Goal: Transaction & Acquisition: Book appointment/travel/reservation

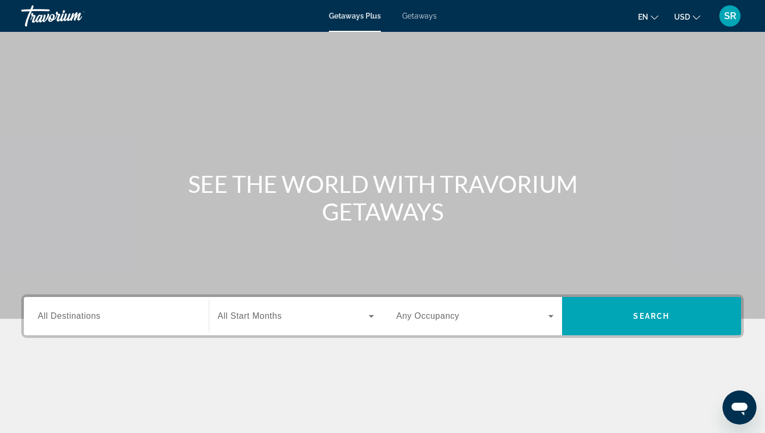
click at [130, 311] on input "Destination All Destinations" at bounding box center [116, 316] width 157 height 13
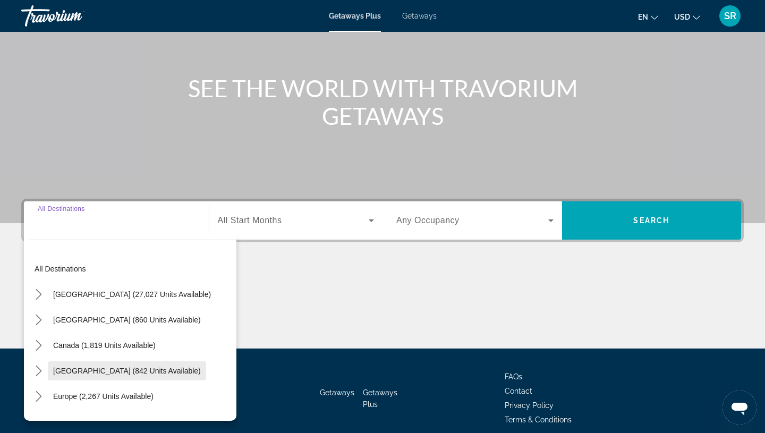
scroll to position [141, 0]
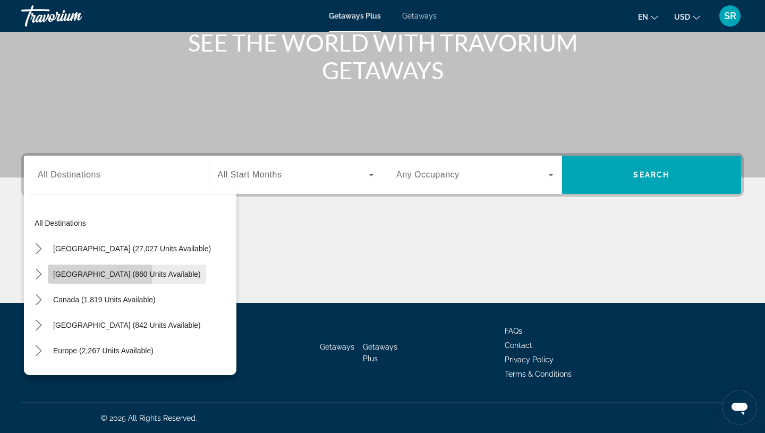
click at [63, 274] on span "[GEOGRAPHIC_DATA] (860 units available)" at bounding box center [127, 274] width 148 height 9
type input "**********"
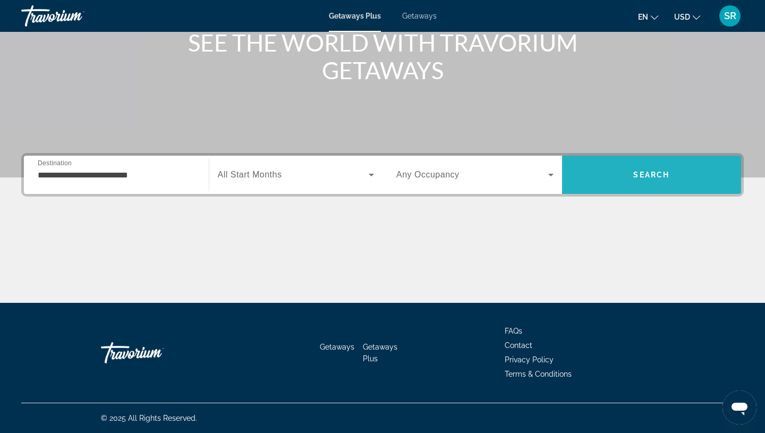
click at [635, 181] on span "Search" at bounding box center [652, 175] width 180 height 26
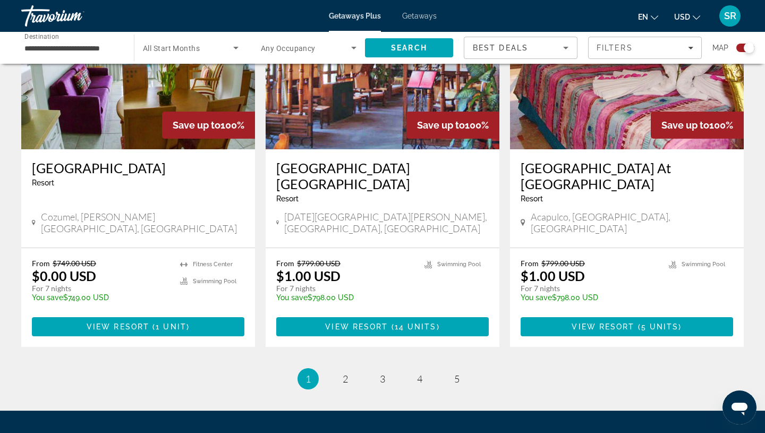
scroll to position [1663, 0]
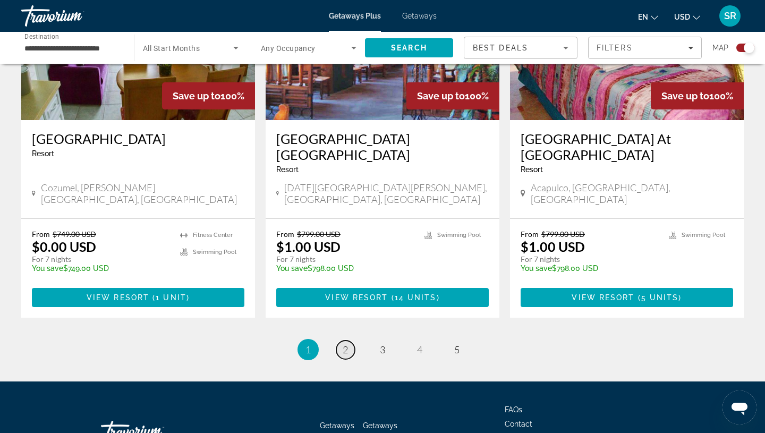
click at [345, 344] on span "2" at bounding box center [345, 350] width 5 height 12
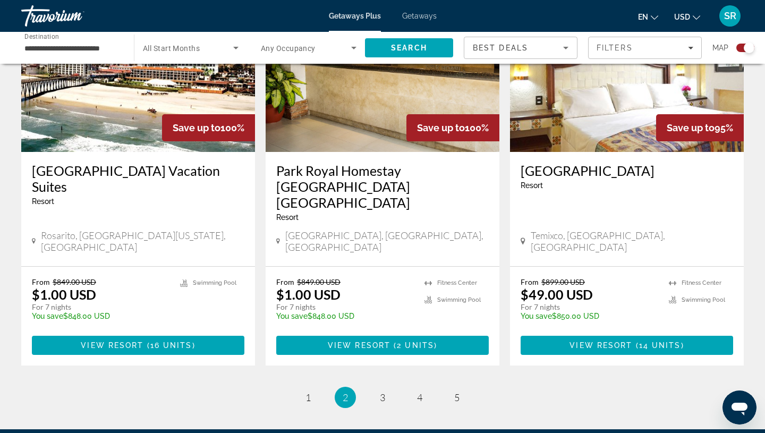
scroll to position [1647, 0]
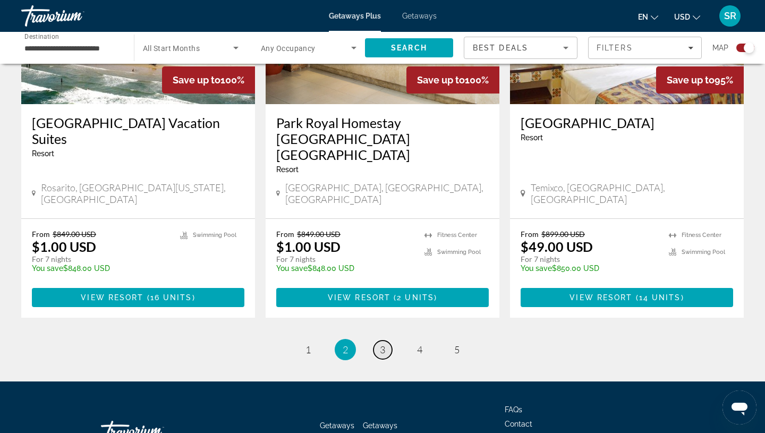
click at [381, 344] on span "3" at bounding box center [382, 350] width 5 height 12
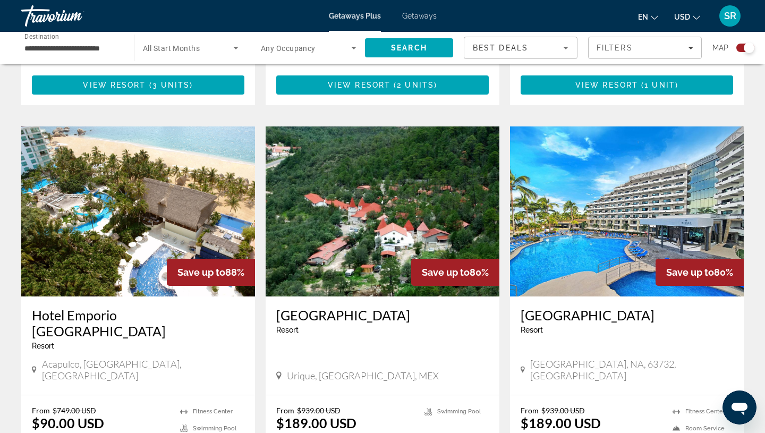
scroll to position [1117, 0]
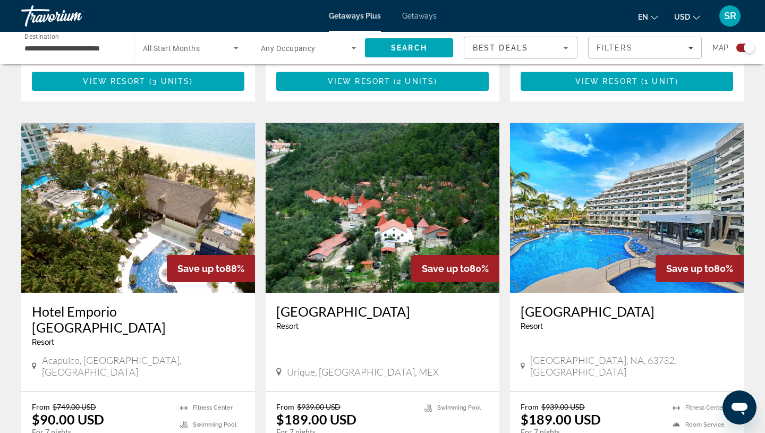
click at [555, 167] on img "Main content" at bounding box center [627, 208] width 234 height 170
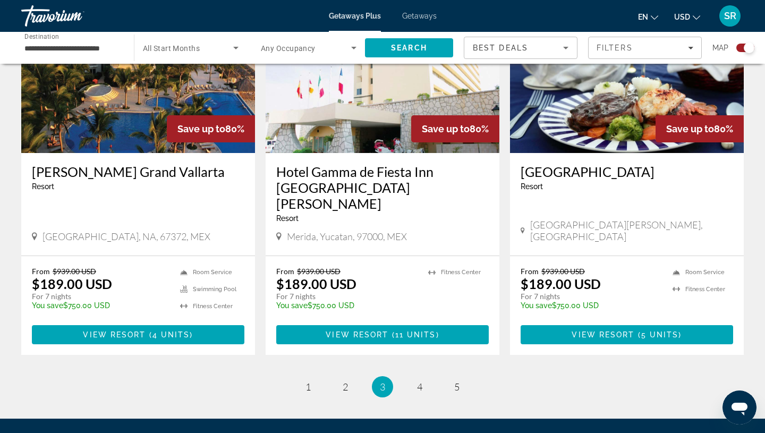
scroll to position [1654, 0]
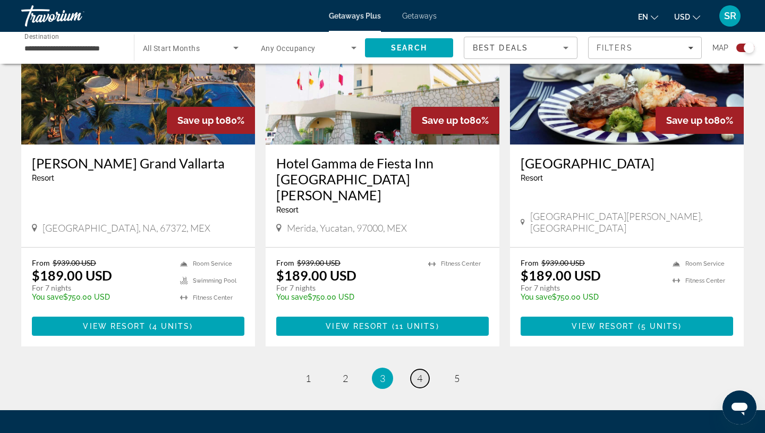
click at [421, 372] on span "4" at bounding box center [419, 378] width 5 height 12
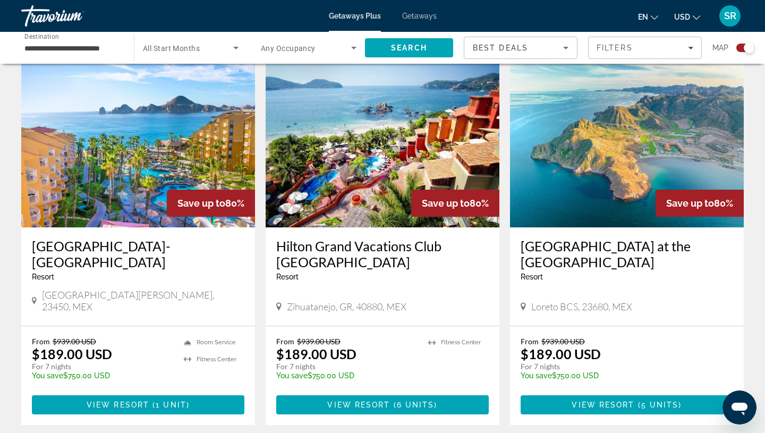
scroll to position [388, 0]
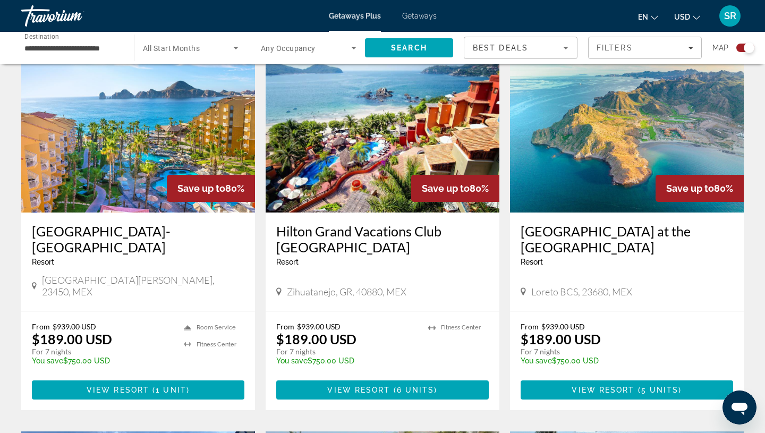
click at [113, 194] on img "Main content" at bounding box center [138, 128] width 234 height 170
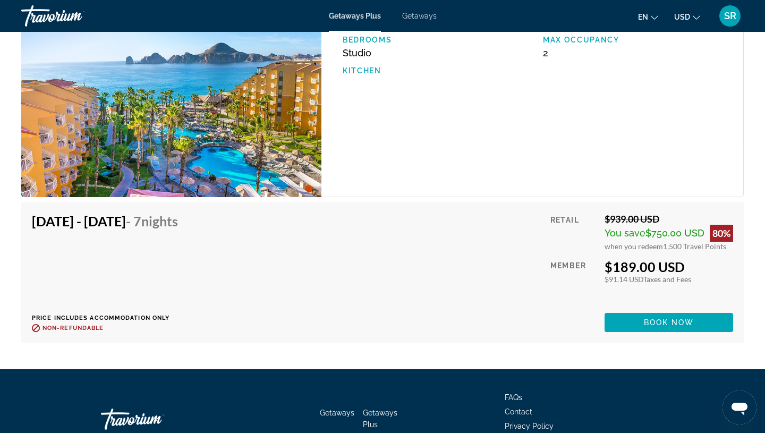
scroll to position [1886, 0]
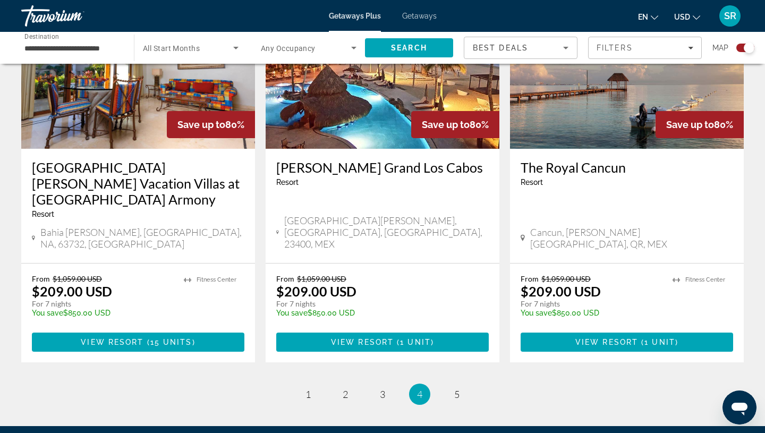
scroll to position [1596, 0]
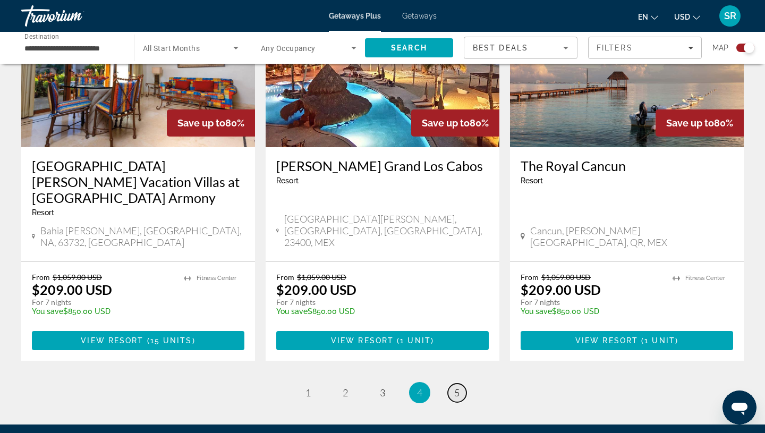
click at [455, 387] on span "5" at bounding box center [456, 393] width 5 height 12
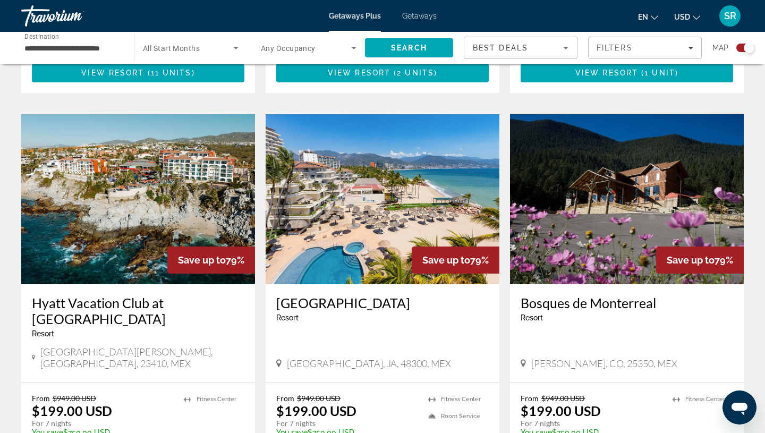
scroll to position [1064, 0]
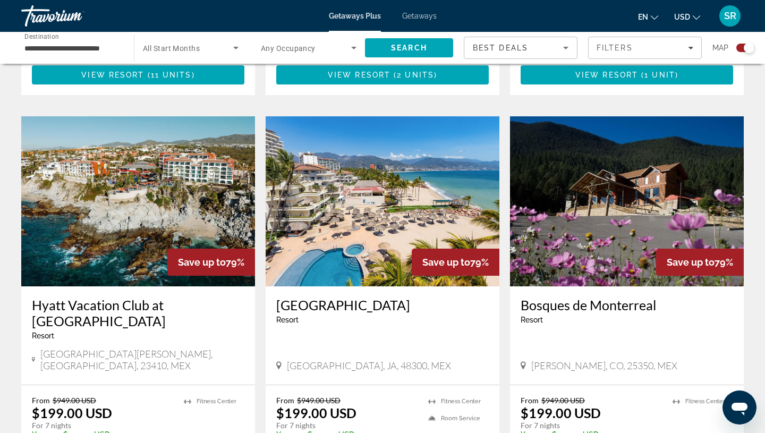
click at [388, 216] on img "Main content" at bounding box center [383, 201] width 234 height 170
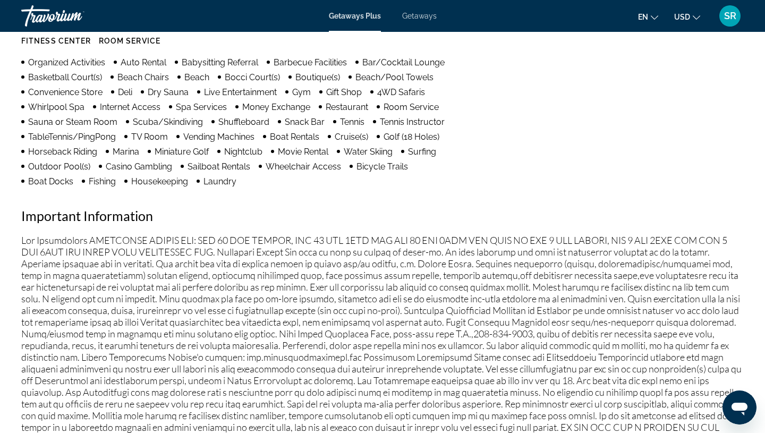
scroll to position [843, 0]
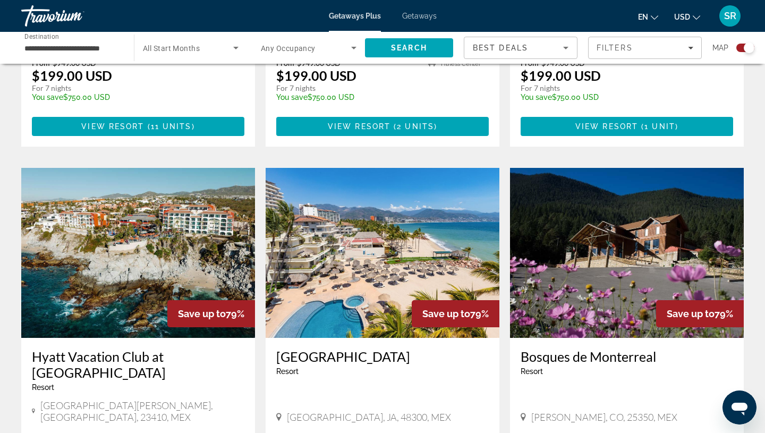
scroll to position [1013, 0]
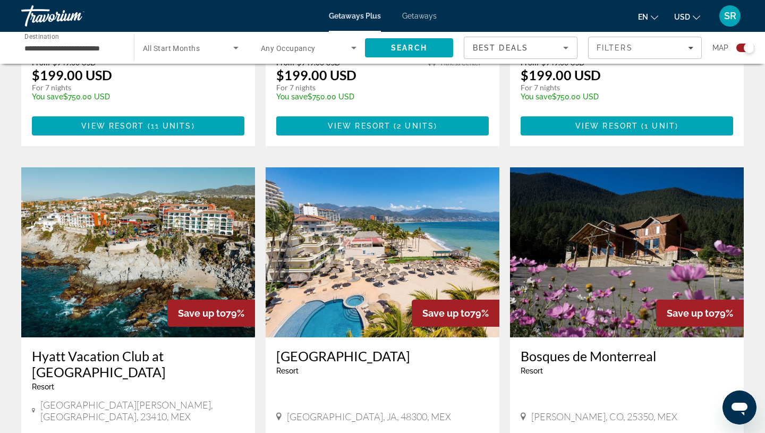
click at [331, 296] on img "Main content" at bounding box center [383, 252] width 234 height 170
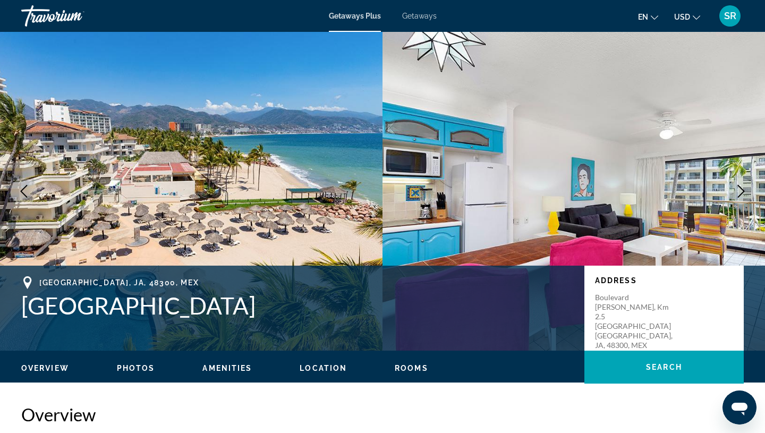
click at [737, 192] on icon "Next image" at bounding box center [741, 191] width 13 height 13
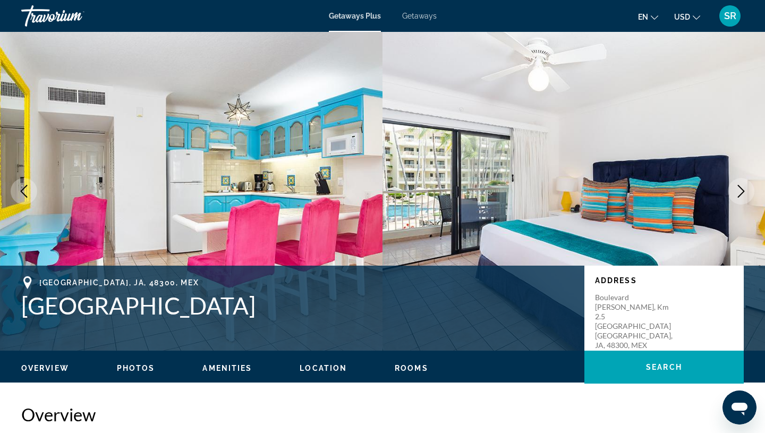
click at [737, 192] on icon "Next image" at bounding box center [741, 191] width 13 height 13
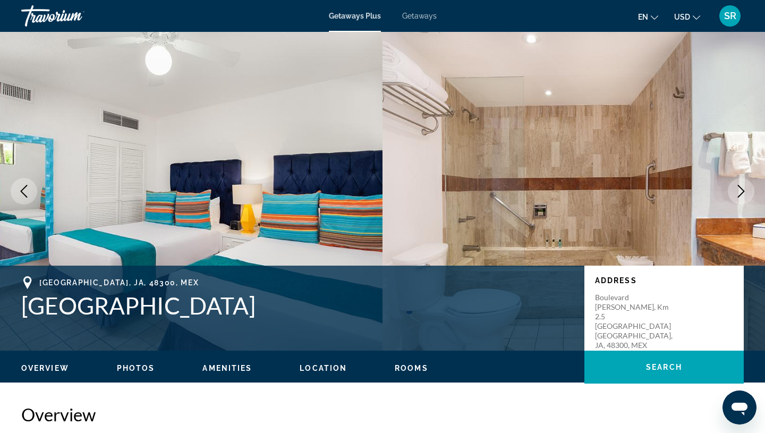
click at [737, 193] on icon "Next image" at bounding box center [741, 191] width 13 height 13
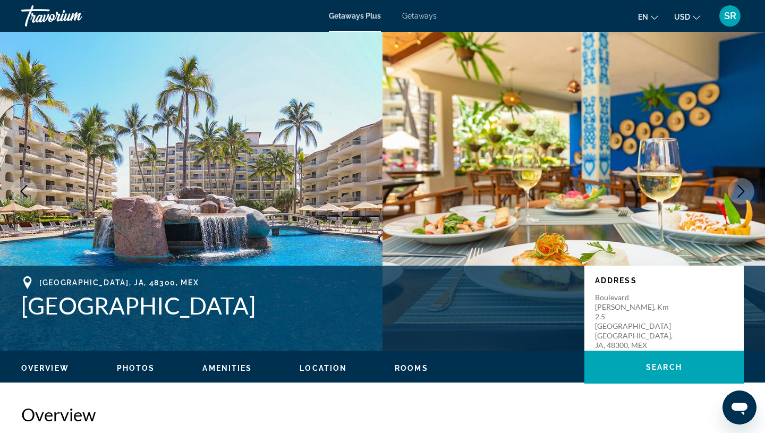
click at [737, 195] on icon "Next image" at bounding box center [741, 191] width 13 height 13
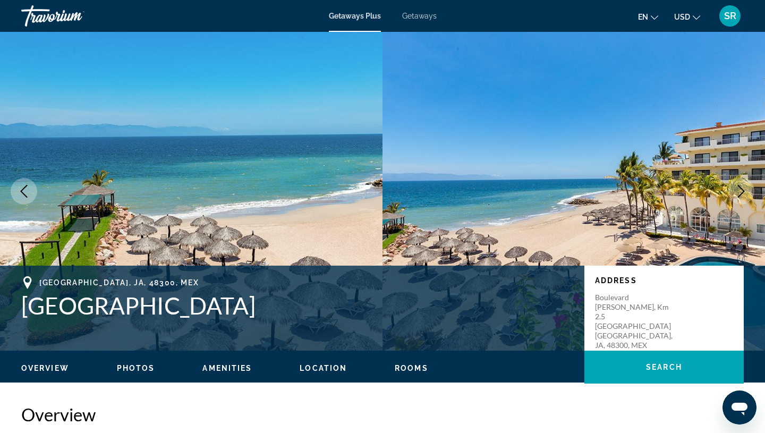
click at [737, 195] on icon "Next image" at bounding box center [741, 191] width 13 height 13
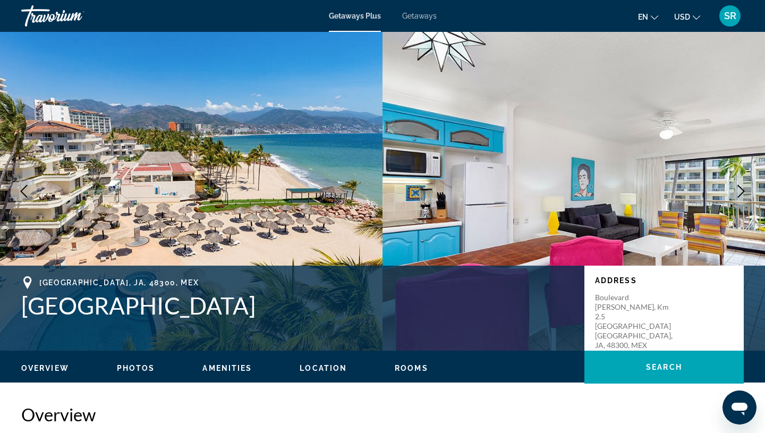
click at [738, 198] on button "Next image" at bounding box center [741, 191] width 27 height 27
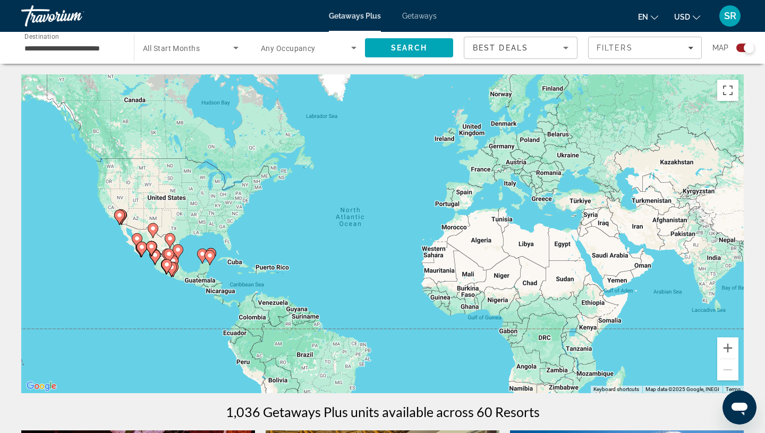
click at [422, 16] on span "Getaways" at bounding box center [419, 16] width 35 height 9
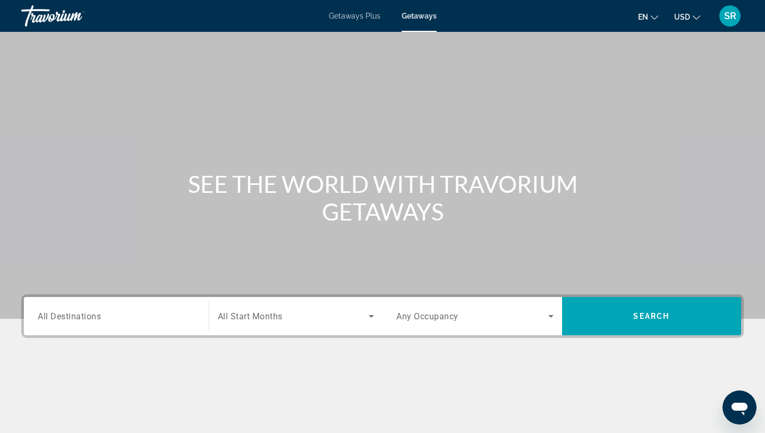
click at [62, 320] on span "All Destinations" at bounding box center [69, 316] width 63 height 10
click at [62, 320] on input "Destination All Destinations" at bounding box center [116, 316] width 157 height 13
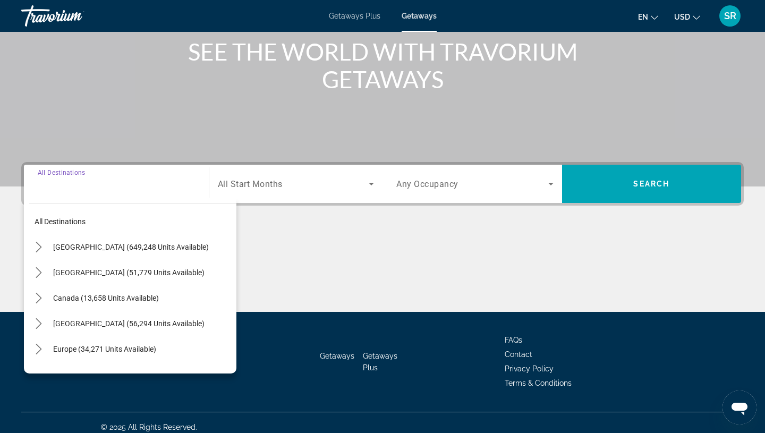
scroll to position [141, 0]
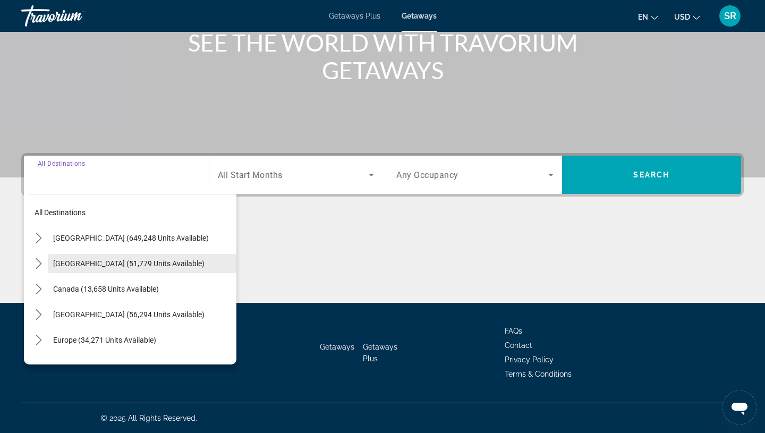
click at [65, 264] on span "[GEOGRAPHIC_DATA] (51,779 units available)" at bounding box center [128, 263] width 151 height 9
type input "**********"
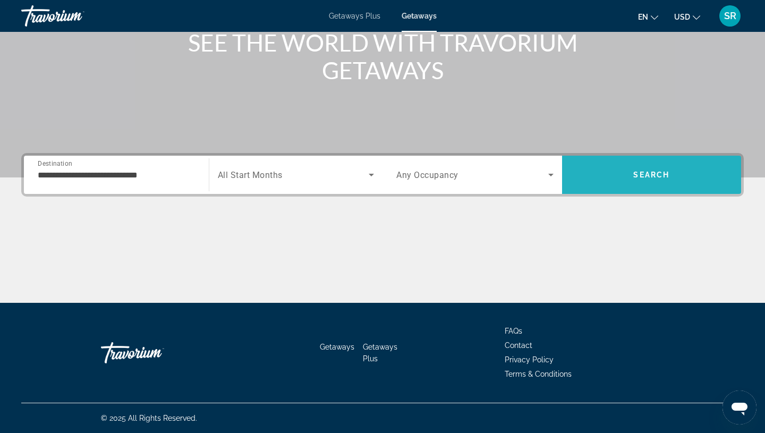
click at [630, 179] on span "Search" at bounding box center [652, 175] width 180 height 26
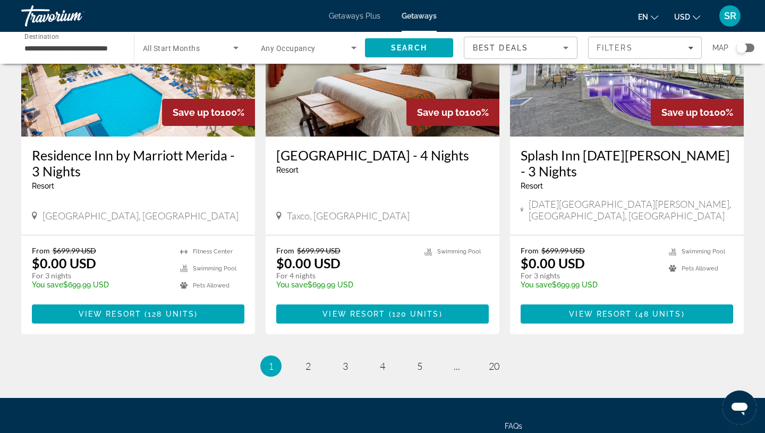
scroll to position [1319, 0]
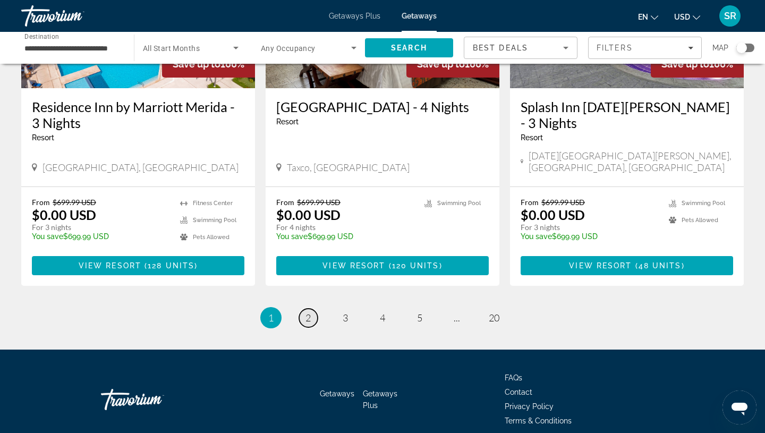
click at [310, 312] on span "2" at bounding box center [307, 318] width 5 height 12
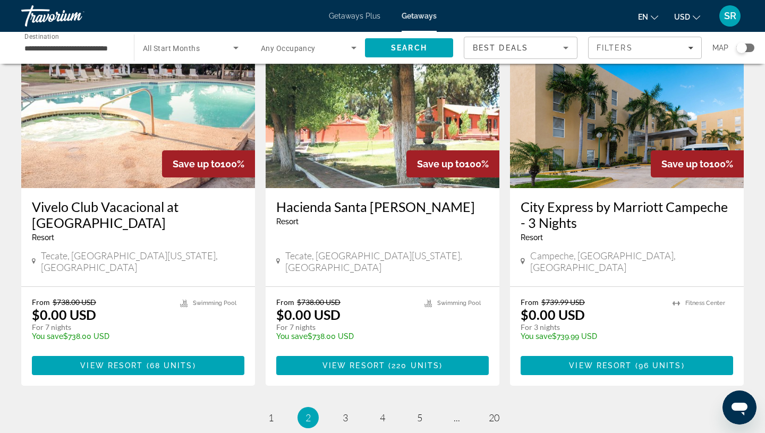
scroll to position [1268, 0]
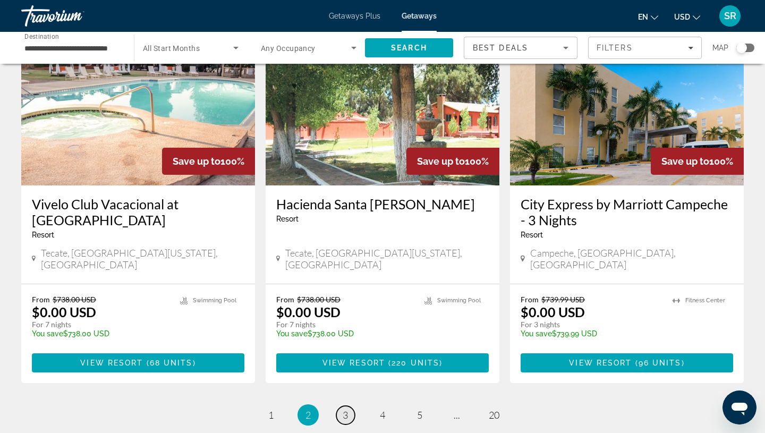
click at [340, 406] on link "page 3" at bounding box center [345, 415] width 19 height 19
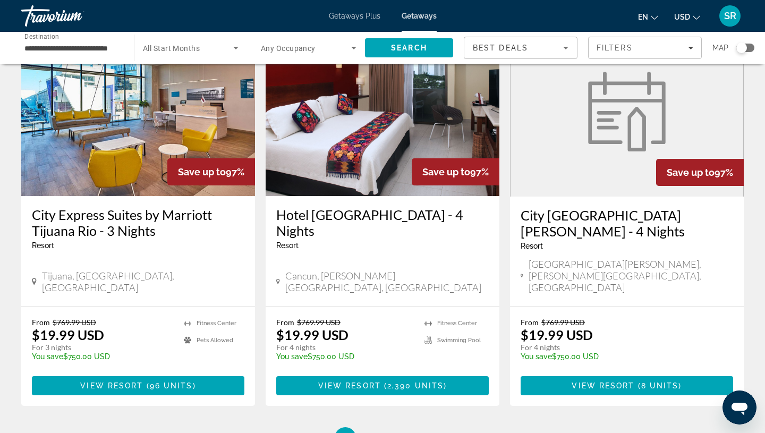
scroll to position [1349, 0]
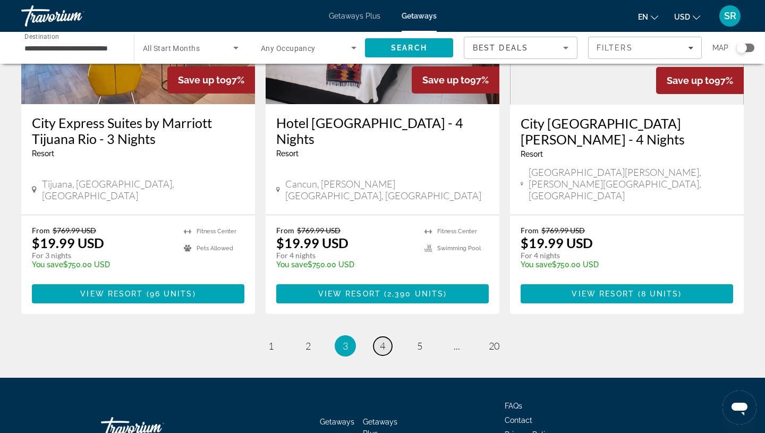
click at [385, 337] on link "page 4" at bounding box center [382, 346] width 19 height 19
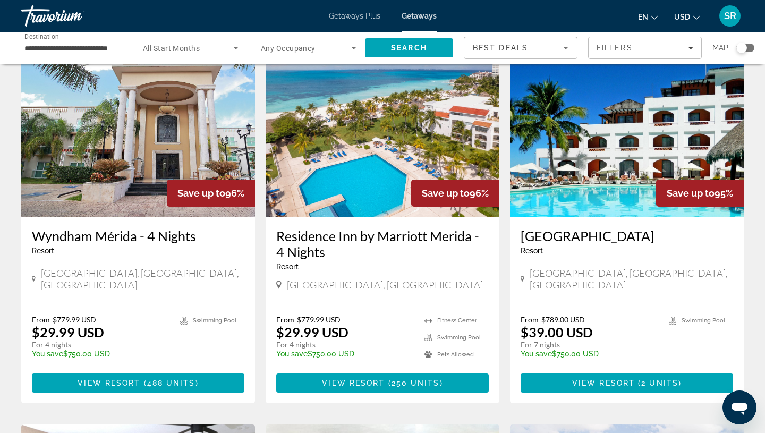
scroll to position [428, 0]
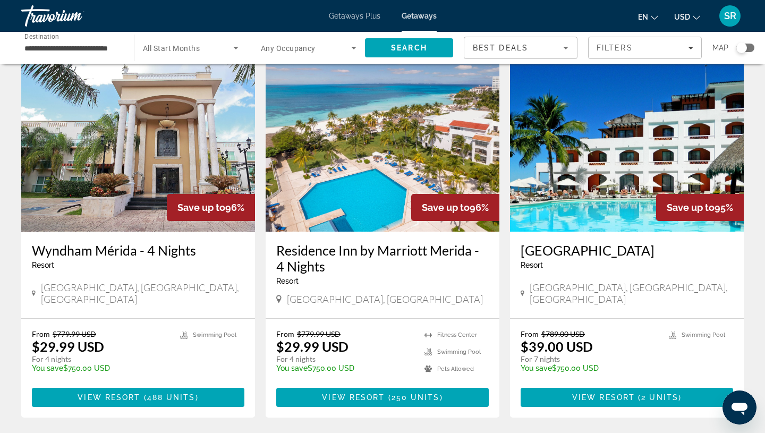
click at [583, 182] on img "Main content" at bounding box center [627, 147] width 234 height 170
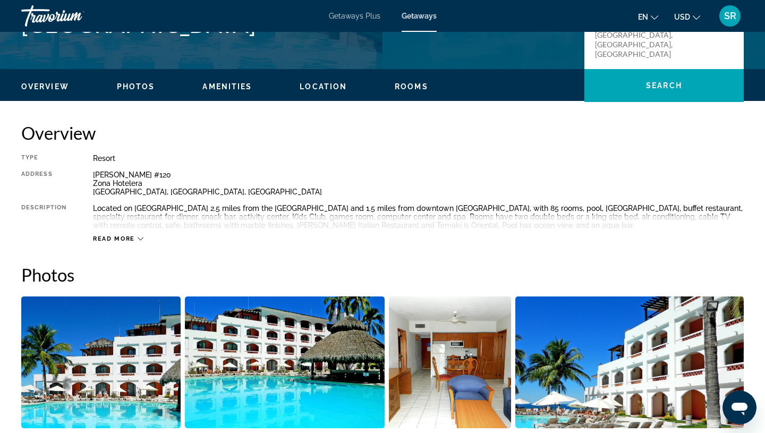
scroll to position [301, 0]
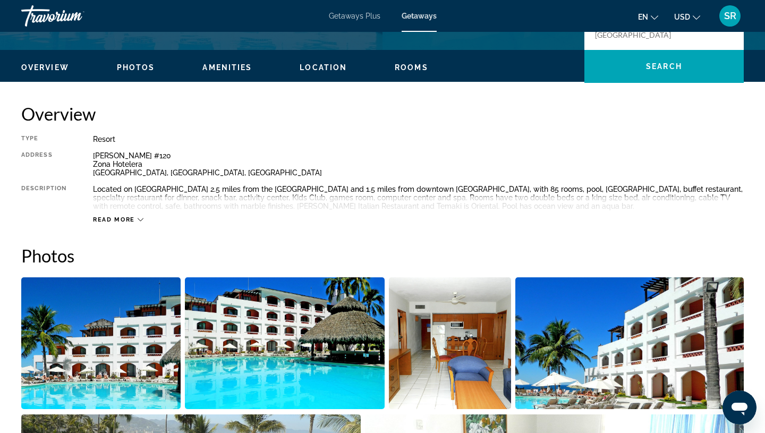
click at [135, 218] on div "Read more" at bounding box center [118, 219] width 50 height 7
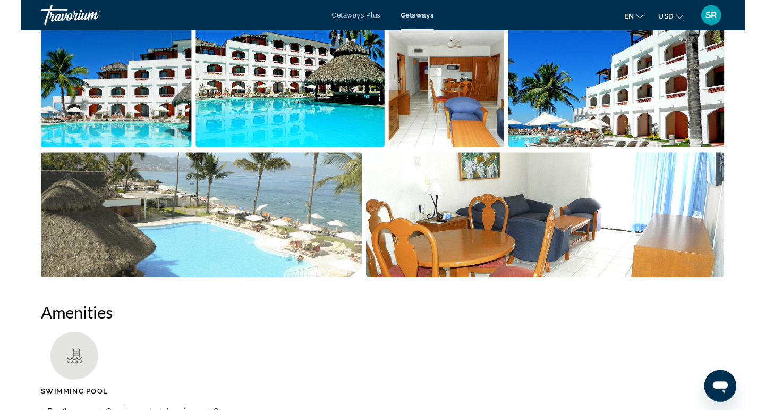
scroll to position [555, 0]
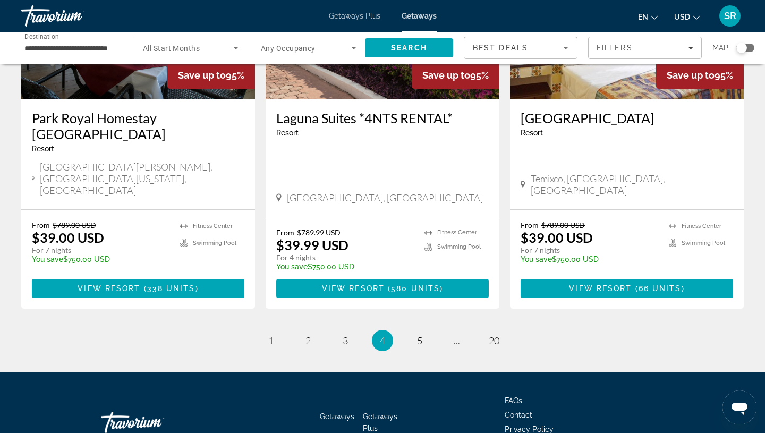
scroll to position [1318, 0]
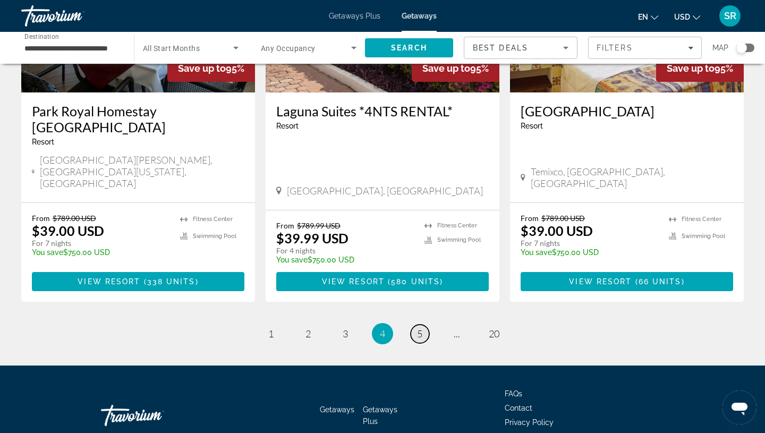
click at [421, 328] on span "5" at bounding box center [419, 334] width 5 height 12
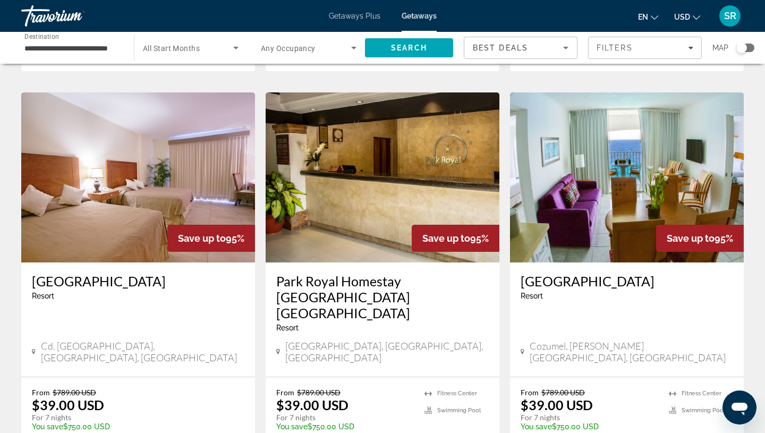
scroll to position [819, 0]
click at [347, 127] on img "Main content" at bounding box center [383, 177] width 234 height 170
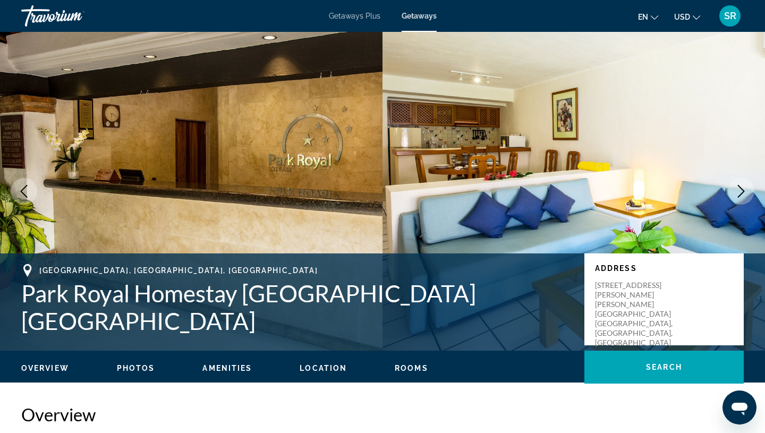
click at [744, 195] on icon "Next image" at bounding box center [741, 191] width 13 height 13
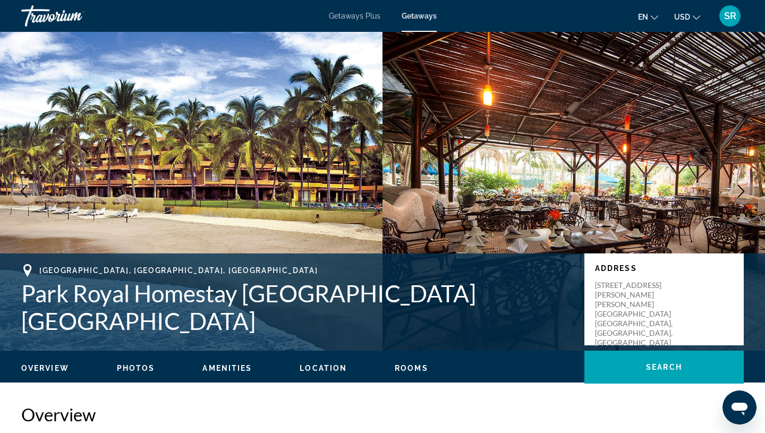
click at [744, 195] on icon "Next image" at bounding box center [741, 191] width 13 height 13
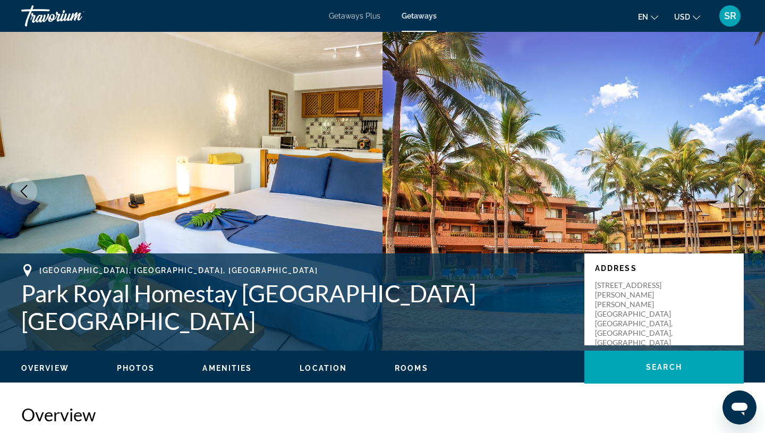
click at [744, 195] on icon "Next image" at bounding box center [741, 191] width 13 height 13
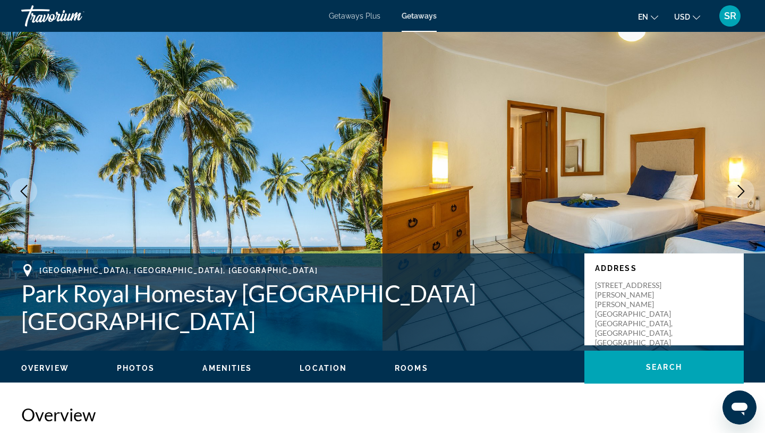
click at [744, 195] on icon "Next image" at bounding box center [741, 191] width 13 height 13
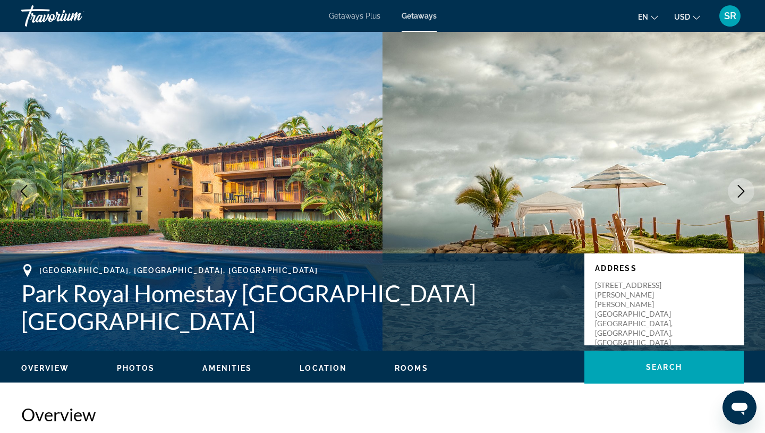
click at [743, 195] on icon "Next image" at bounding box center [741, 191] width 13 height 13
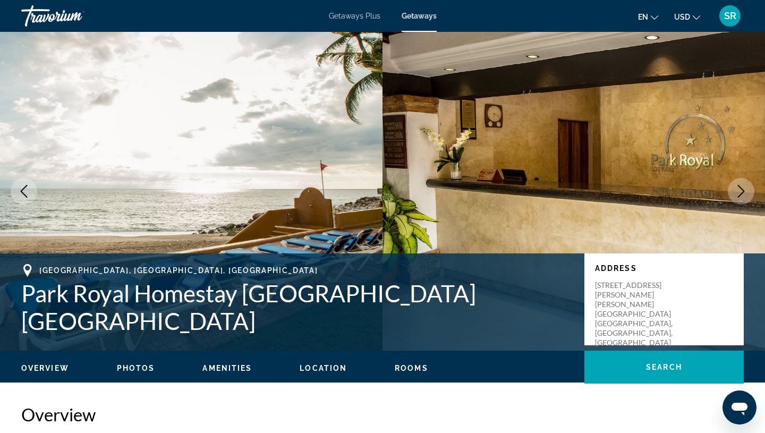
click at [738, 197] on icon "Next image" at bounding box center [741, 191] width 7 height 13
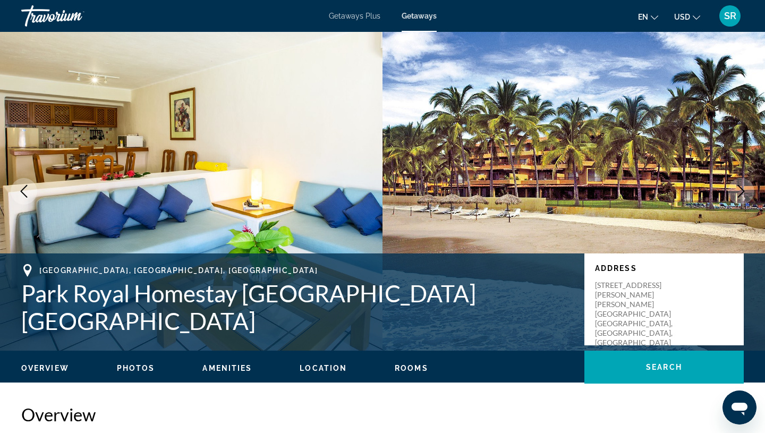
click at [738, 198] on button "Next image" at bounding box center [741, 191] width 27 height 27
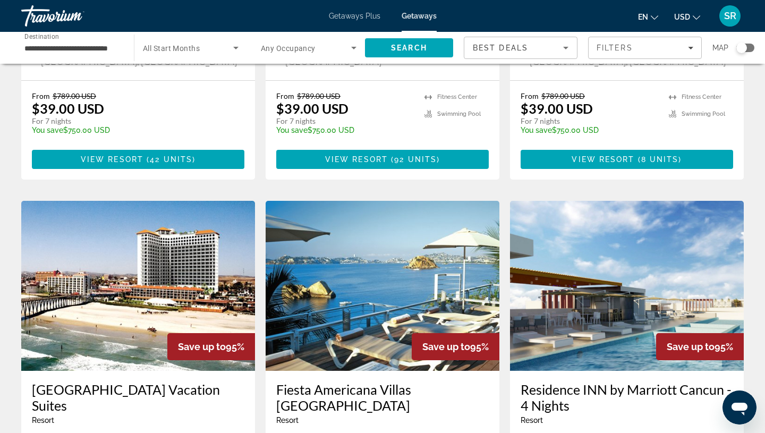
scroll to position [1349, 0]
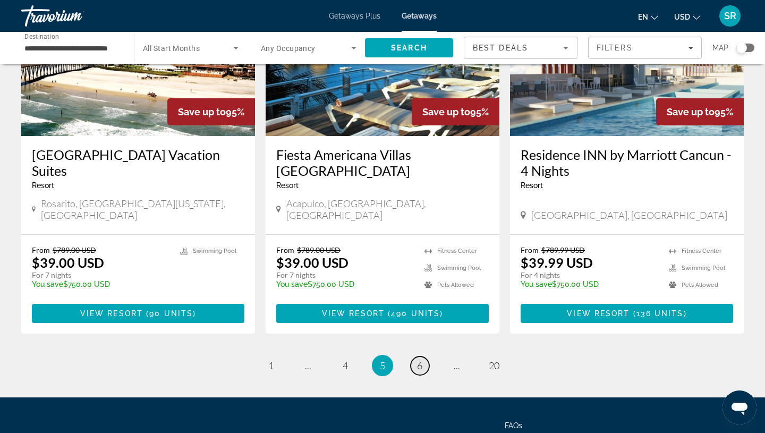
click at [420, 360] on span "6" at bounding box center [419, 366] width 5 height 12
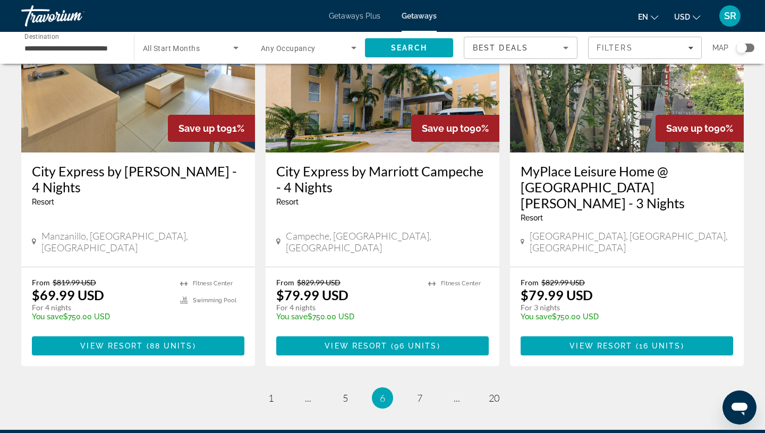
scroll to position [1349, 0]
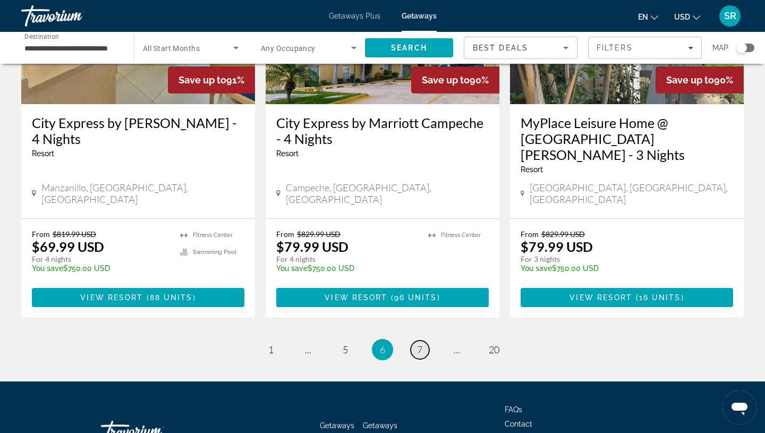
click at [422, 341] on link "page 7" at bounding box center [420, 350] width 19 height 19
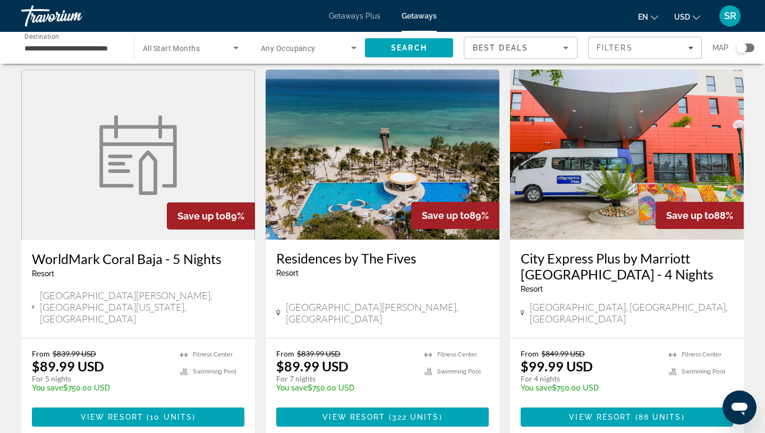
scroll to position [451, 0]
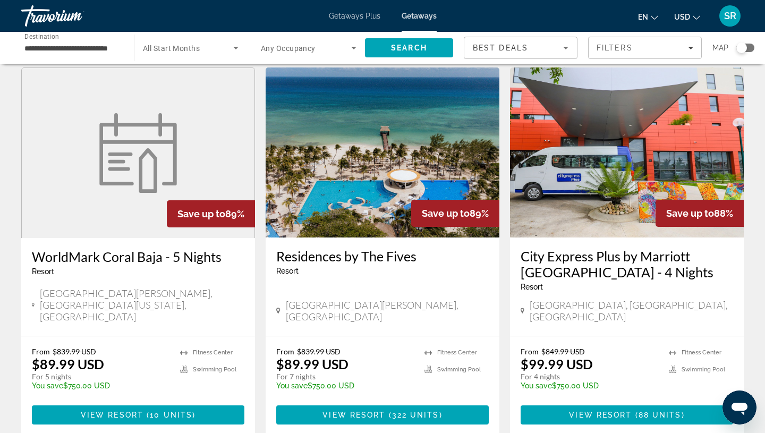
click at [352, 164] on img "Main content" at bounding box center [383, 152] width 234 height 170
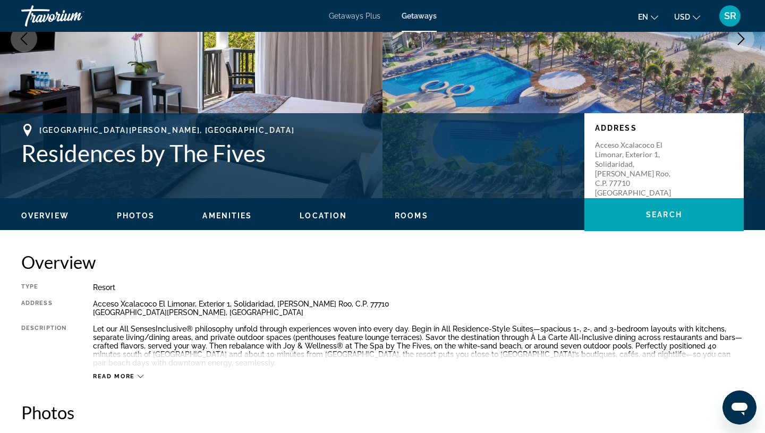
scroll to position [7, 0]
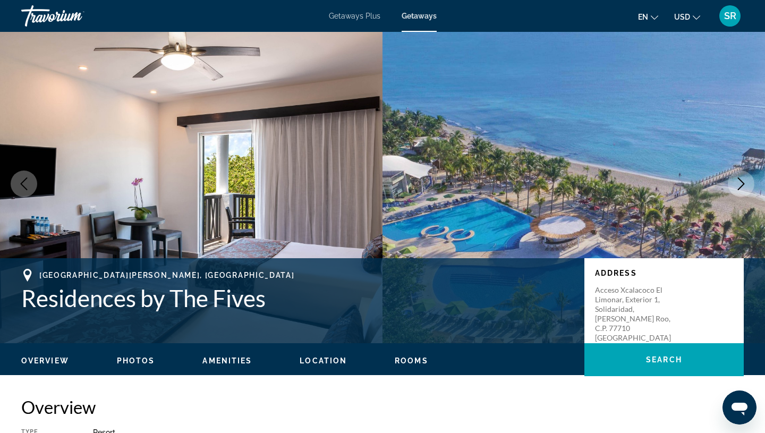
click at [736, 180] on icon "Next image" at bounding box center [741, 183] width 13 height 13
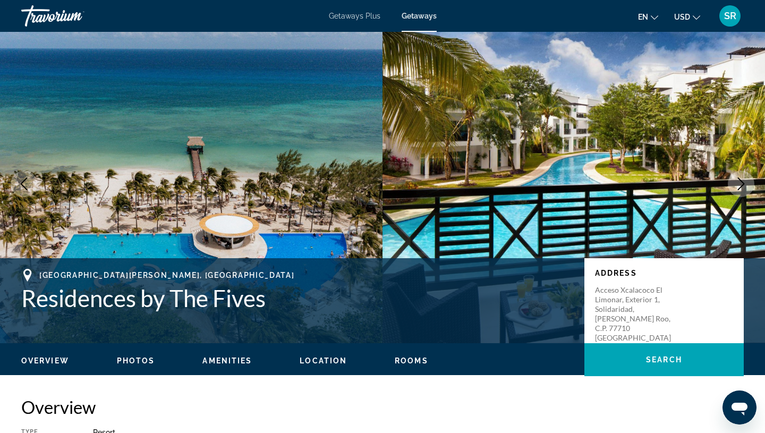
click at [736, 179] on icon "Next image" at bounding box center [741, 183] width 13 height 13
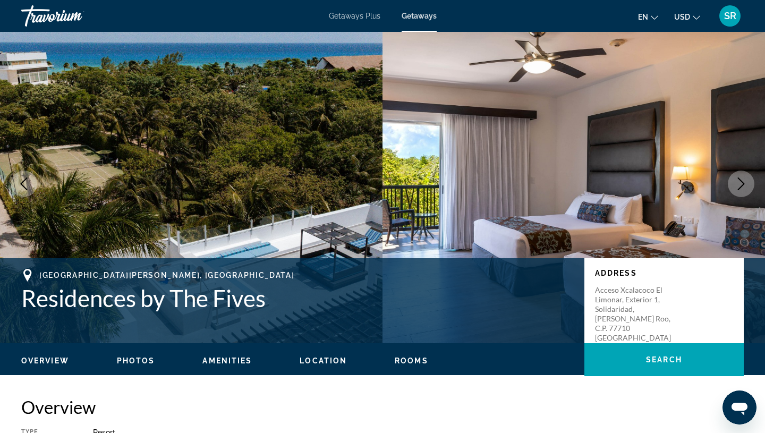
click at [733, 185] on button "Next image" at bounding box center [741, 184] width 27 height 27
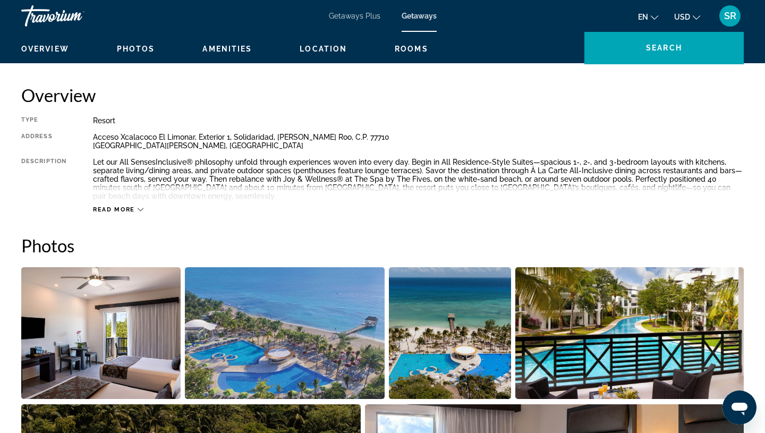
scroll to position [384, 0]
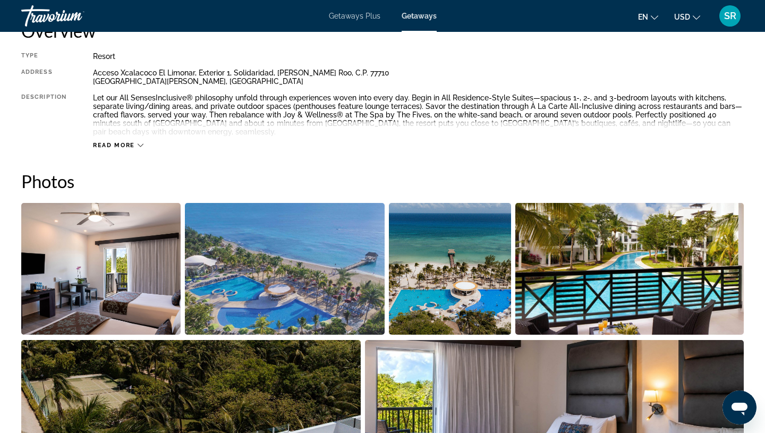
click at [112, 143] on span "Read more" at bounding box center [114, 145] width 42 height 7
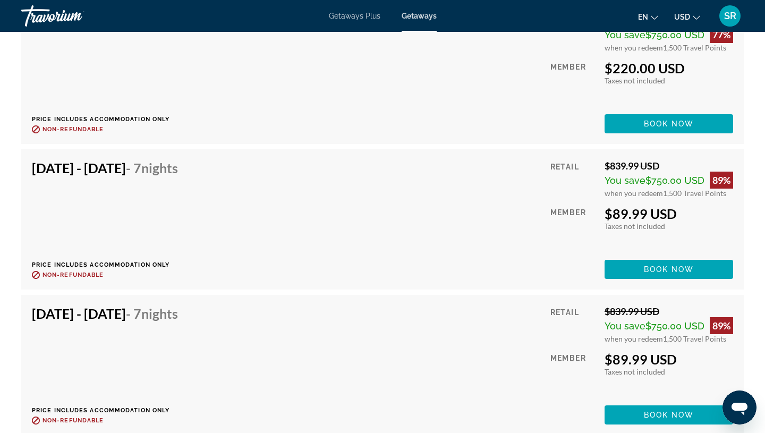
scroll to position [2732, 0]
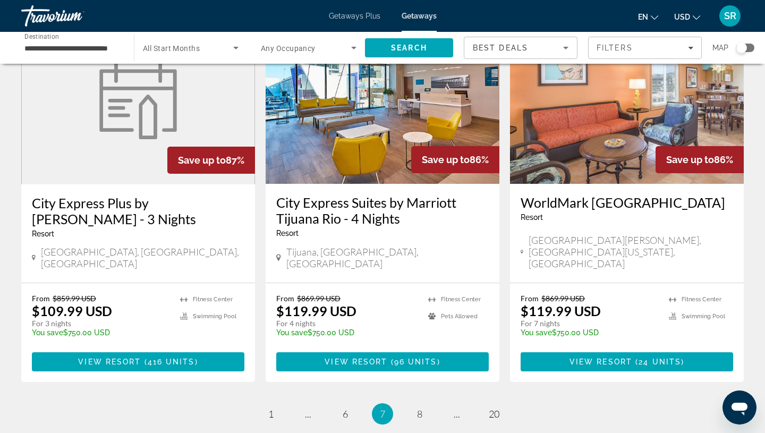
scroll to position [1351, 0]
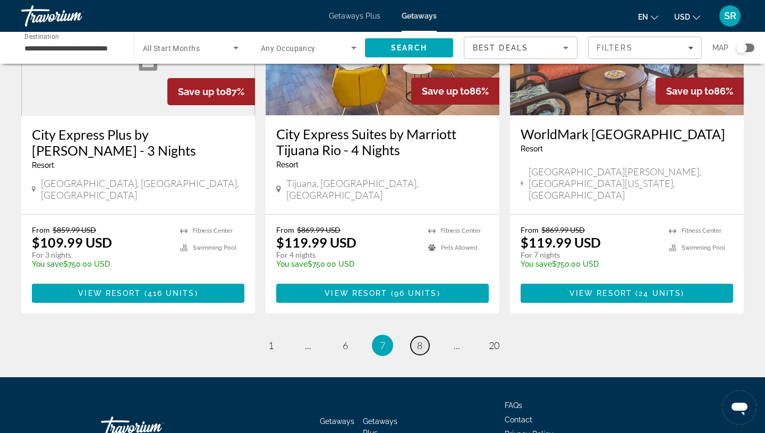
click at [421, 339] on span "8" at bounding box center [419, 345] width 5 height 12
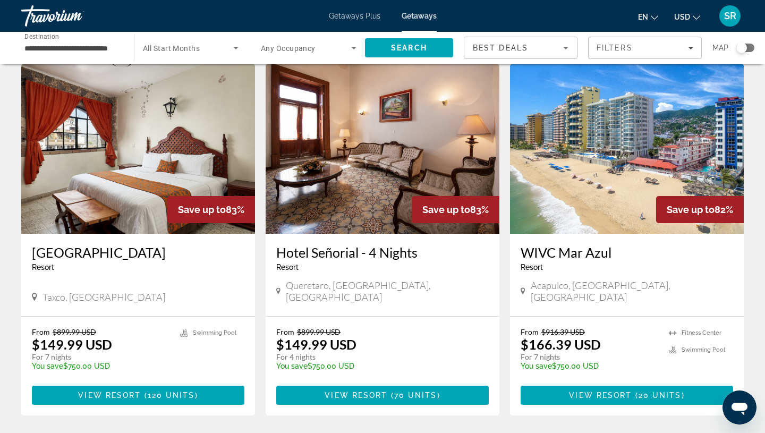
scroll to position [1217, 0]
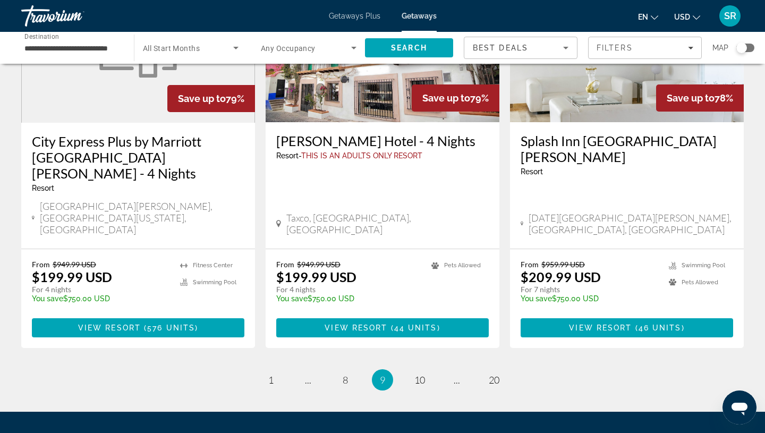
scroll to position [1350, 0]
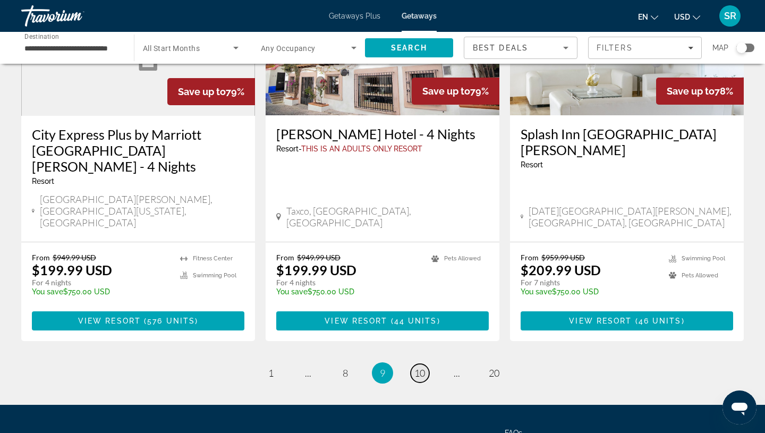
click at [417, 367] on span "10" at bounding box center [419, 373] width 11 height 12
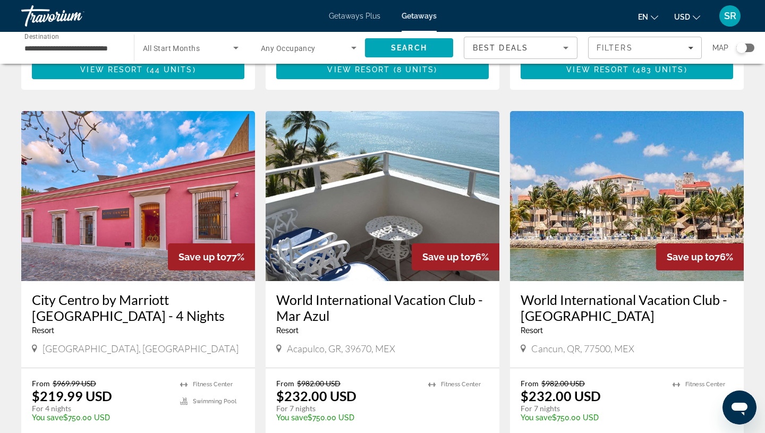
scroll to position [1088, 0]
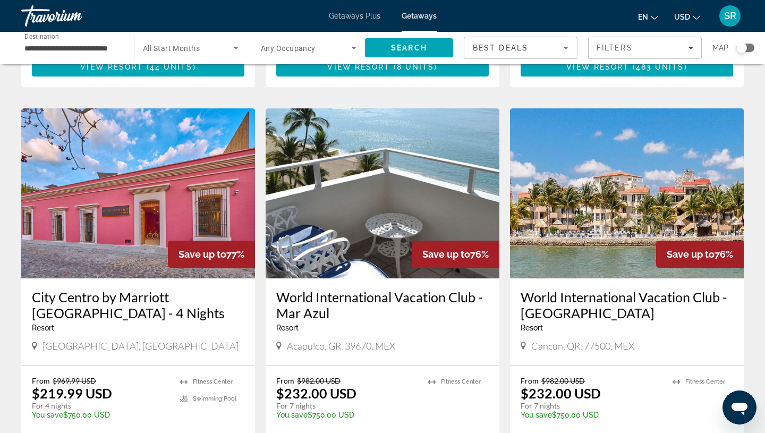
click at [573, 261] on img "Main content" at bounding box center [627, 193] width 234 height 170
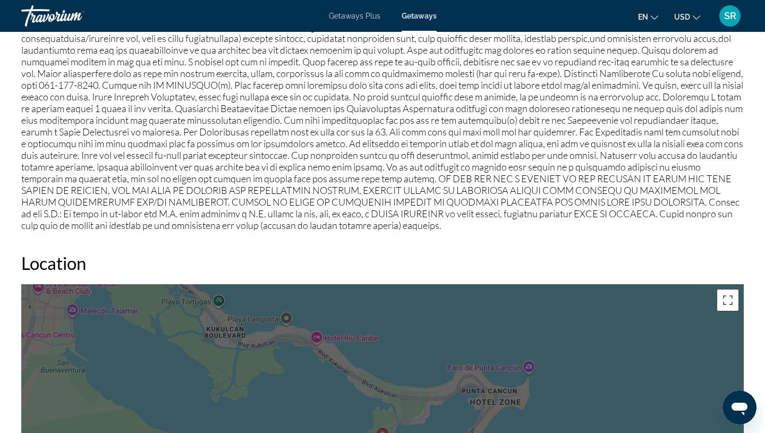
scroll to position [986, 0]
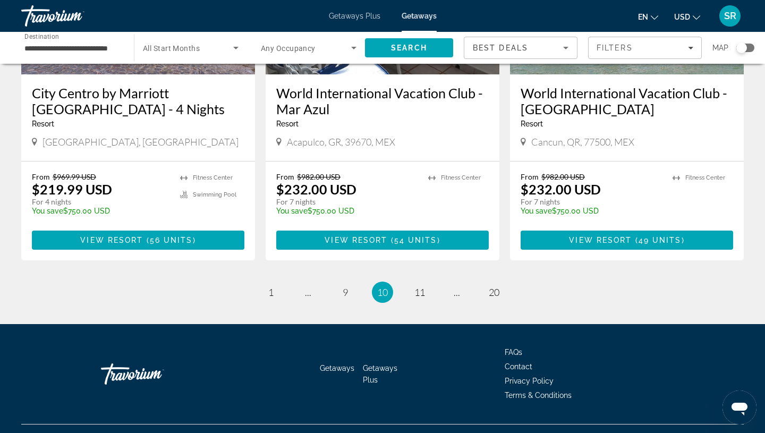
scroll to position [1318, 0]
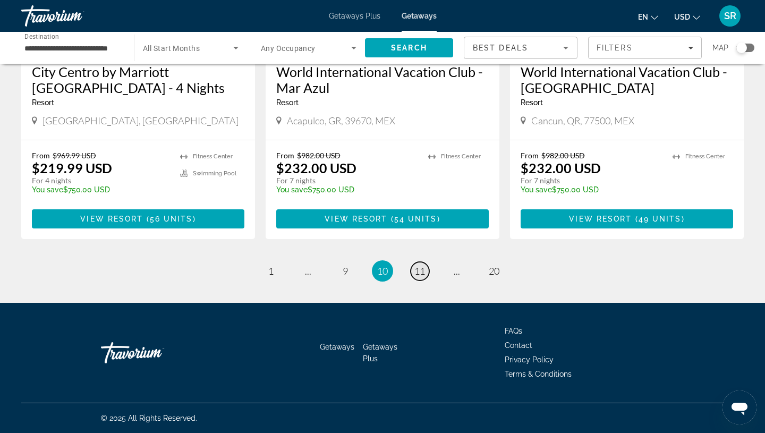
click at [421, 270] on span "11" at bounding box center [419, 271] width 11 height 12
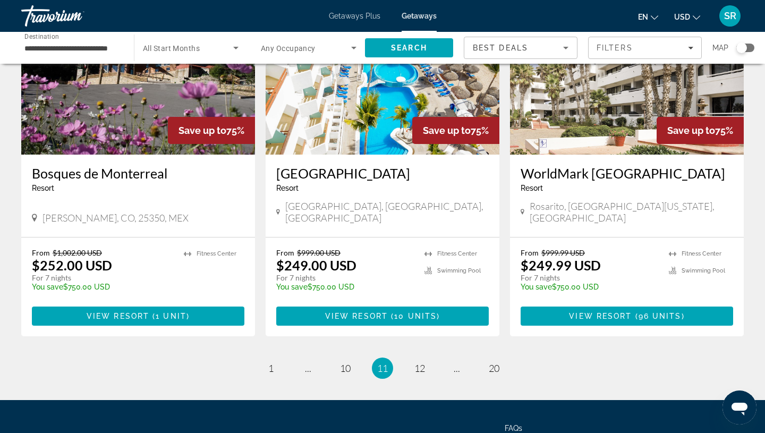
scroll to position [1343, 0]
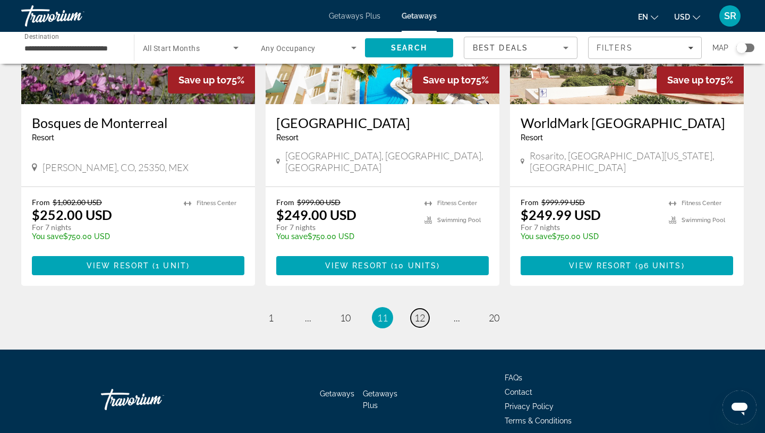
click at [419, 312] on span "12" at bounding box center [419, 318] width 11 height 12
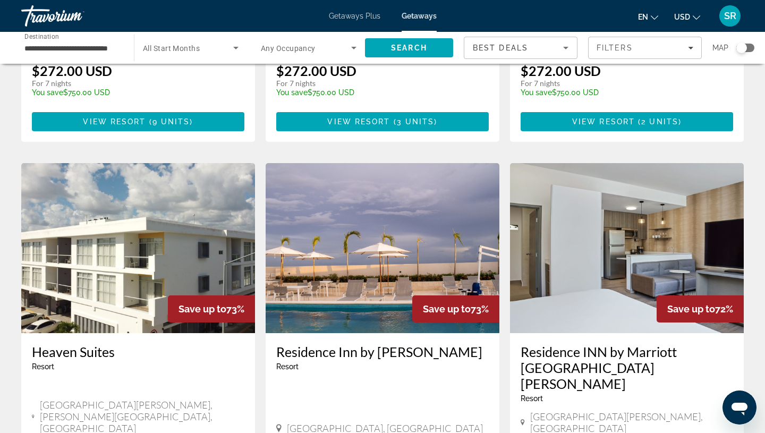
scroll to position [1349, 0]
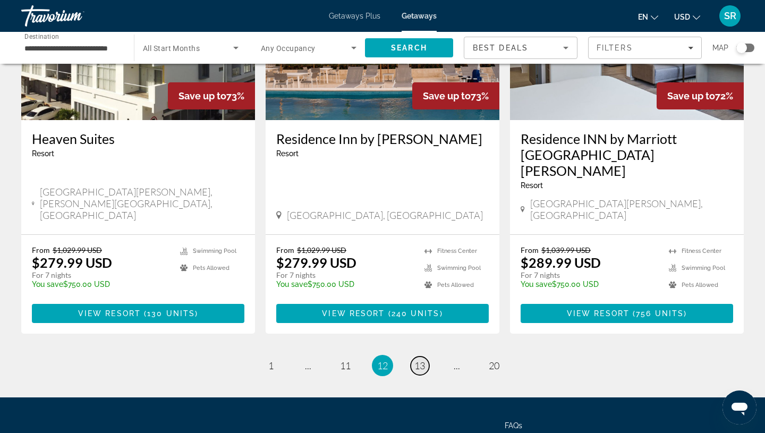
click at [418, 360] on span "13" at bounding box center [419, 366] width 11 height 12
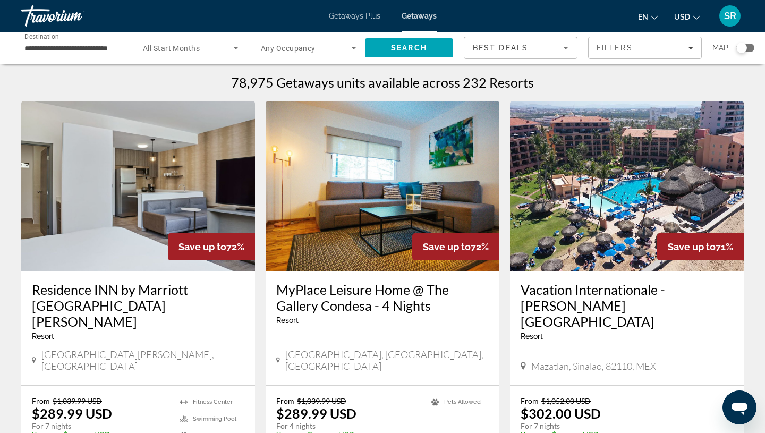
click at [127, 261] on img "Main content" at bounding box center [138, 186] width 234 height 170
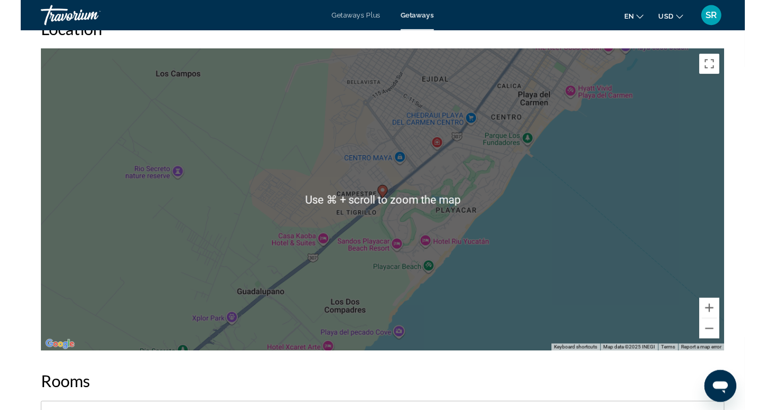
scroll to position [1479, 0]
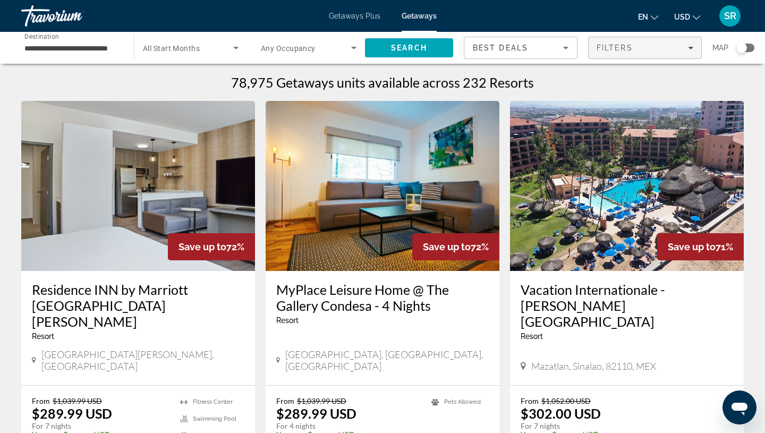
click at [688, 52] on div "Filters" at bounding box center [645, 48] width 97 height 9
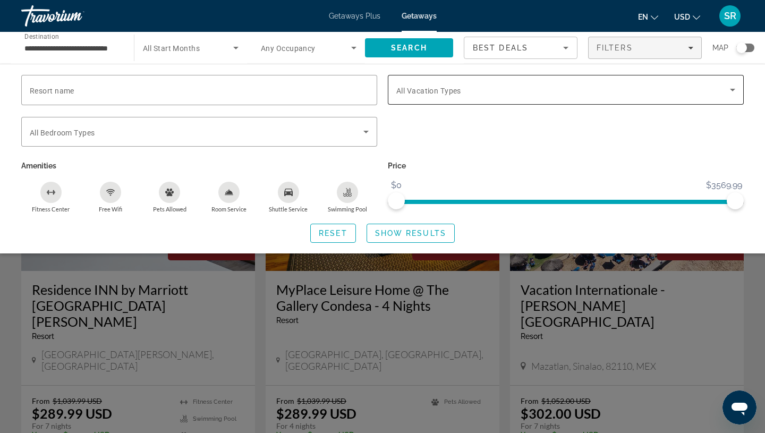
click at [729, 93] on icon "Search widget" at bounding box center [732, 89] width 13 height 13
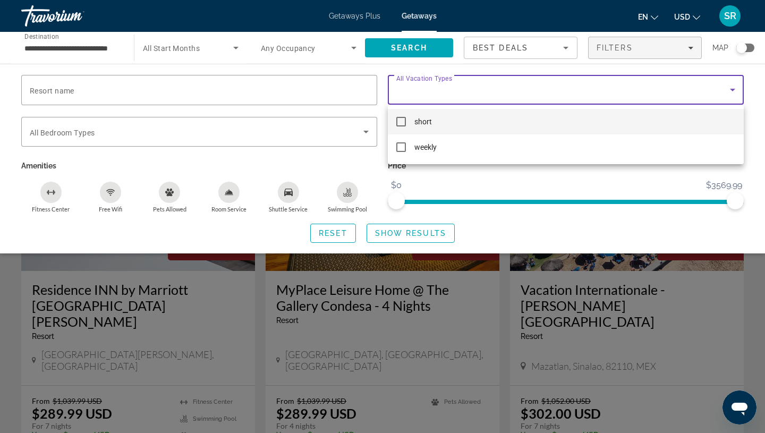
click at [729, 93] on div at bounding box center [382, 216] width 765 height 433
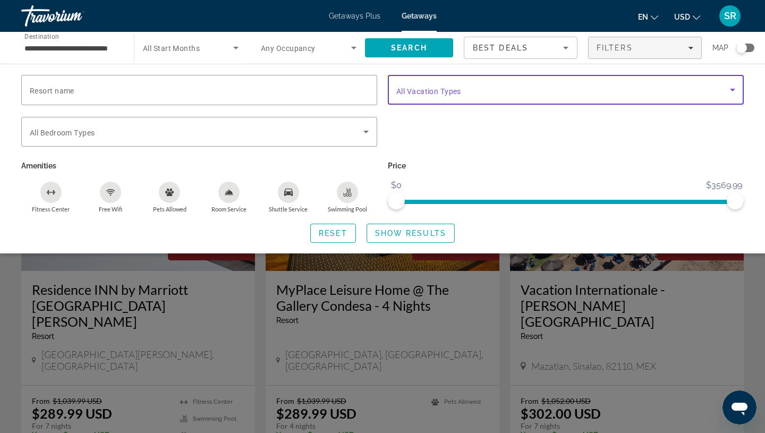
click at [729, 88] on icon "Search widget" at bounding box center [732, 89] width 13 height 13
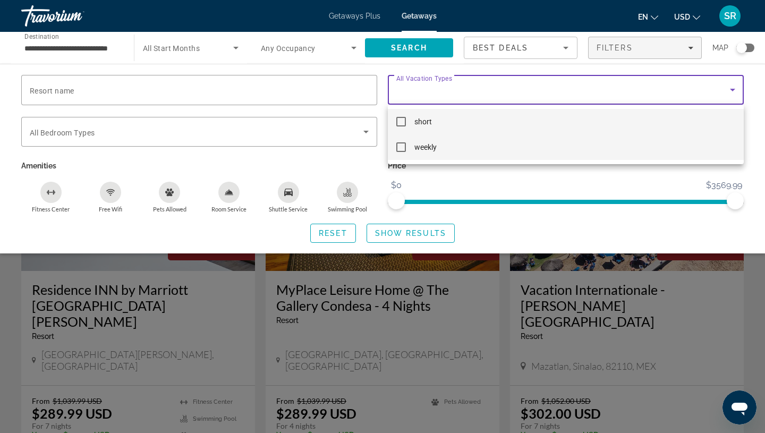
click at [692, 146] on mat-option "weekly" at bounding box center [566, 147] width 356 height 26
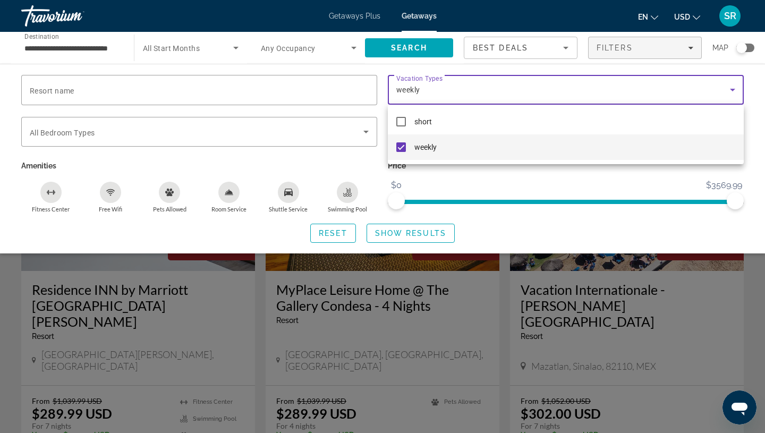
click at [646, 226] on div at bounding box center [382, 216] width 765 height 433
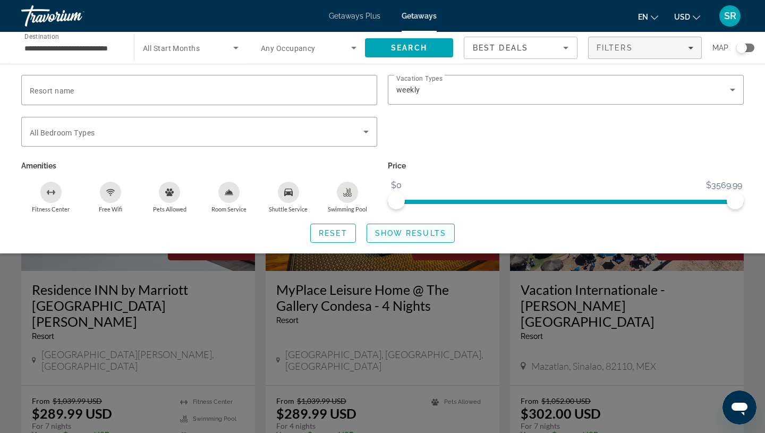
click at [391, 229] on span "Show Results" at bounding box center [410, 233] width 71 height 9
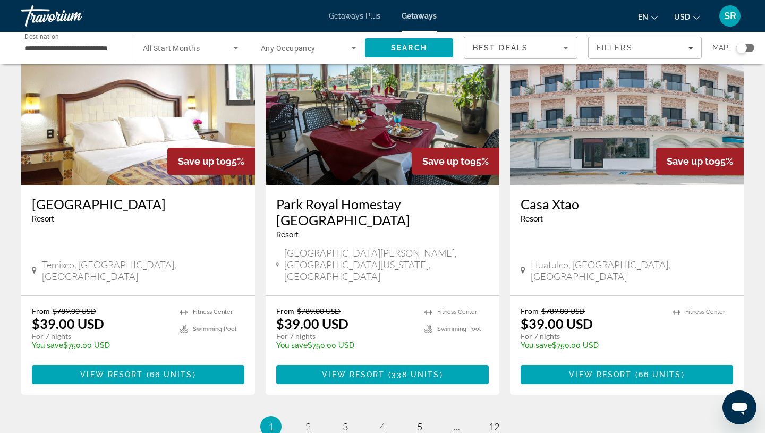
scroll to position [1271, 0]
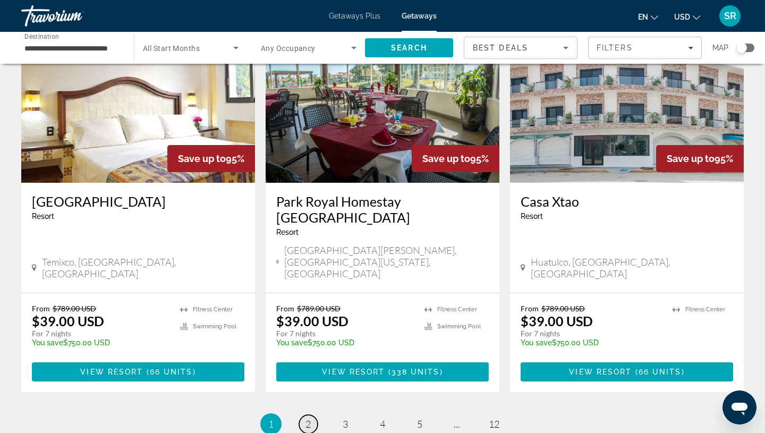
click at [305, 418] on span "2" at bounding box center [307, 424] width 5 height 12
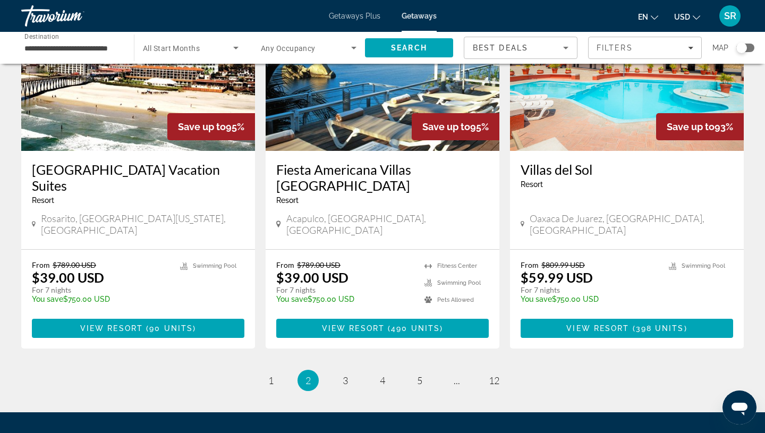
scroll to position [1286, 0]
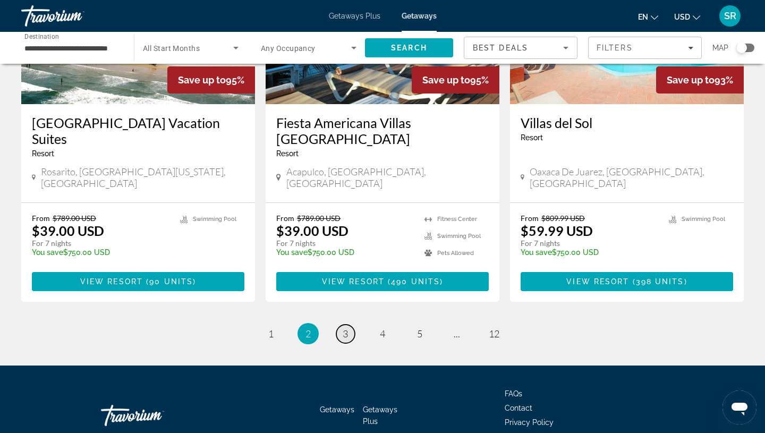
click at [343, 328] on span "3" at bounding box center [345, 334] width 5 height 12
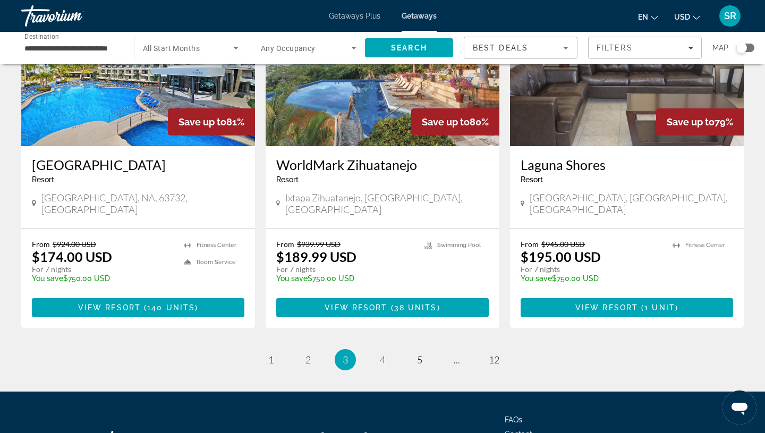
scroll to position [1318, 0]
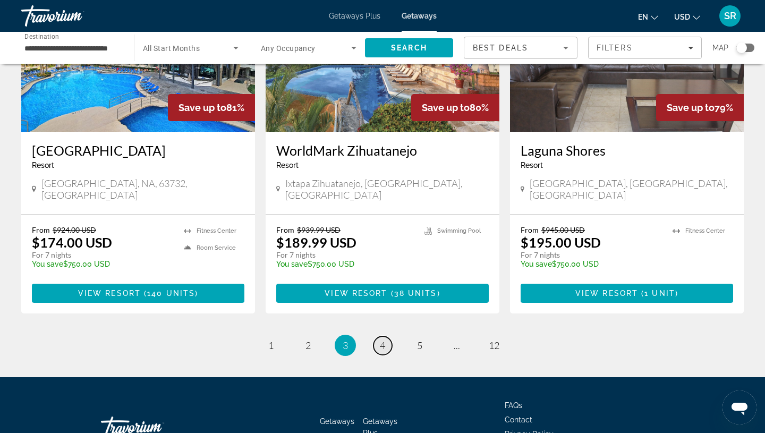
click at [380, 339] on span "4" at bounding box center [382, 345] width 5 height 12
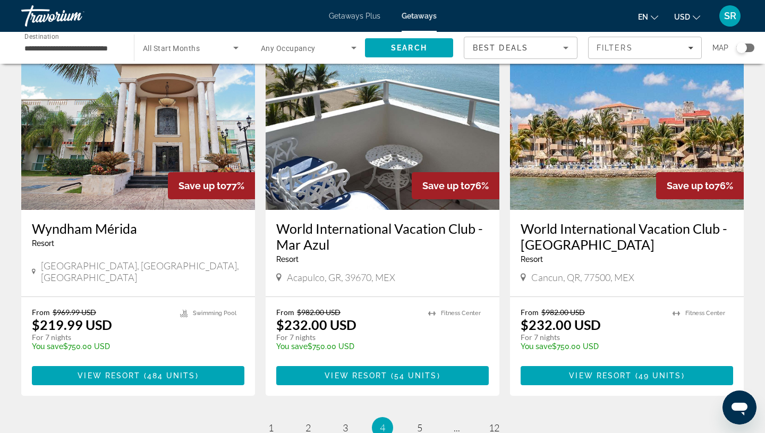
scroll to position [1187, 0]
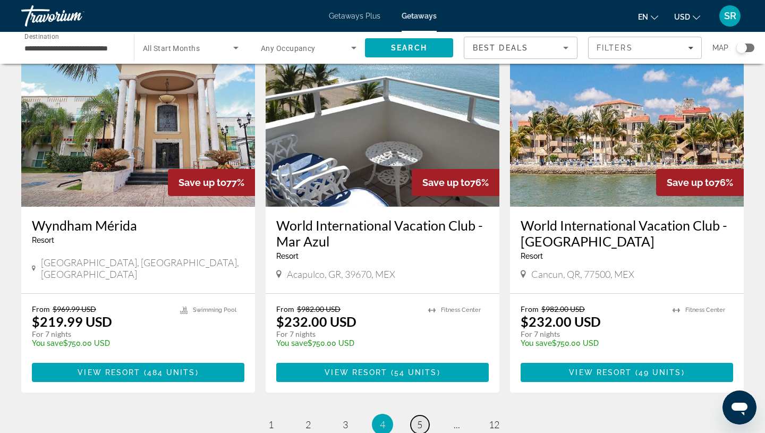
click at [418, 419] on span "5" at bounding box center [419, 425] width 5 height 12
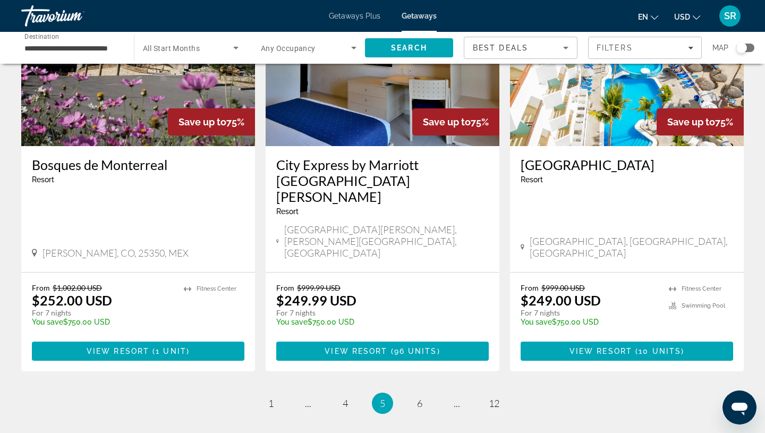
scroll to position [1299, 0]
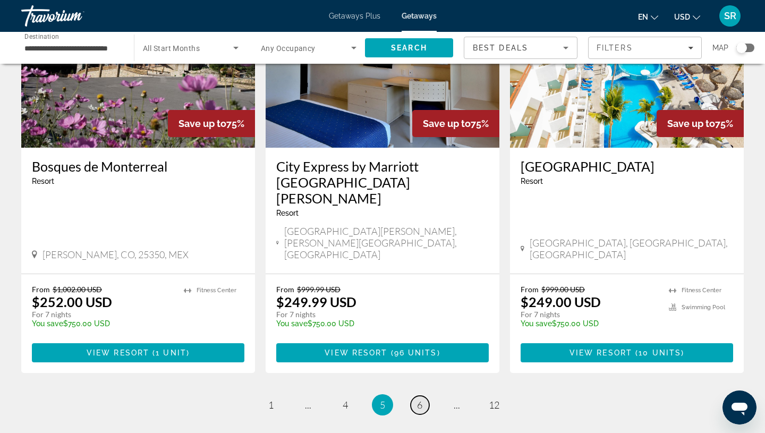
click at [421, 399] on span "6" at bounding box center [419, 405] width 5 height 12
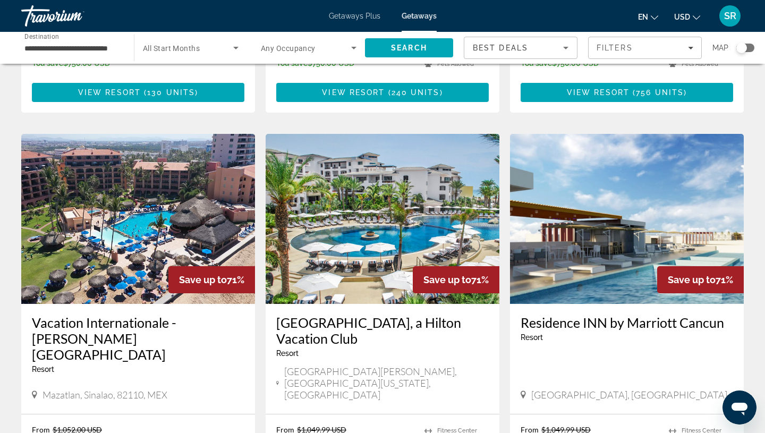
scroll to position [1185, 0]
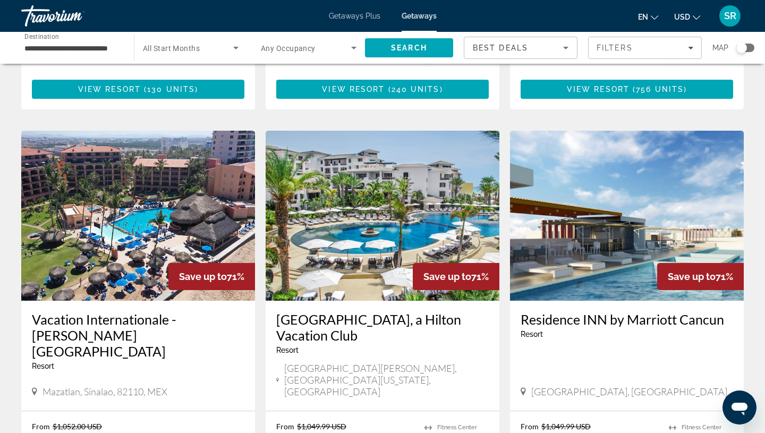
click at [355, 166] on img "Main content" at bounding box center [383, 216] width 234 height 170
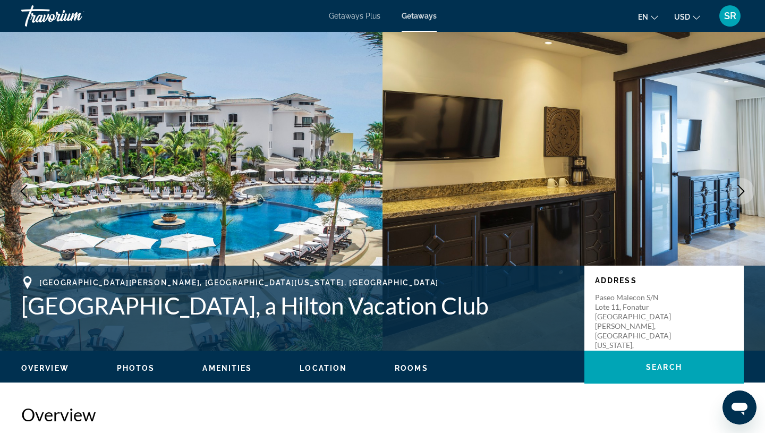
click at [740, 200] on button "Next image" at bounding box center [741, 191] width 27 height 27
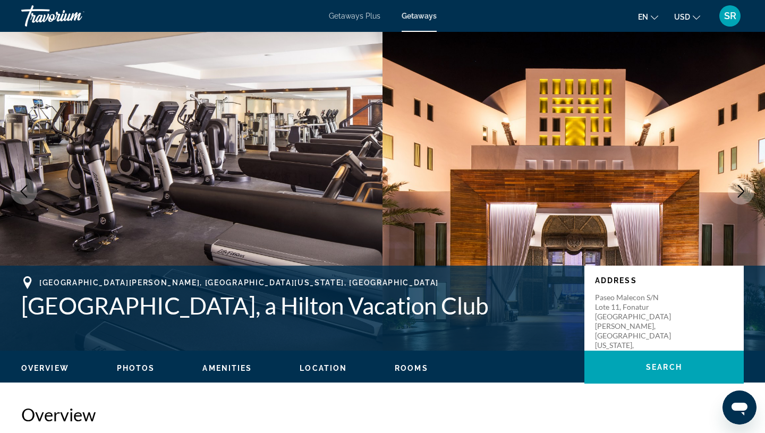
click at [739, 201] on button "Next image" at bounding box center [741, 191] width 27 height 27
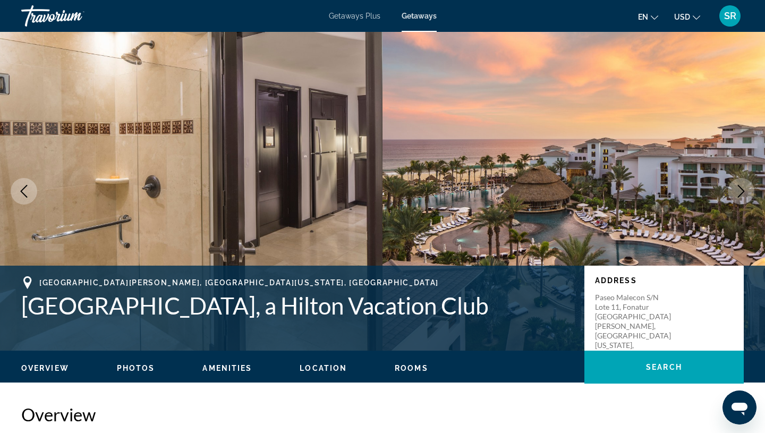
click at [739, 201] on button "Next image" at bounding box center [741, 191] width 27 height 27
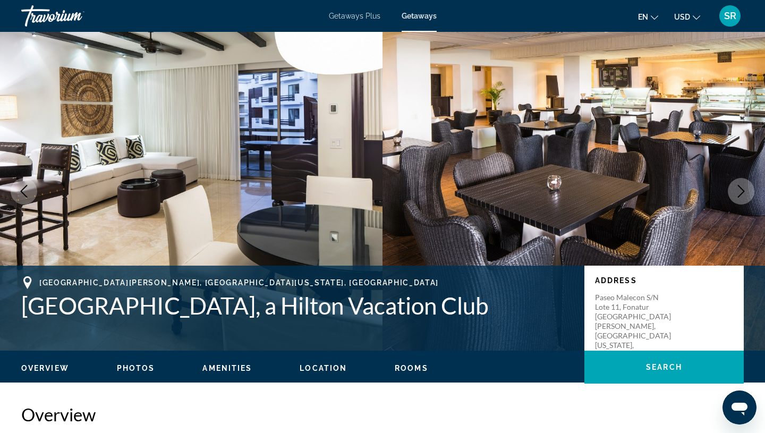
click at [745, 195] on icon "Next image" at bounding box center [741, 191] width 13 height 13
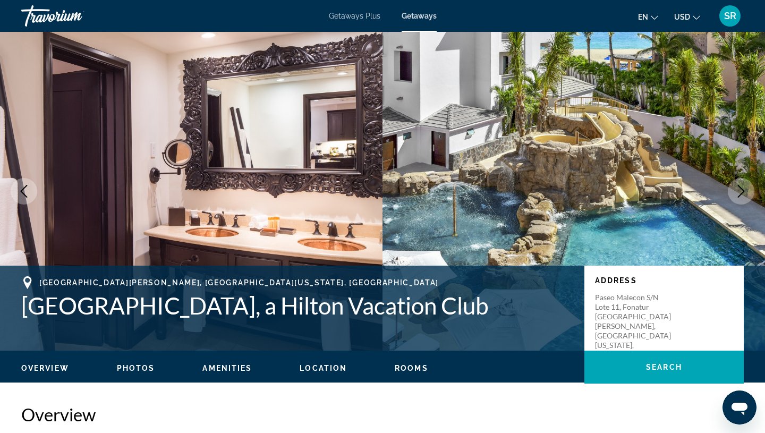
click at [745, 195] on icon "Next image" at bounding box center [741, 191] width 13 height 13
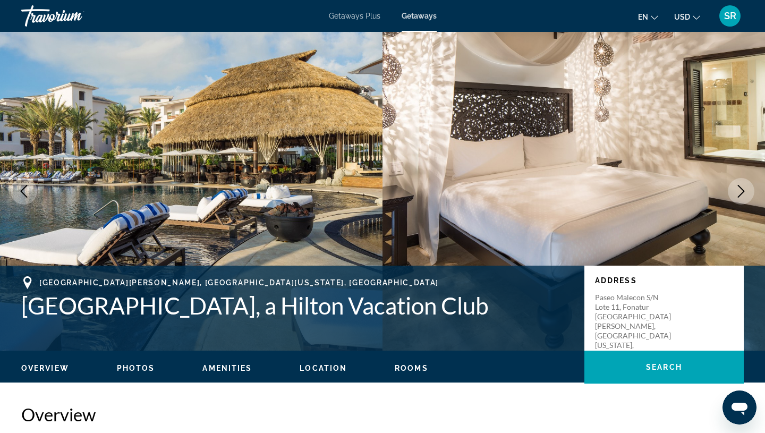
click at [745, 195] on icon "Next image" at bounding box center [741, 191] width 13 height 13
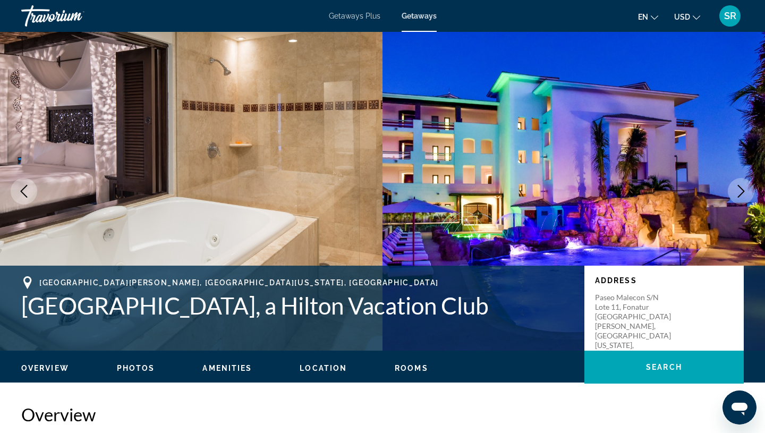
click at [745, 195] on icon "Next image" at bounding box center [741, 191] width 13 height 13
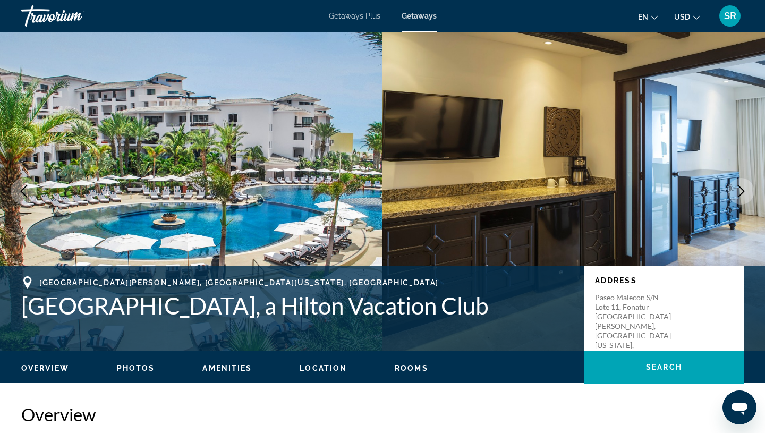
click at [741, 195] on icon "Next image" at bounding box center [741, 191] width 13 height 13
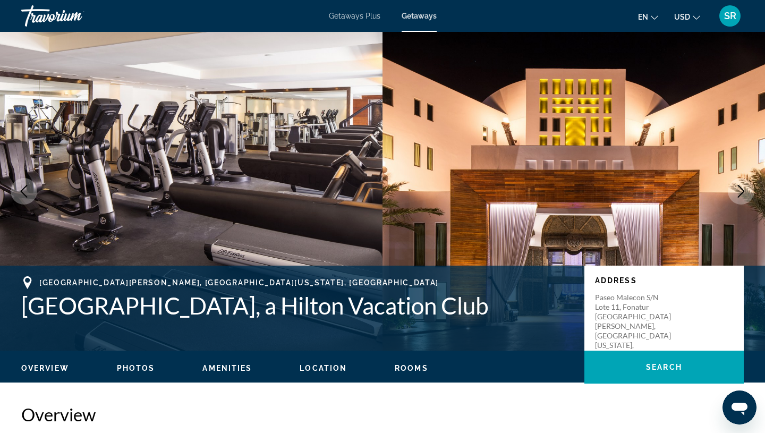
click at [741, 195] on icon "Next image" at bounding box center [741, 191] width 13 height 13
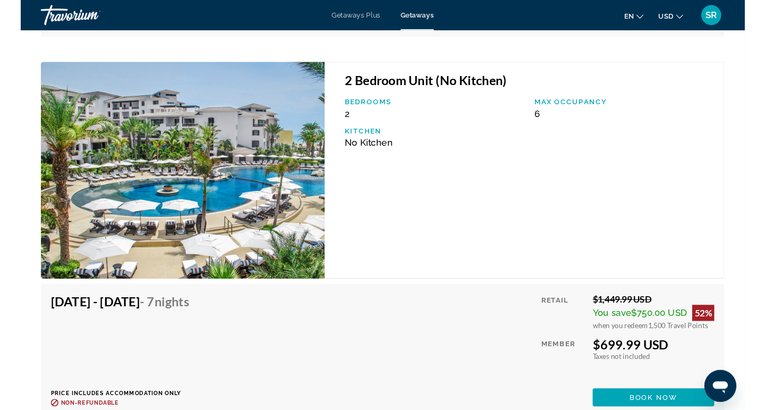
scroll to position [9285, 0]
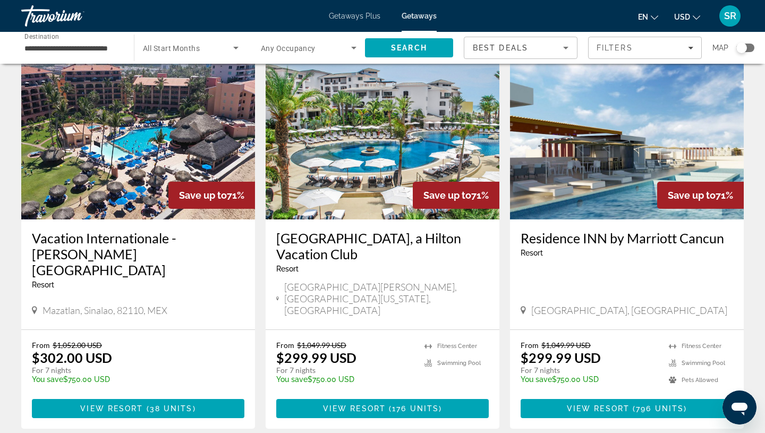
scroll to position [1269, 0]
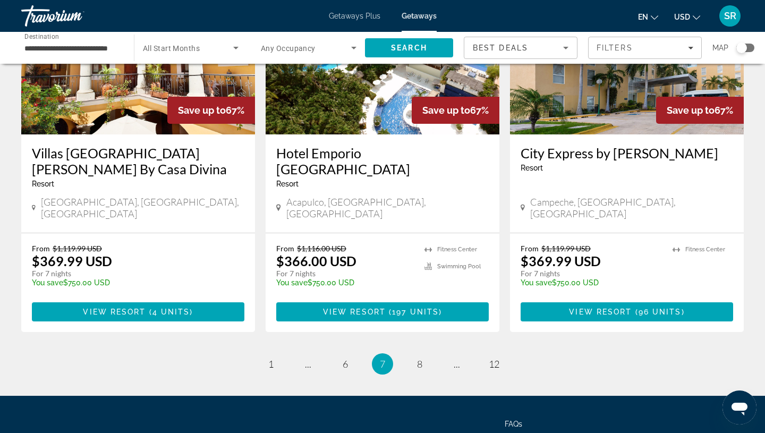
scroll to position [1286, 0]
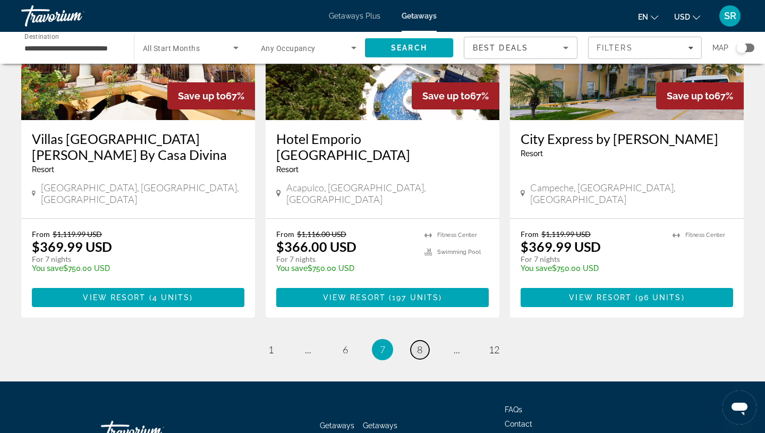
click at [420, 344] on span "8" at bounding box center [419, 350] width 5 height 12
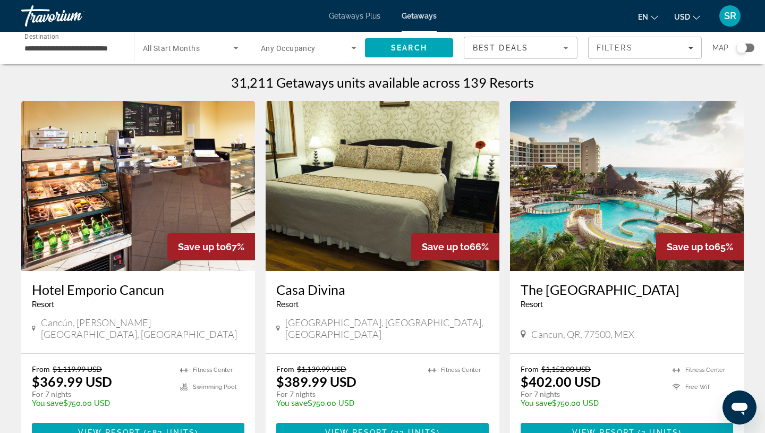
click at [573, 199] on img "Main content" at bounding box center [627, 186] width 234 height 170
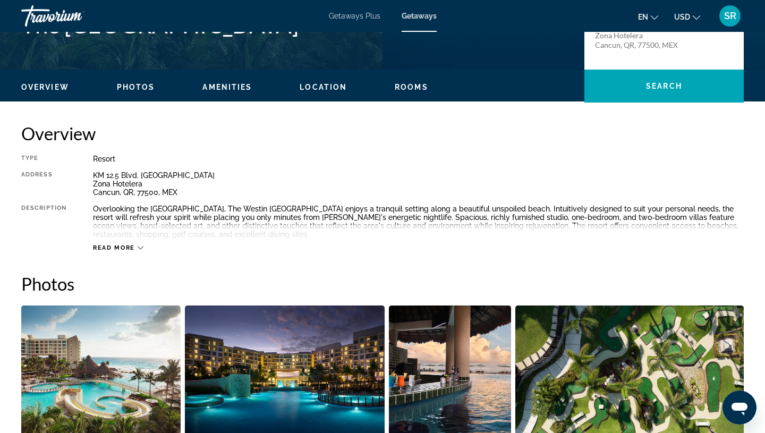
scroll to position [263, 0]
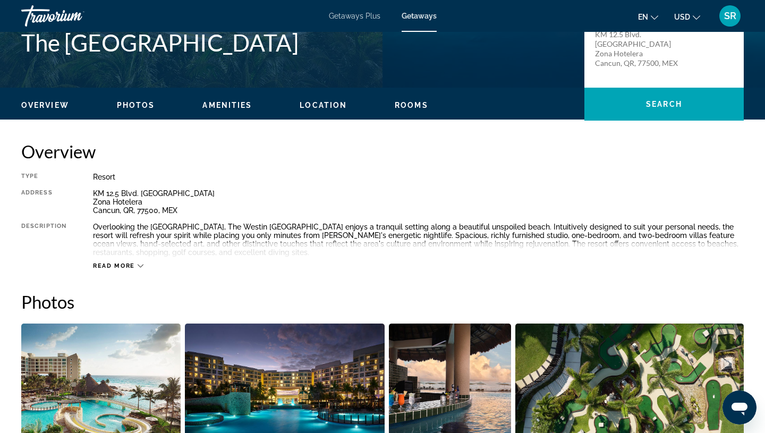
click at [105, 267] on span "Read more" at bounding box center [114, 265] width 42 height 7
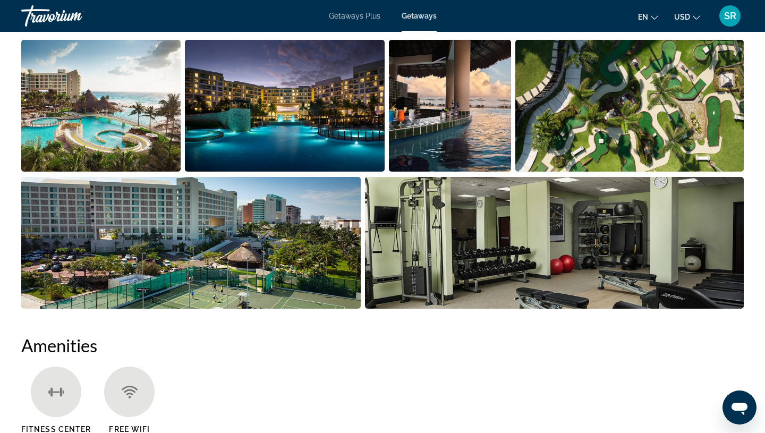
scroll to position [544, 0]
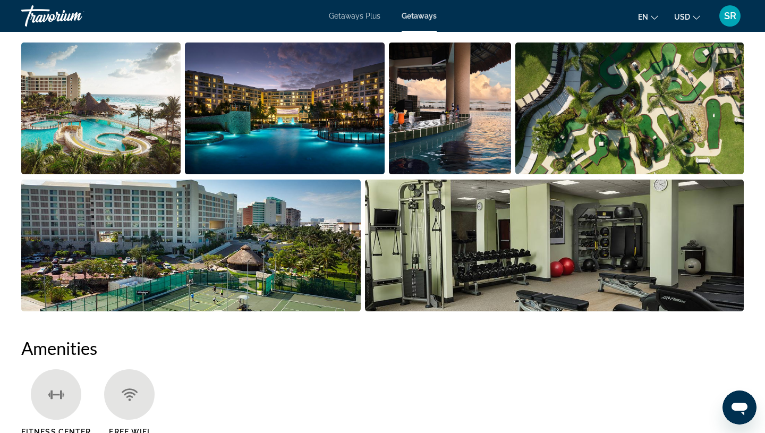
click at [152, 296] on img "Open full-screen image slider" at bounding box center [190, 246] width 339 height 132
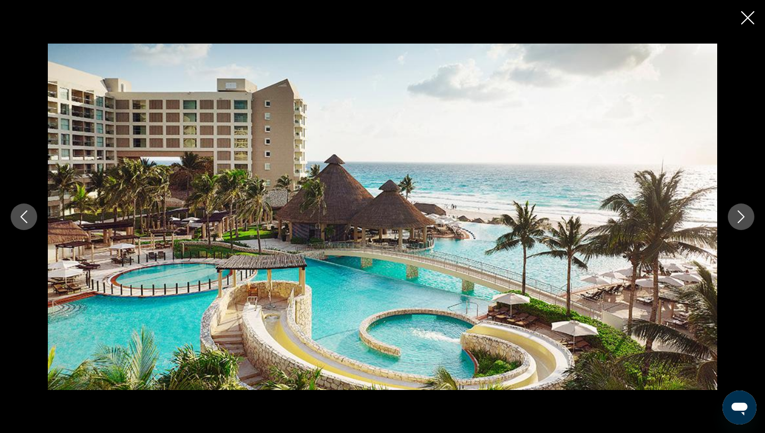
click at [741, 213] on icon "Next image" at bounding box center [741, 216] width 7 height 13
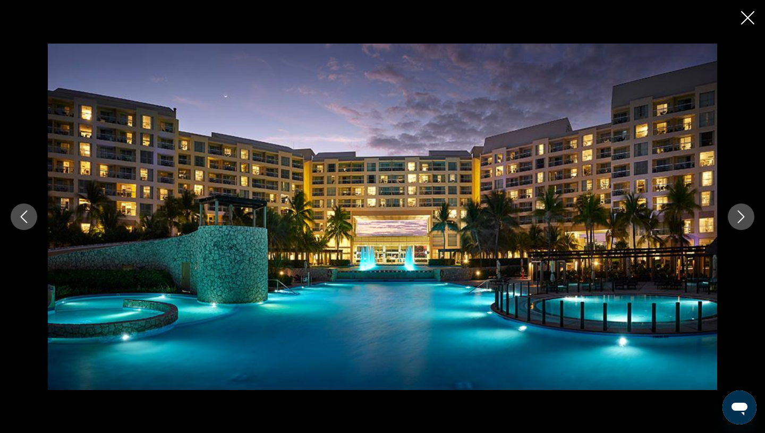
click at [740, 213] on icon "Next image" at bounding box center [741, 216] width 7 height 13
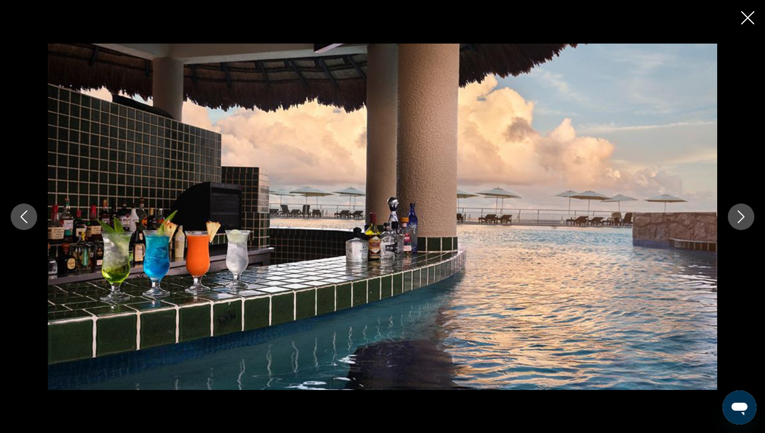
click at [740, 214] on icon "Next image" at bounding box center [741, 216] width 13 height 13
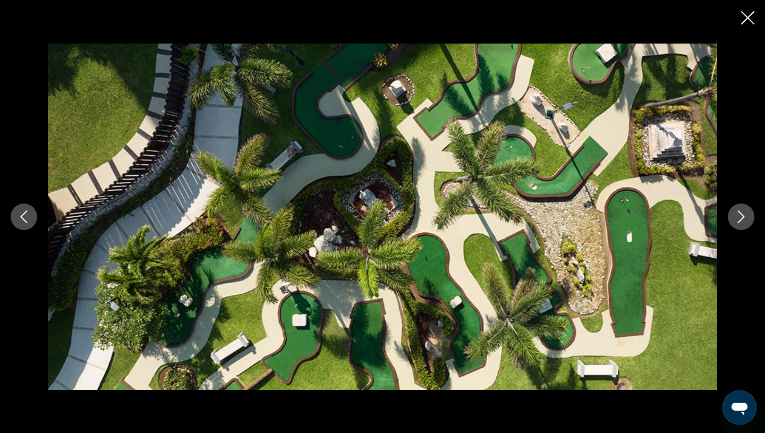
click at [740, 215] on icon "Next image" at bounding box center [741, 216] width 13 height 13
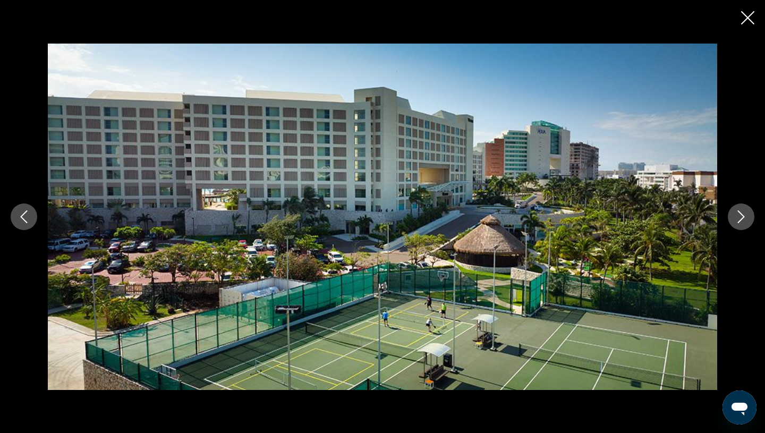
click at [740, 216] on icon "Next image" at bounding box center [741, 216] width 13 height 13
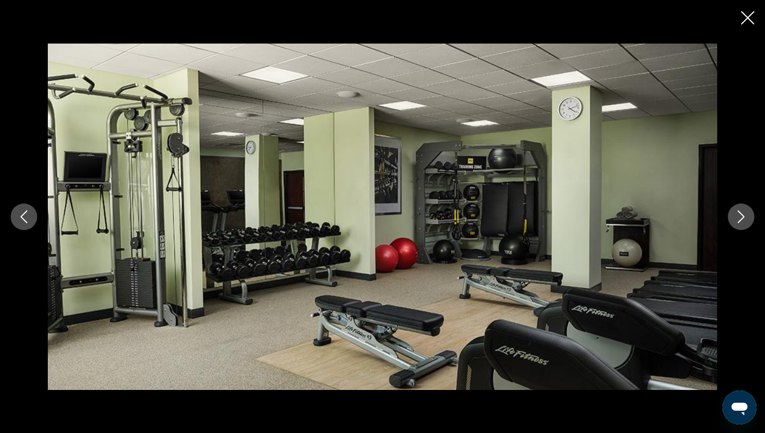
click at [739, 217] on icon "Next image" at bounding box center [741, 216] width 13 height 13
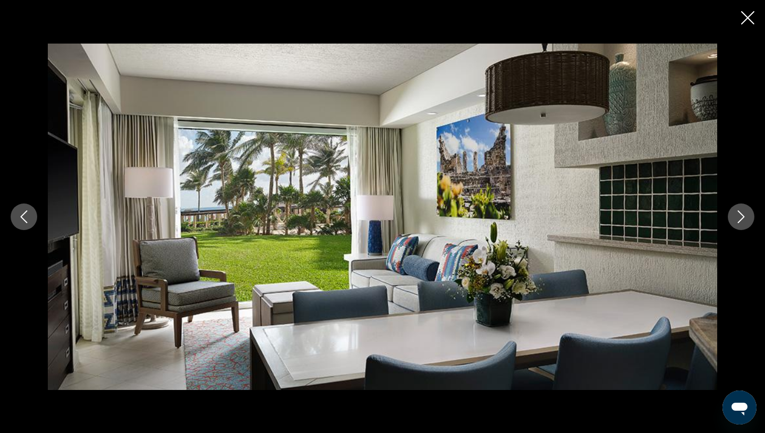
click at [738, 218] on icon "Next image" at bounding box center [741, 216] width 13 height 13
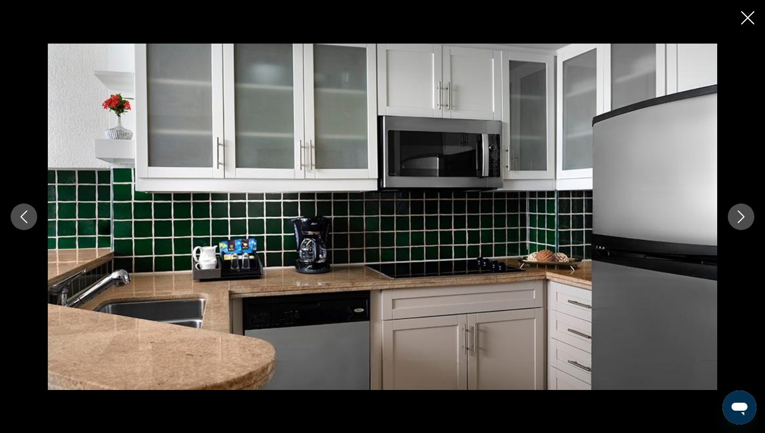
click at [738, 218] on icon "Next image" at bounding box center [741, 216] width 13 height 13
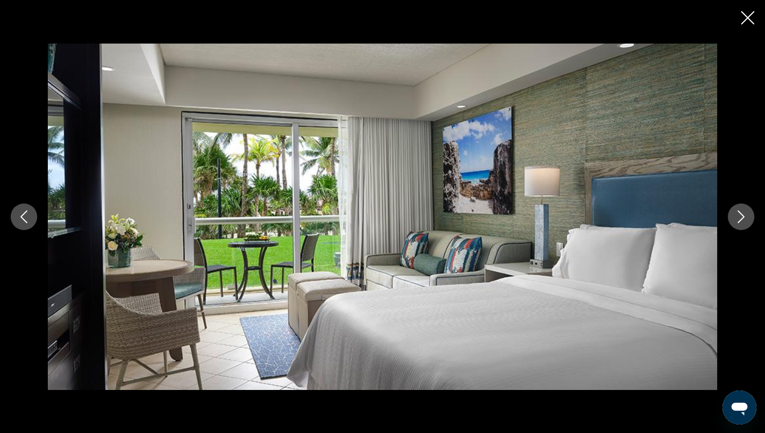
click at [738, 219] on icon "Next image" at bounding box center [741, 216] width 13 height 13
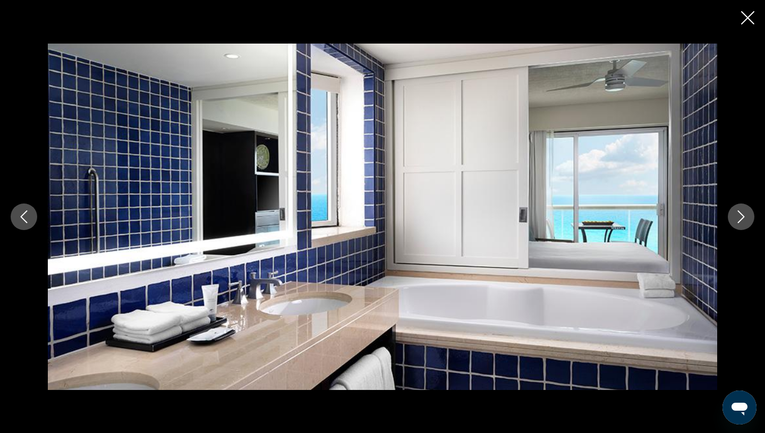
click at [738, 220] on icon "Next image" at bounding box center [741, 216] width 13 height 13
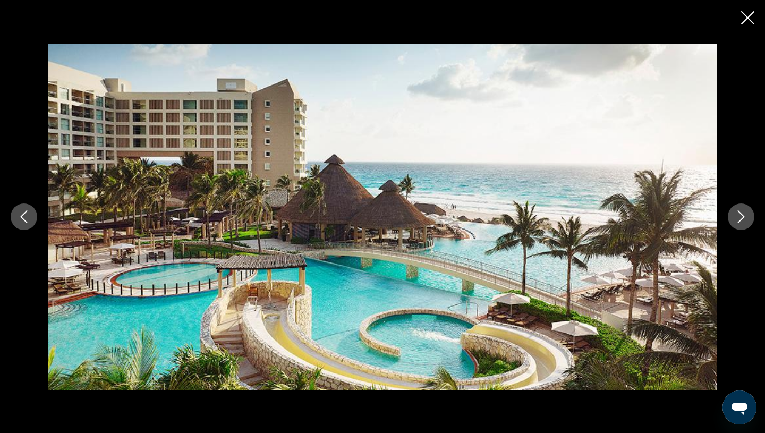
click at [738, 220] on icon "Next image" at bounding box center [741, 216] width 13 height 13
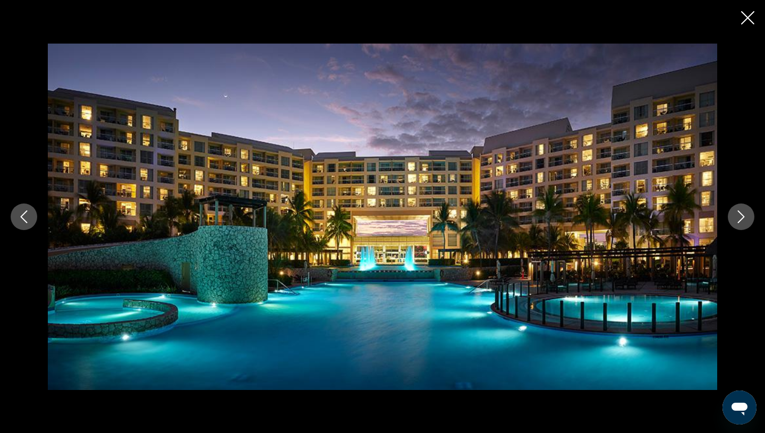
click at [738, 222] on icon "Next image" at bounding box center [741, 216] width 7 height 13
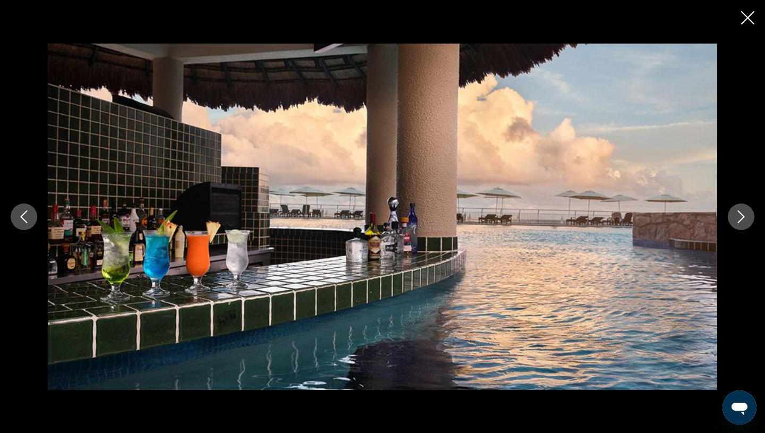
click at [749, 16] on icon "Close slideshow" at bounding box center [747, 17] width 13 height 13
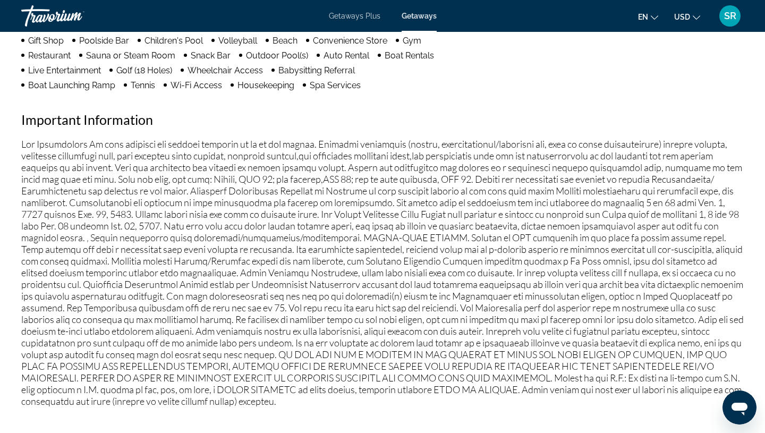
scroll to position [960, 0]
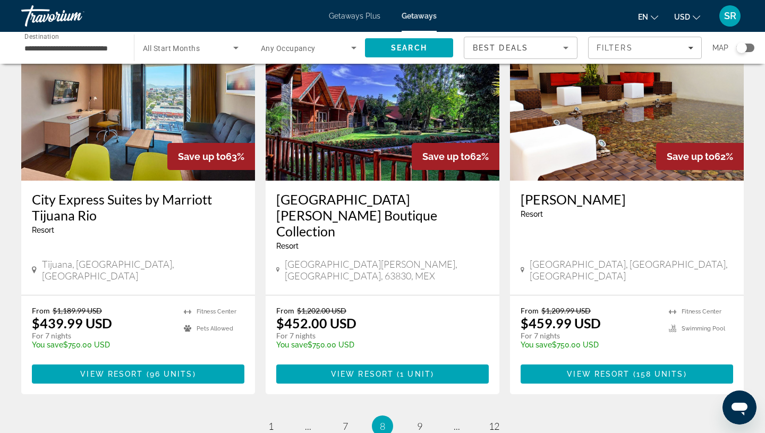
scroll to position [1349, 0]
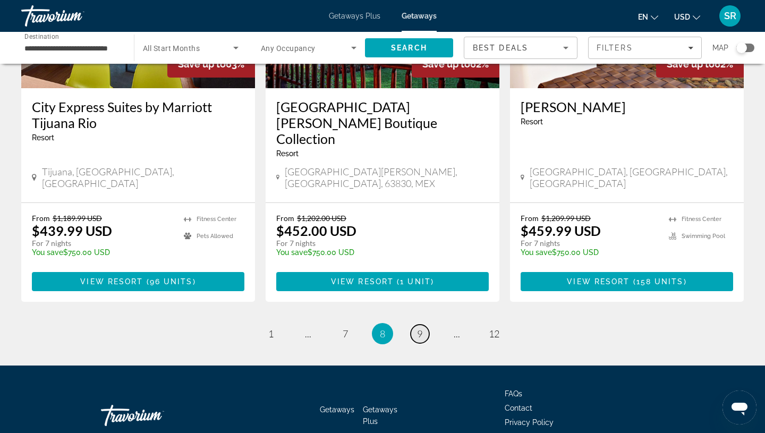
click at [419, 328] on span "9" at bounding box center [419, 334] width 5 height 12
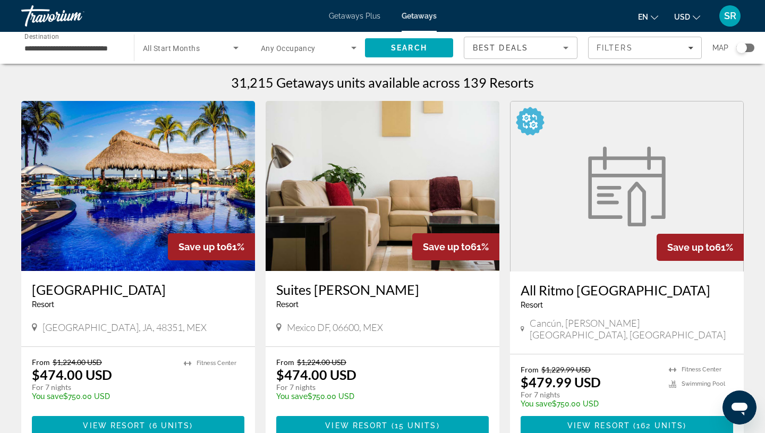
click at [90, 211] on img "Main content" at bounding box center [138, 186] width 234 height 170
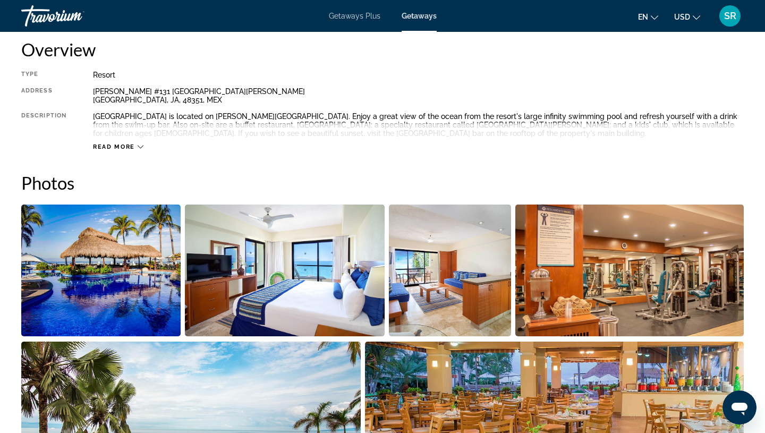
scroll to position [364, 0]
click at [104, 150] on span "Read more" at bounding box center [114, 147] width 42 height 7
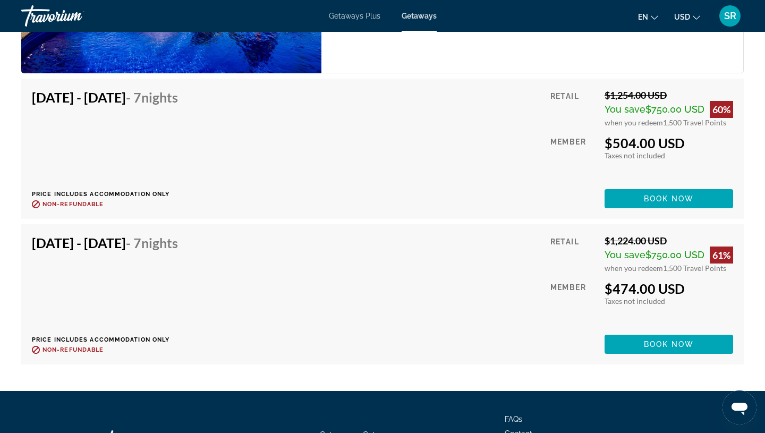
scroll to position [2520, 0]
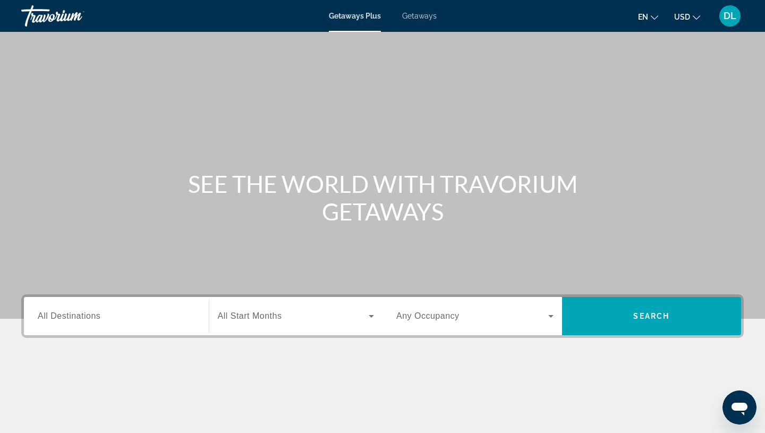
click at [418, 17] on span "Getaways" at bounding box center [419, 16] width 35 height 9
click at [74, 314] on span "All Destinations" at bounding box center [69, 315] width 63 height 9
click at [74, 314] on input "Destination All Destinations" at bounding box center [116, 316] width 157 height 13
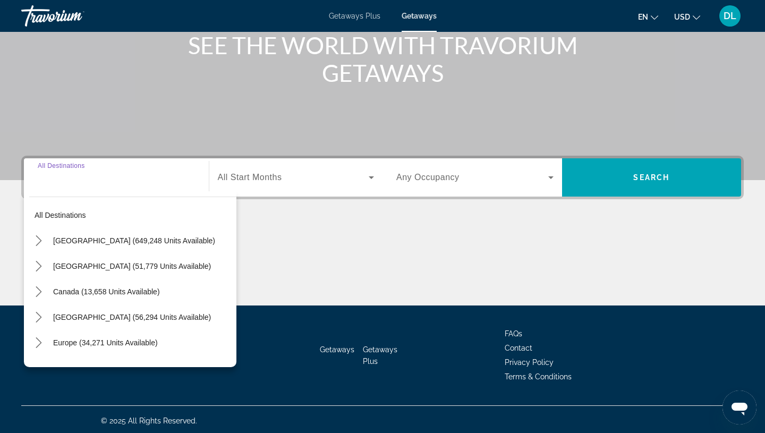
scroll to position [141, 0]
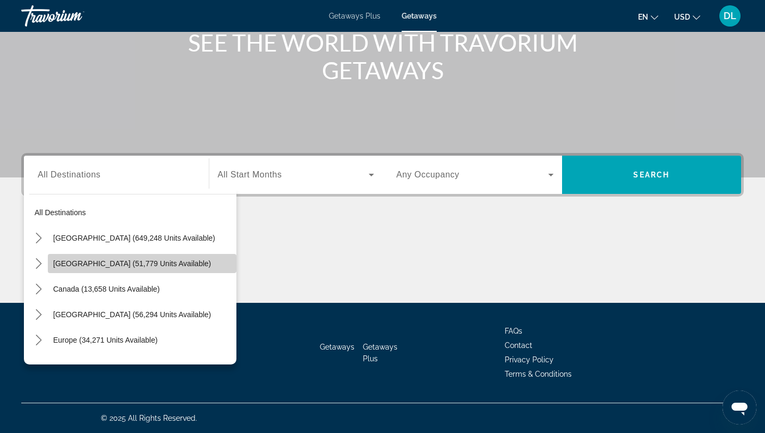
click at [66, 261] on span "[GEOGRAPHIC_DATA] (51,779 units available)" at bounding box center [132, 263] width 158 height 9
type input "**********"
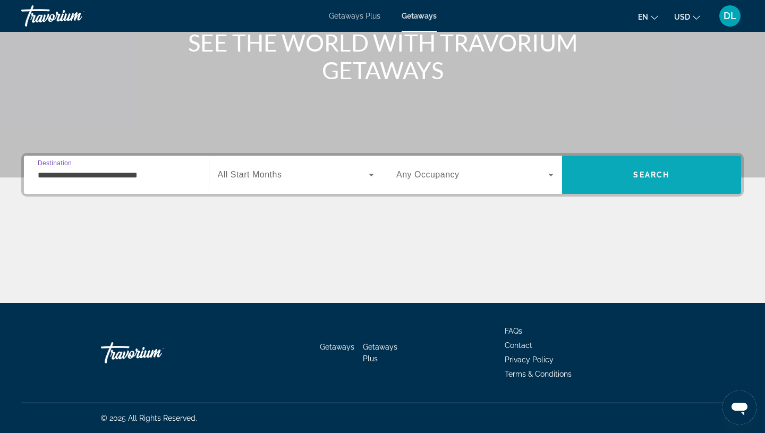
click at [631, 180] on span "Search" at bounding box center [652, 175] width 180 height 26
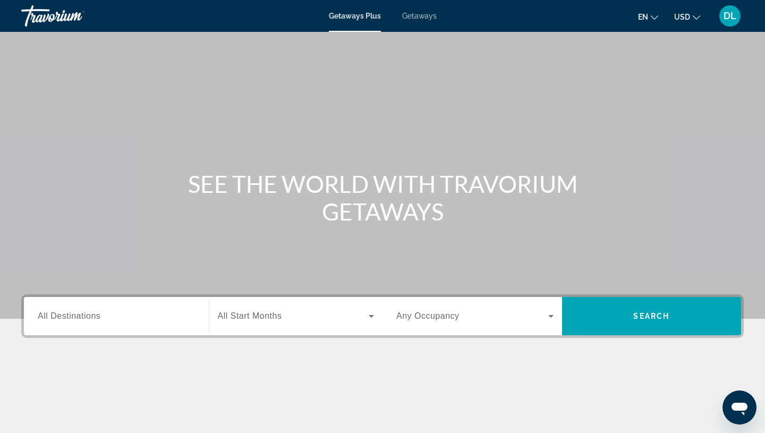
click at [425, 15] on span "Getaways" at bounding box center [419, 16] width 35 height 9
click at [77, 319] on span "All Destinations" at bounding box center [69, 315] width 63 height 9
click at [77, 319] on input "Destination All Destinations" at bounding box center [116, 316] width 157 height 13
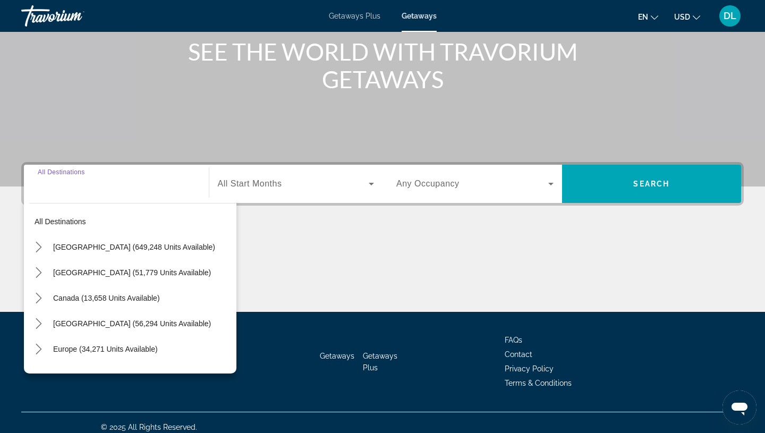
scroll to position [141, 0]
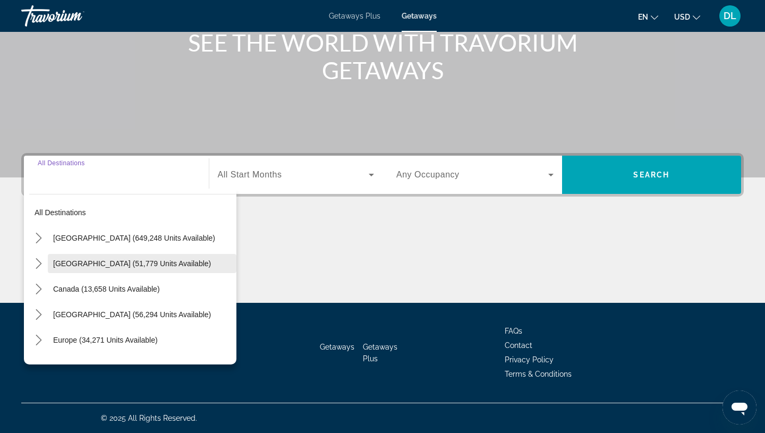
click at [73, 264] on span "[GEOGRAPHIC_DATA] (51,779 units available)" at bounding box center [132, 263] width 158 height 9
type input "**********"
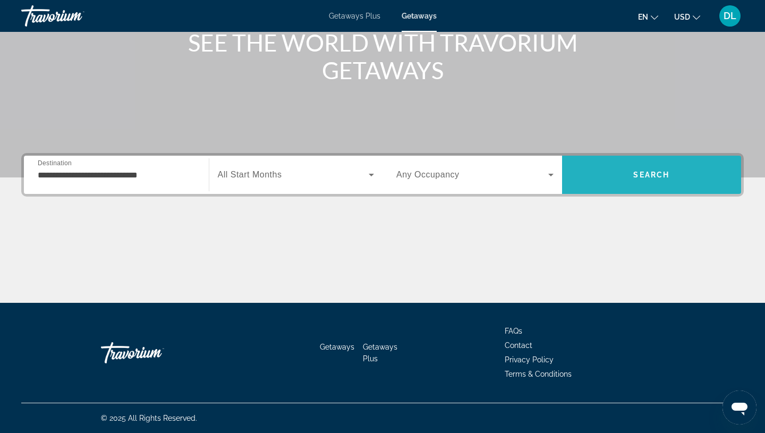
click at [629, 175] on span "Search" at bounding box center [652, 175] width 180 height 26
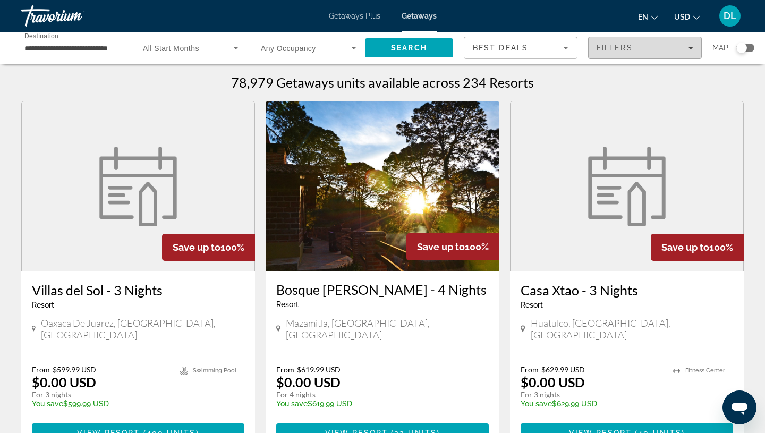
click at [691, 47] on icon "Filters" at bounding box center [690, 47] width 5 height 5
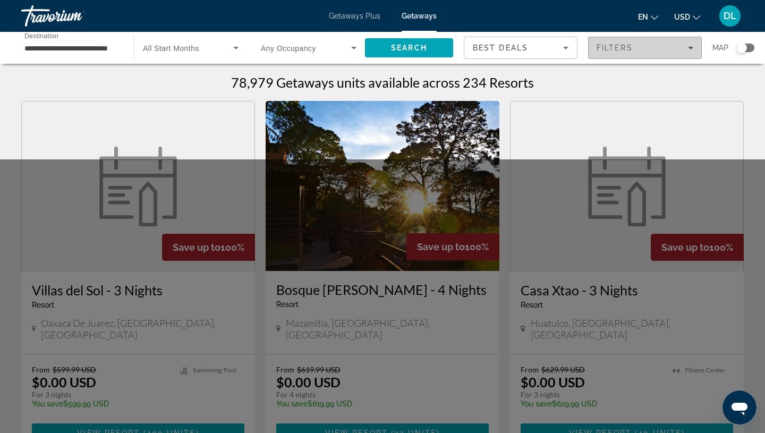
click at [691, 48] on icon "Filters" at bounding box center [690, 48] width 5 height 3
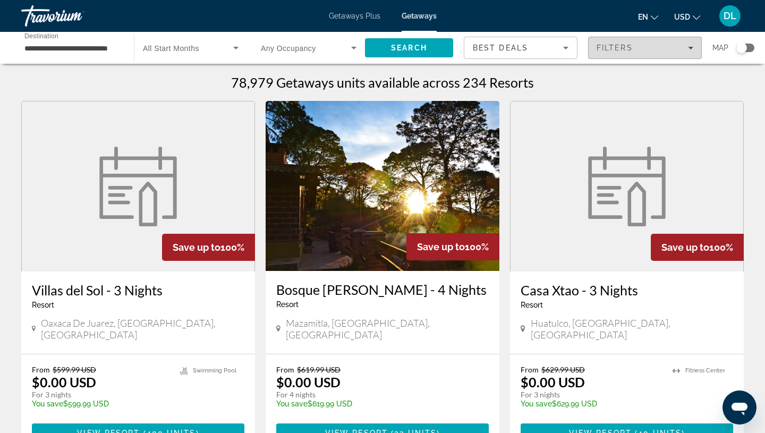
click at [691, 48] on icon "Filters" at bounding box center [690, 48] width 5 height 3
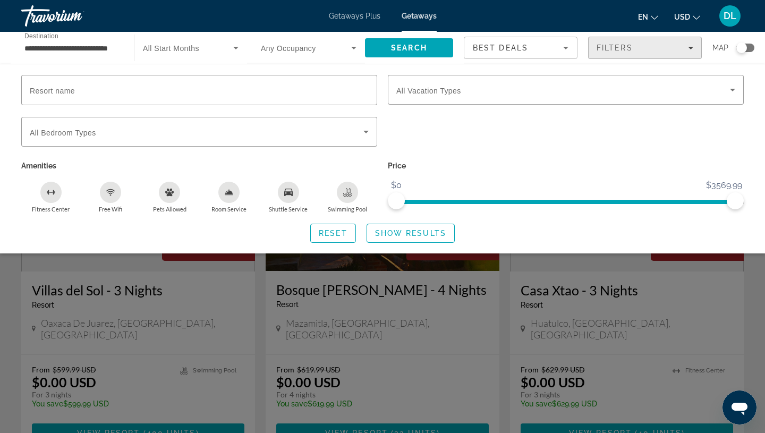
click at [691, 48] on icon "Filters" at bounding box center [690, 48] width 5 height 3
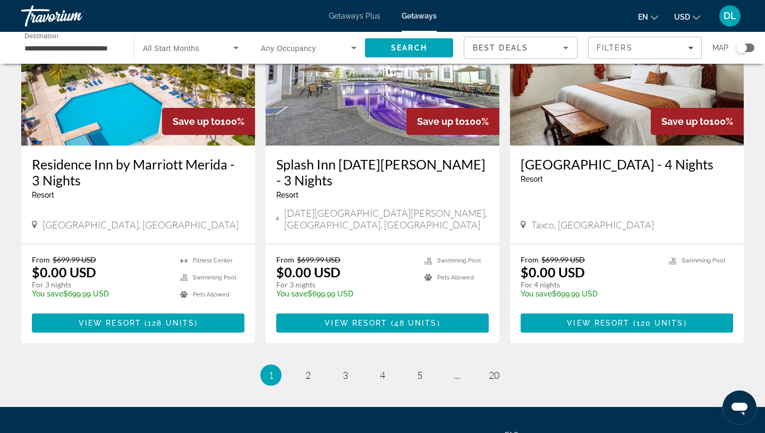
scroll to position [1319, 0]
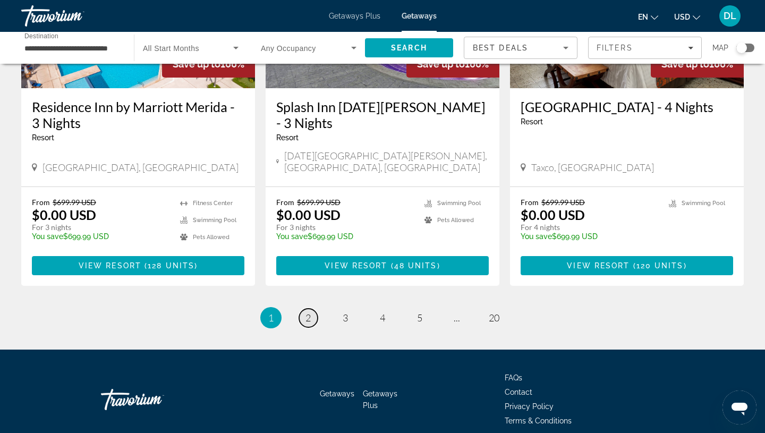
click at [312, 309] on link "page 2" at bounding box center [308, 318] width 19 height 19
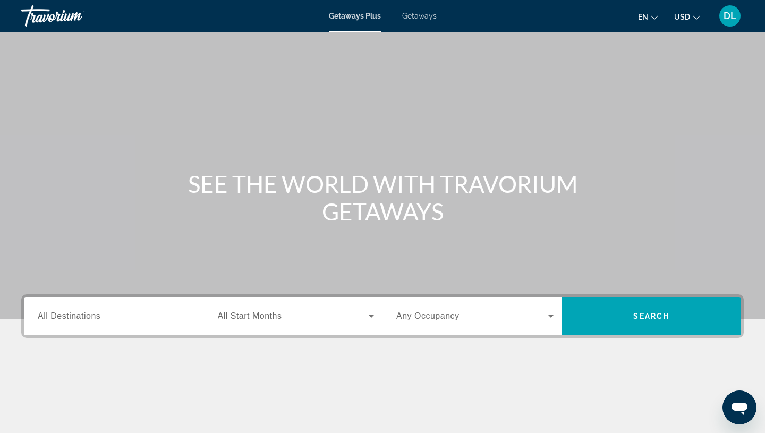
click at [417, 16] on span "Getaways" at bounding box center [419, 16] width 35 height 9
click at [83, 321] on input "Destination All Destinations" at bounding box center [116, 316] width 157 height 13
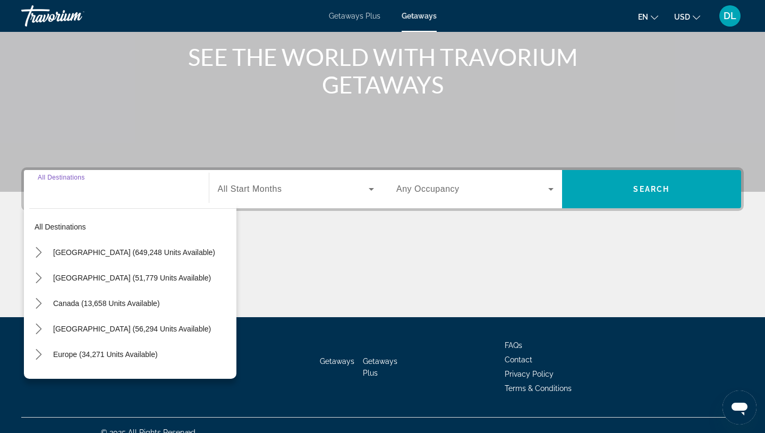
scroll to position [141, 0]
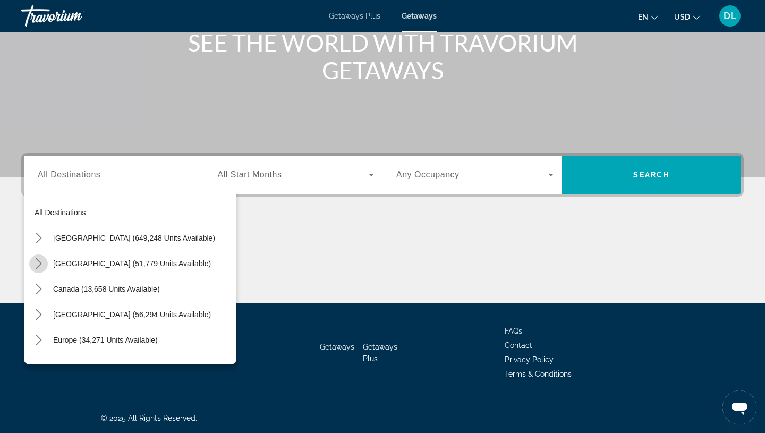
click at [38, 265] on icon "Toggle Mexico (51,779 units available) submenu" at bounding box center [38, 263] width 11 height 11
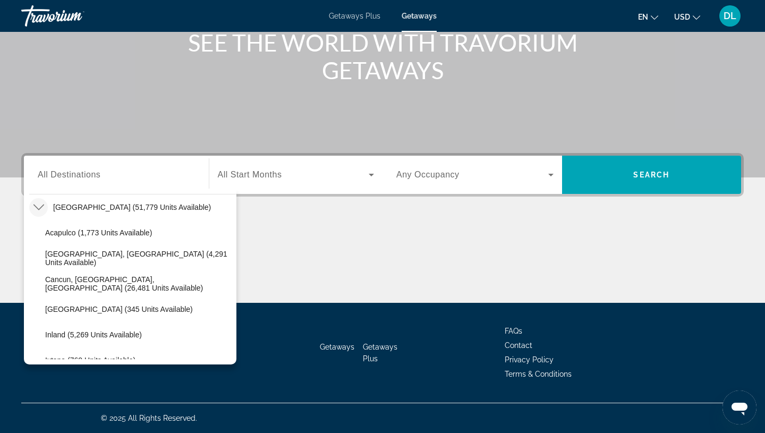
click at [44, 203] on mat-icon "Toggle Mexico (51,779 units available) submenu" at bounding box center [38, 207] width 19 height 19
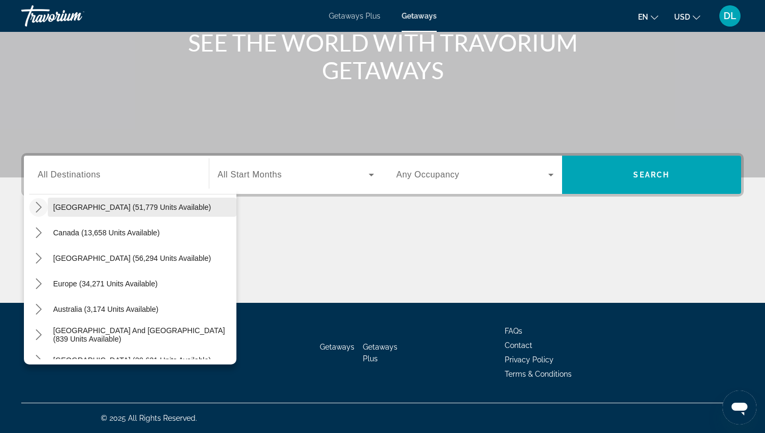
click at [73, 201] on span "Select destination: Mexico (51,779 units available)" at bounding box center [142, 207] width 189 height 26
type input "**********"
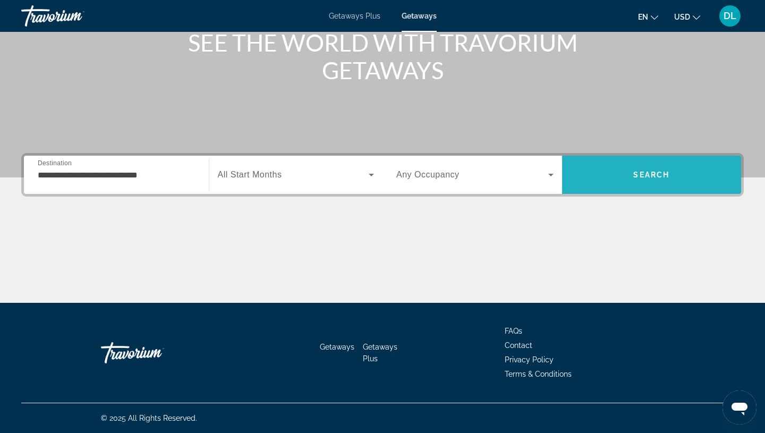
click at [632, 180] on span "Search" at bounding box center [652, 175] width 180 height 26
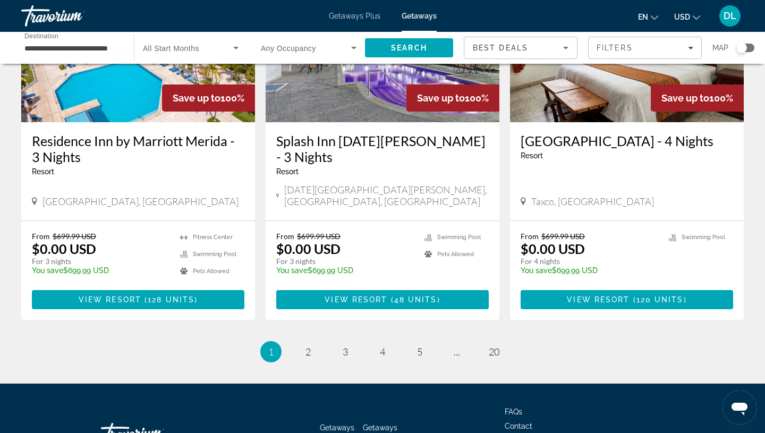
scroll to position [1311, 0]
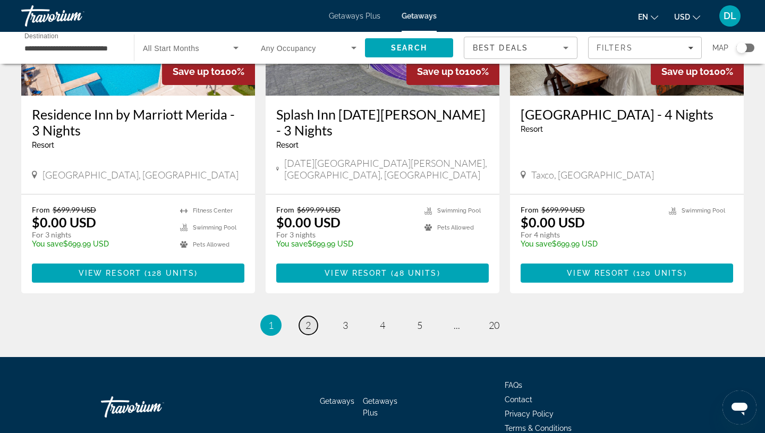
click at [312, 316] on link "page 2" at bounding box center [308, 325] width 19 height 19
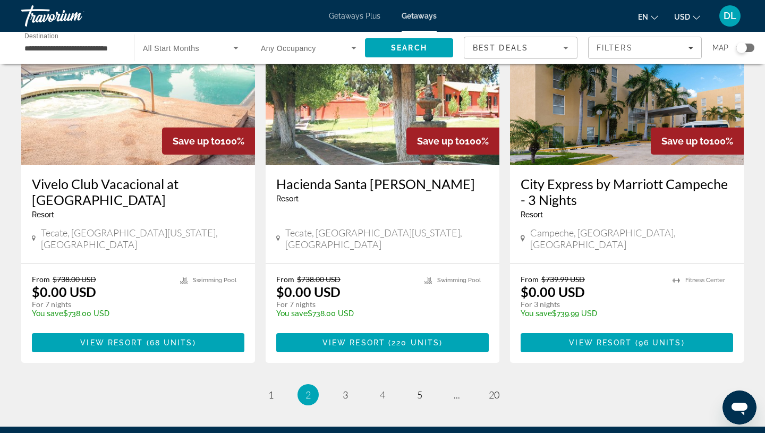
scroll to position [1289, 0]
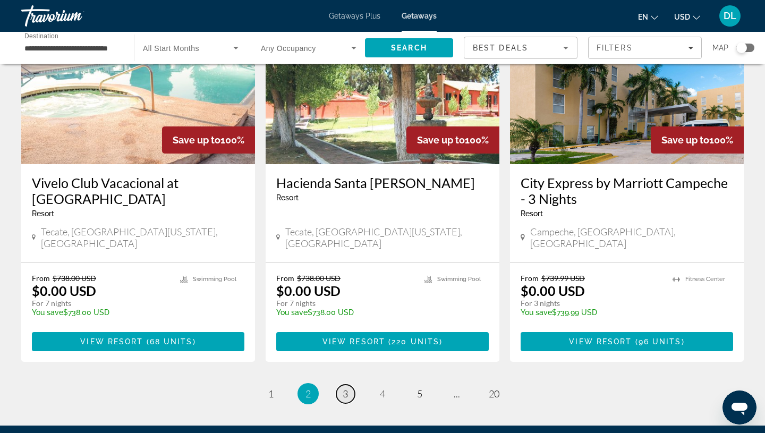
click at [347, 388] on span "3" at bounding box center [345, 394] width 5 height 12
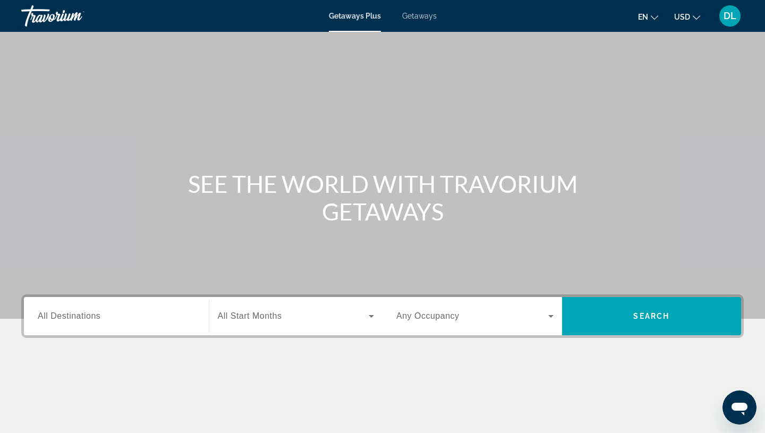
click at [426, 12] on span "Getaways" at bounding box center [419, 16] width 35 height 9
click at [65, 320] on span "All Destinations" at bounding box center [69, 315] width 63 height 9
click at [65, 320] on input "Destination All Destinations" at bounding box center [116, 316] width 157 height 13
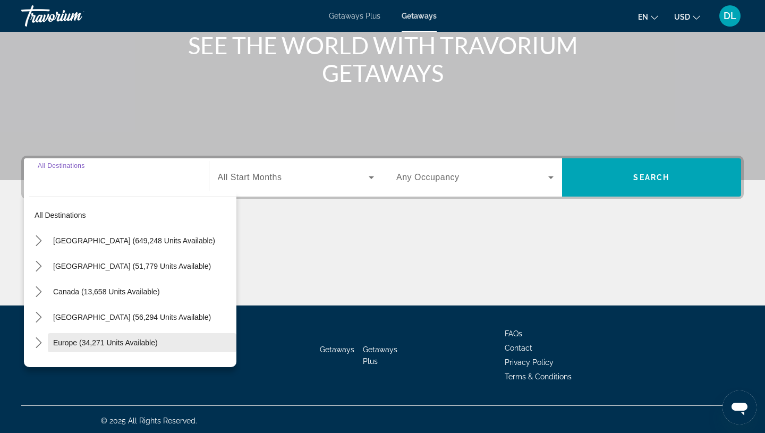
scroll to position [141, 0]
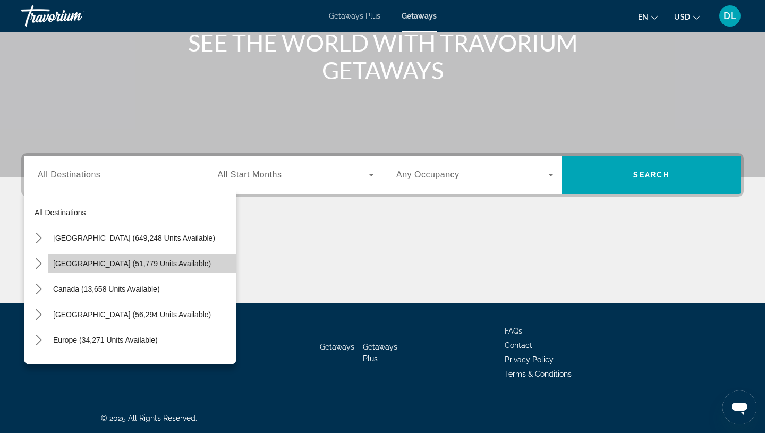
click at [121, 266] on span "[GEOGRAPHIC_DATA] (51,779 units available)" at bounding box center [132, 263] width 158 height 9
type input "**********"
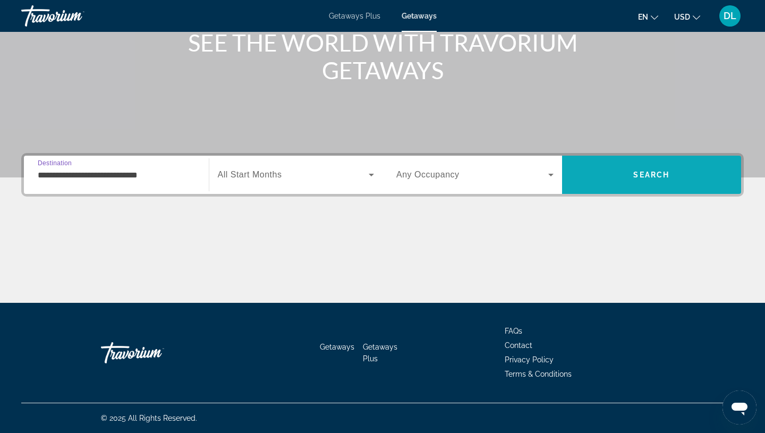
click at [623, 181] on span "Search" at bounding box center [652, 175] width 180 height 26
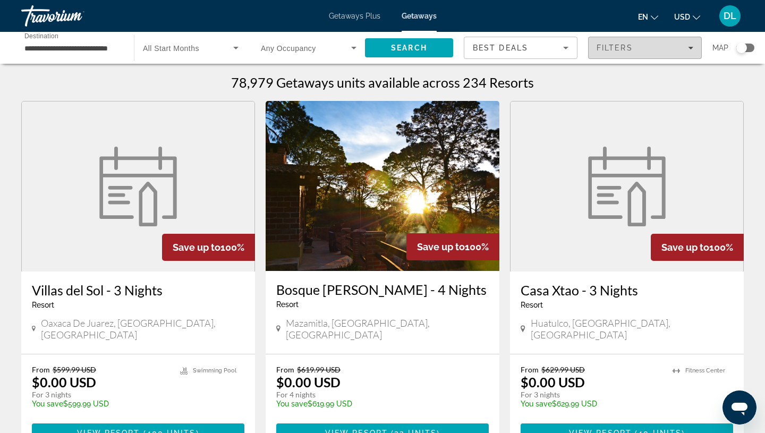
click at [679, 49] on div "Filters" at bounding box center [645, 48] width 97 height 9
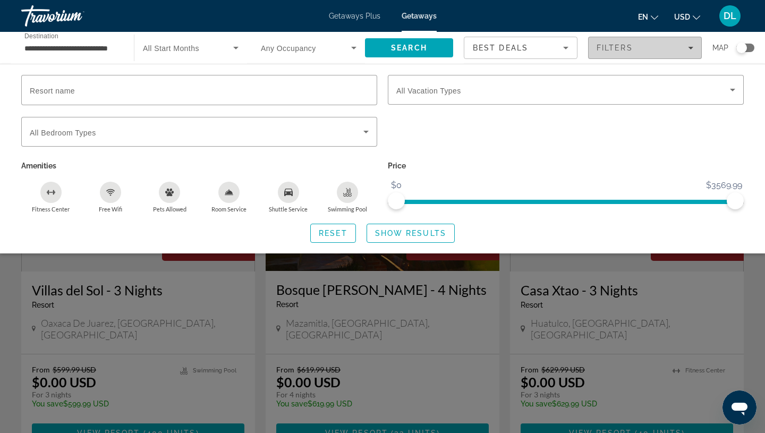
click at [681, 52] on div "Filters" at bounding box center [645, 48] width 97 height 9
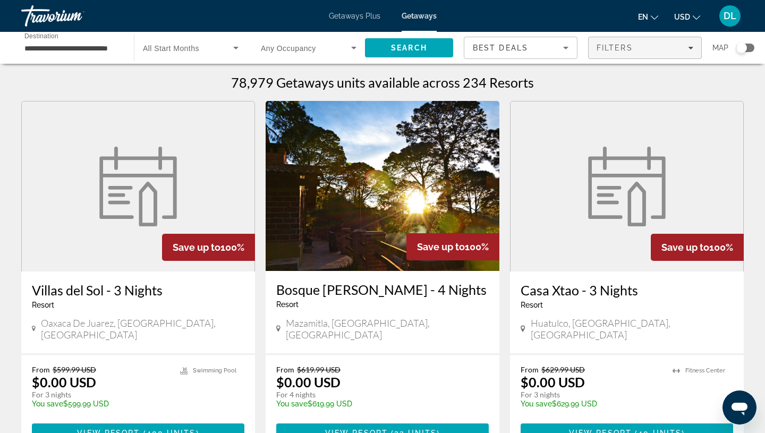
click at [681, 52] on div "Filters" at bounding box center [645, 48] width 97 height 9
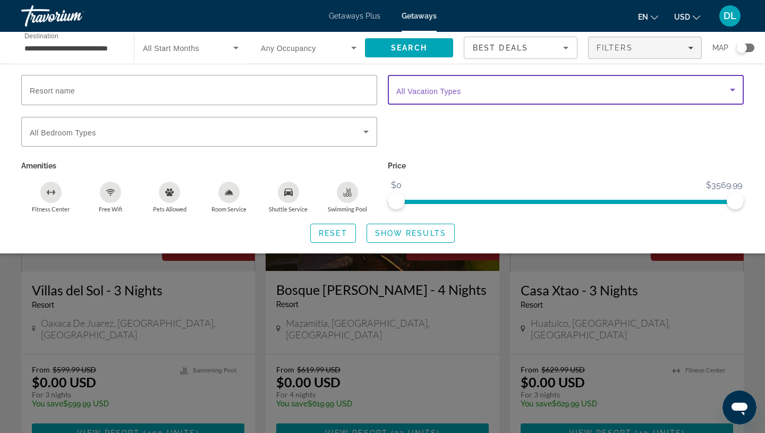
click at [724, 91] on span "Search widget" at bounding box center [563, 89] width 334 height 13
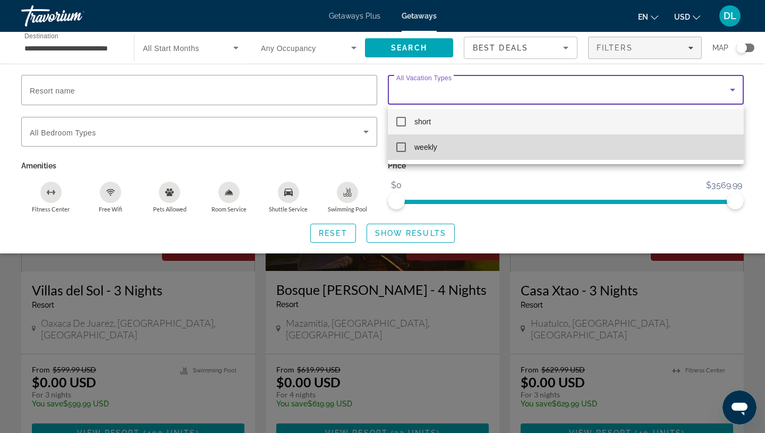
click at [624, 147] on mat-option "weekly" at bounding box center [566, 147] width 356 height 26
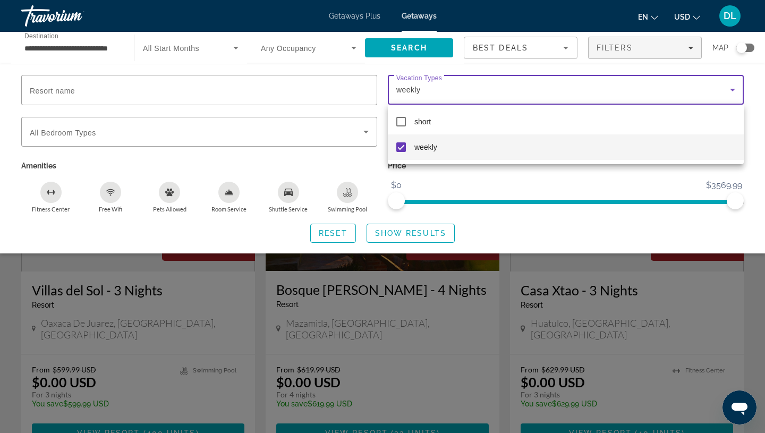
click at [417, 234] on div at bounding box center [382, 216] width 765 height 433
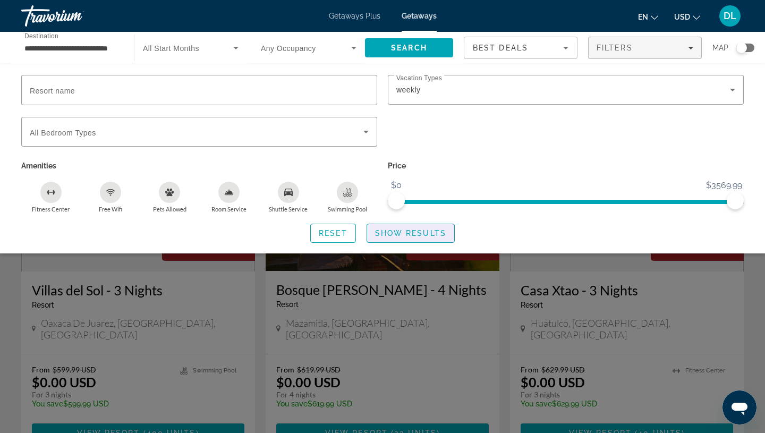
click at [417, 234] on span "Show Results" at bounding box center [410, 233] width 71 height 9
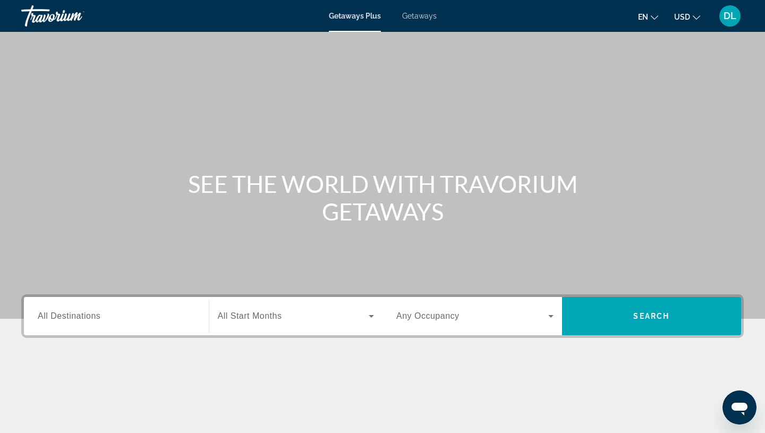
click at [422, 18] on span "Getaways" at bounding box center [419, 16] width 35 height 9
click at [81, 317] on span "All Destinations" at bounding box center [69, 315] width 63 height 9
click at [81, 317] on input "Destination All Destinations" at bounding box center [116, 316] width 157 height 13
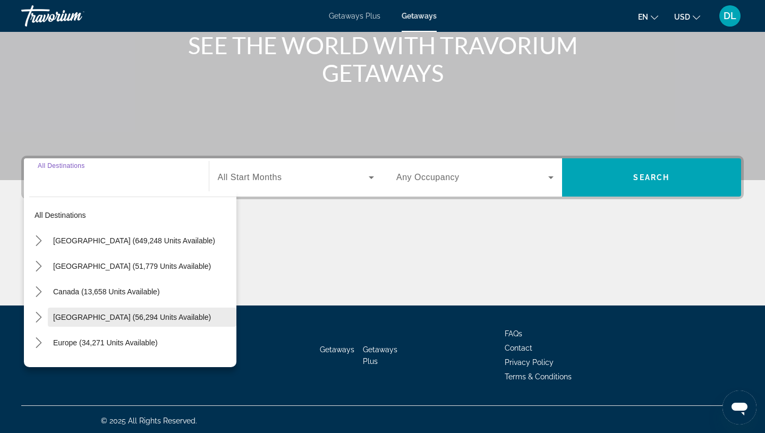
scroll to position [141, 0]
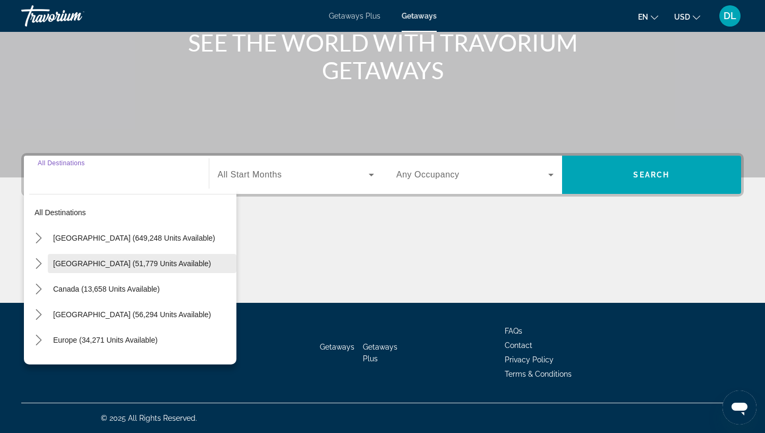
click at [67, 261] on span "[GEOGRAPHIC_DATA] (51,779 units available)" at bounding box center [132, 263] width 158 height 9
type input "**********"
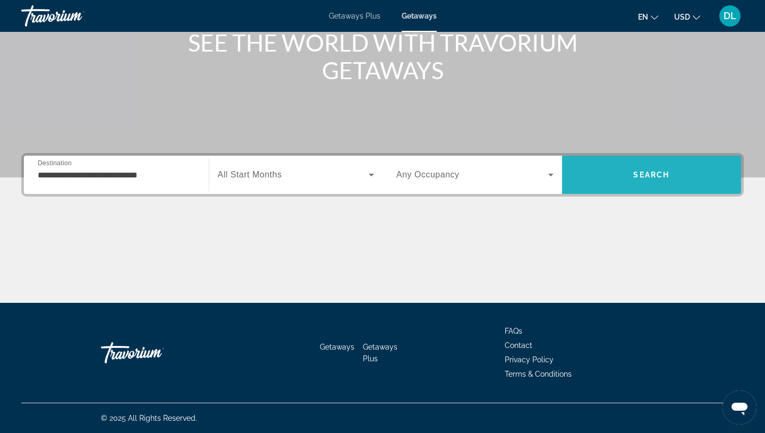
click at [609, 175] on span "Search" at bounding box center [652, 175] width 180 height 26
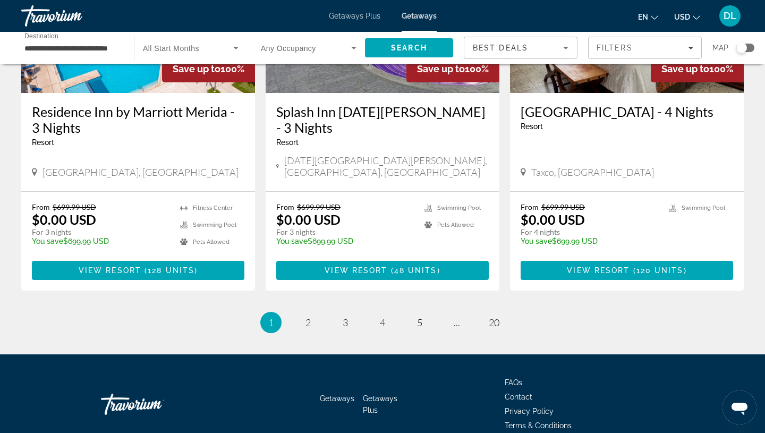
scroll to position [1319, 0]
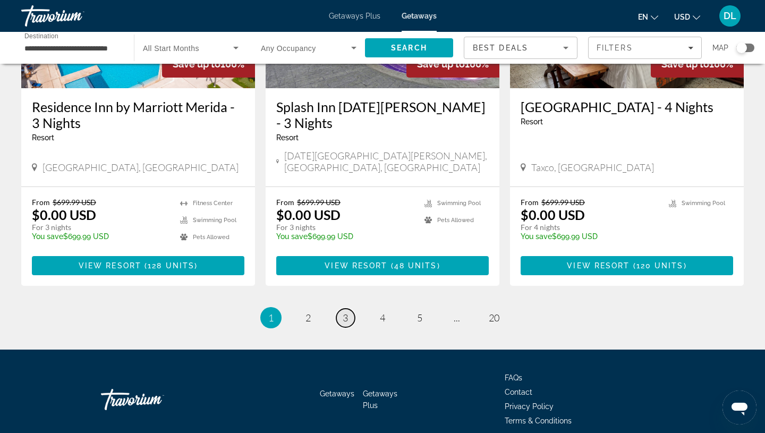
click at [349, 309] on link "page 3" at bounding box center [345, 318] width 19 height 19
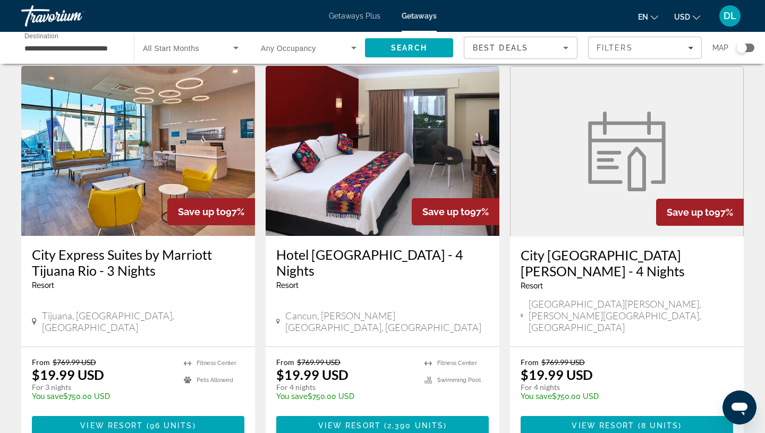
scroll to position [1349, 0]
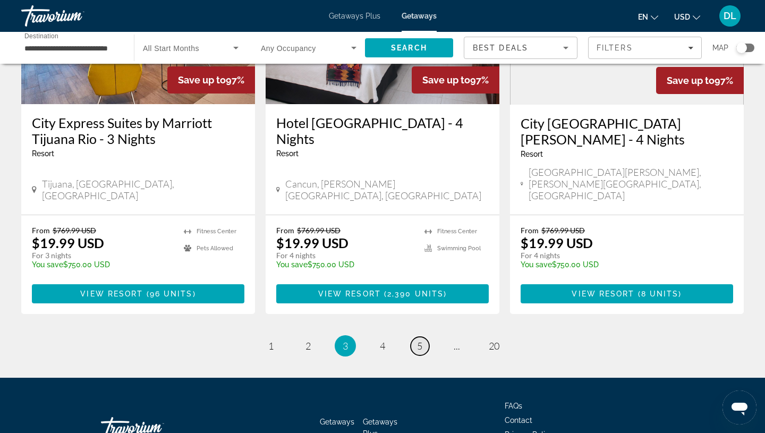
click at [426, 337] on link "page 5" at bounding box center [420, 346] width 19 height 19
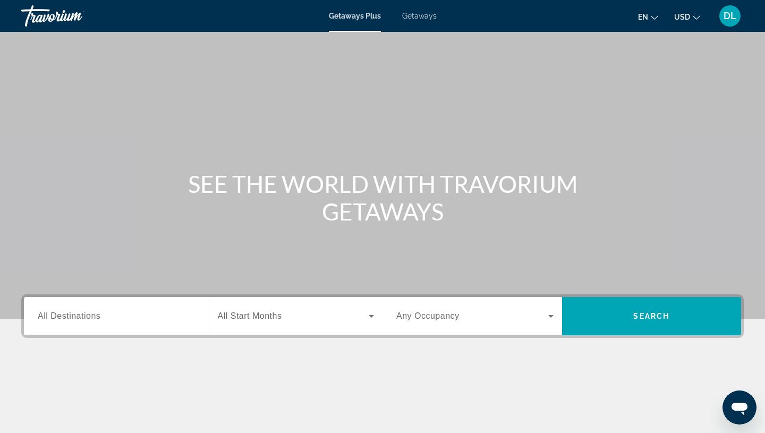
click at [428, 17] on span "Getaways" at bounding box center [419, 16] width 35 height 9
click at [55, 315] on span "All Destinations" at bounding box center [69, 315] width 63 height 9
click at [55, 315] on input "Destination All Destinations" at bounding box center [116, 316] width 157 height 13
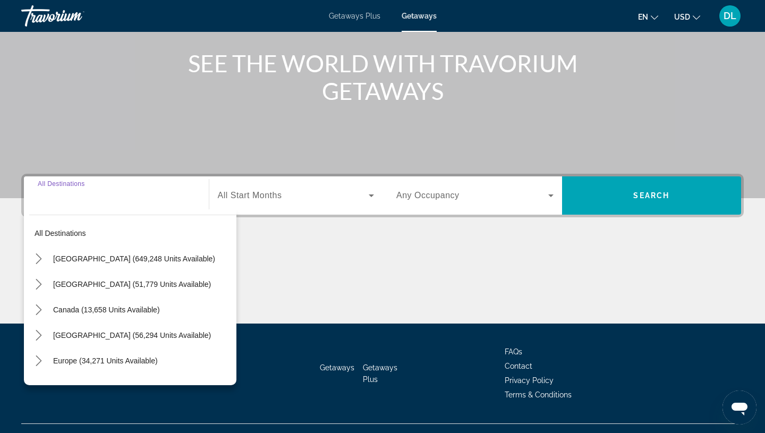
scroll to position [141, 0]
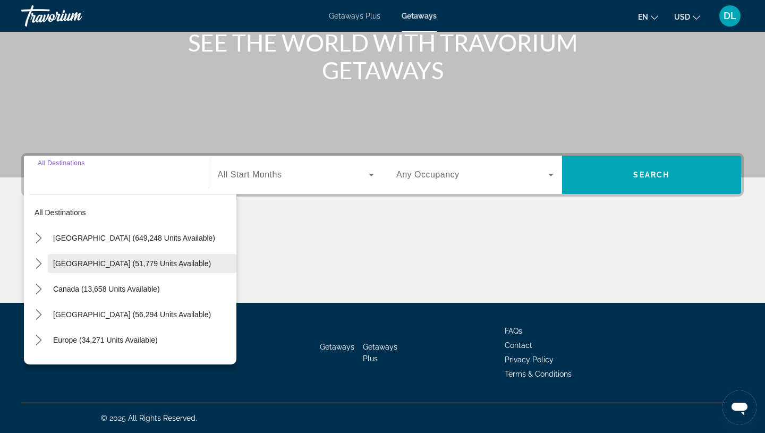
click at [81, 264] on span "[GEOGRAPHIC_DATA] (51,779 units available)" at bounding box center [132, 263] width 158 height 9
type input "**********"
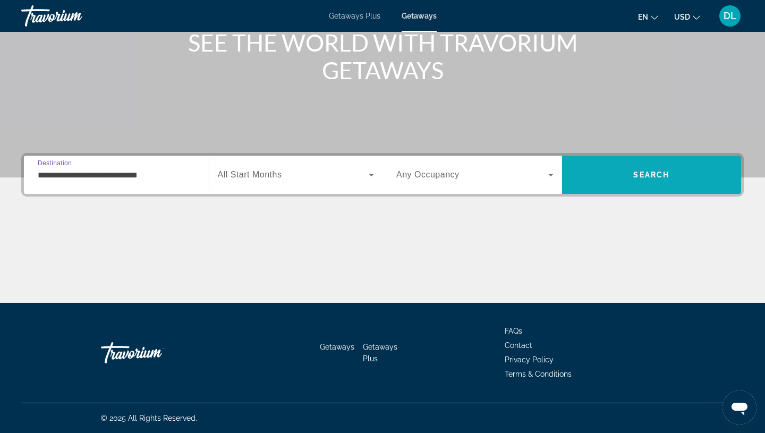
click at [649, 168] on span "Search" at bounding box center [652, 175] width 180 height 26
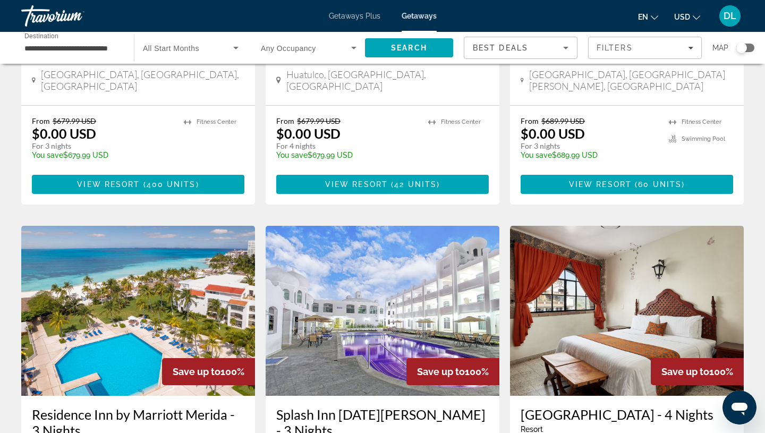
scroll to position [1319, 0]
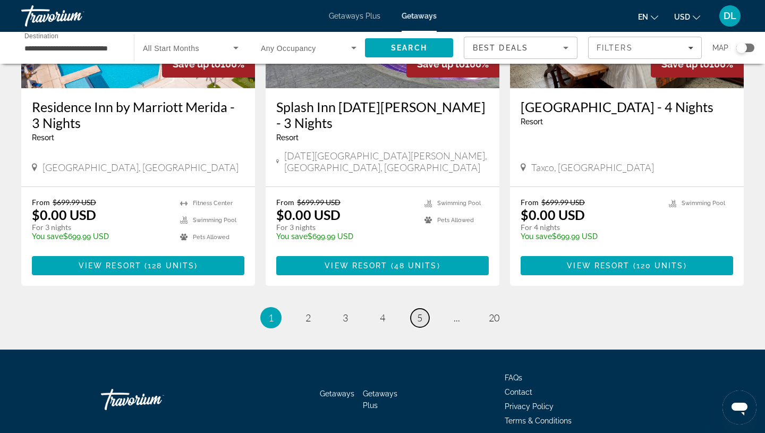
click at [420, 312] on span "5" at bounding box center [419, 318] width 5 height 12
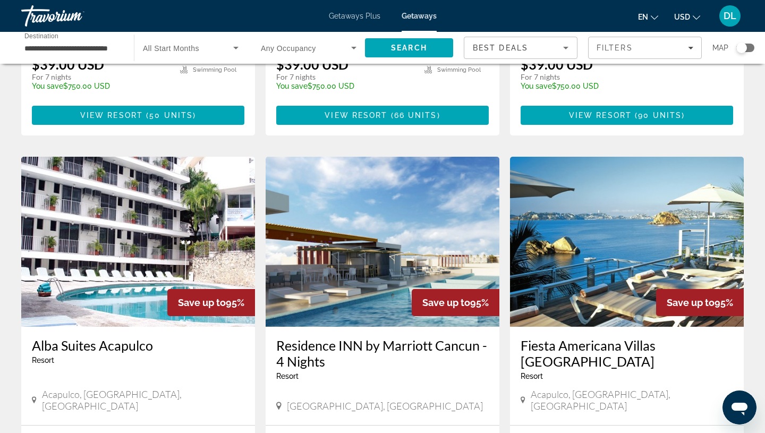
scroll to position [1143, 0]
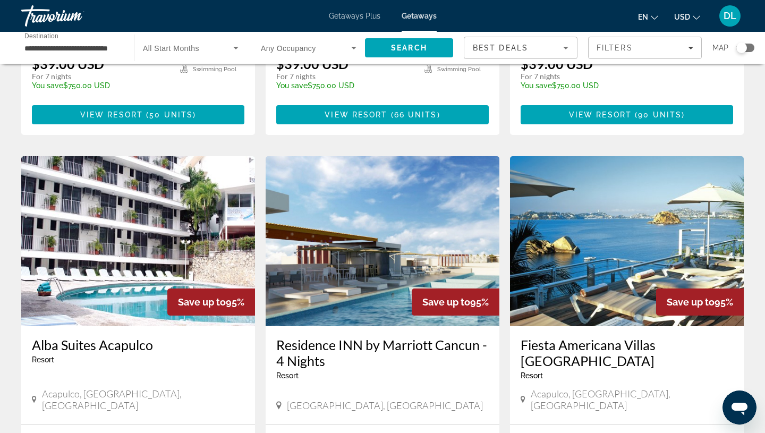
click at [609, 201] on img "Main content" at bounding box center [627, 241] width 234 height 170
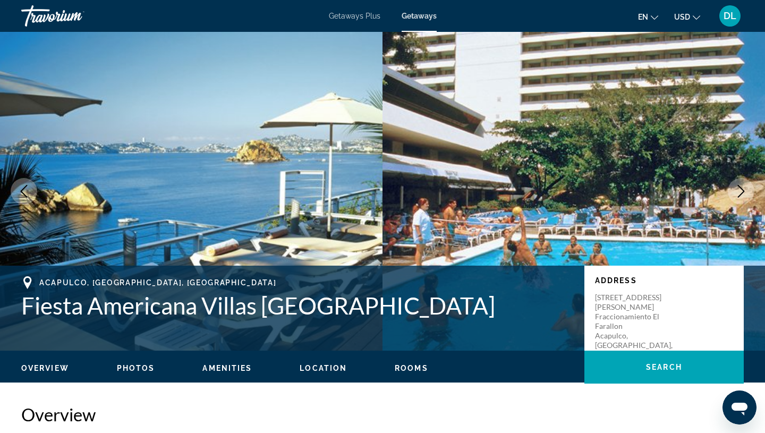
click at [740, 191] on icon "Next image" at bounding box center [741, 191] width 13 height 13
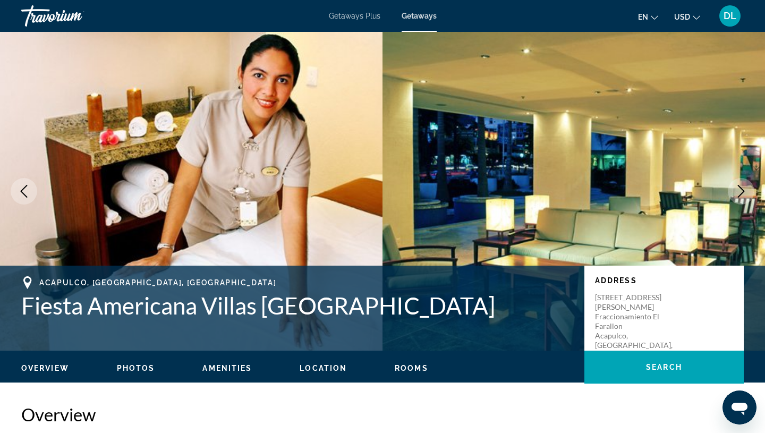
click at [740, 191] on icon "Next image" at bounding box center [741, 191] width 13 height 13
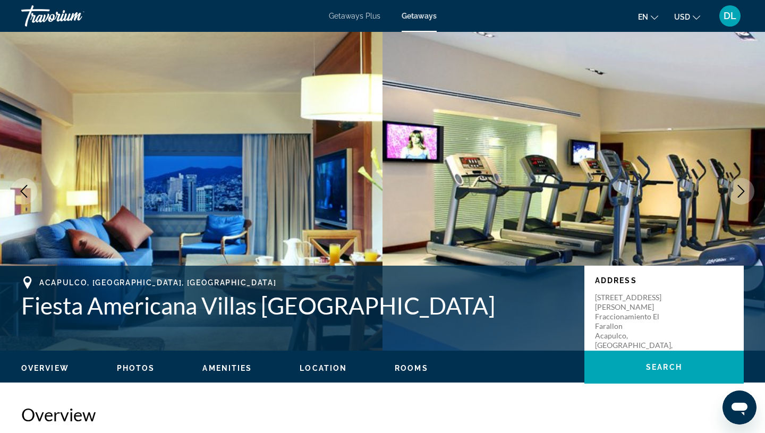
click at [740, 191] on icon "Next image" at bounding box center [741, 191] width 13 height 13
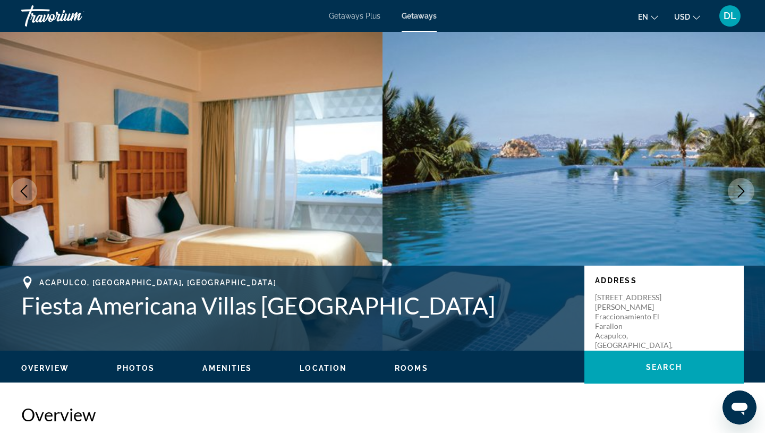
click at [740, 191] on icon "Next image" at bounding box center [741, 191] width 13 height 13
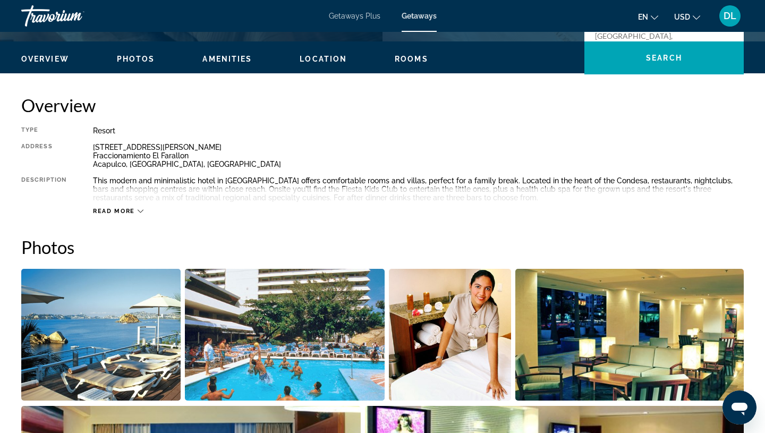
scroll to position [311, 0]
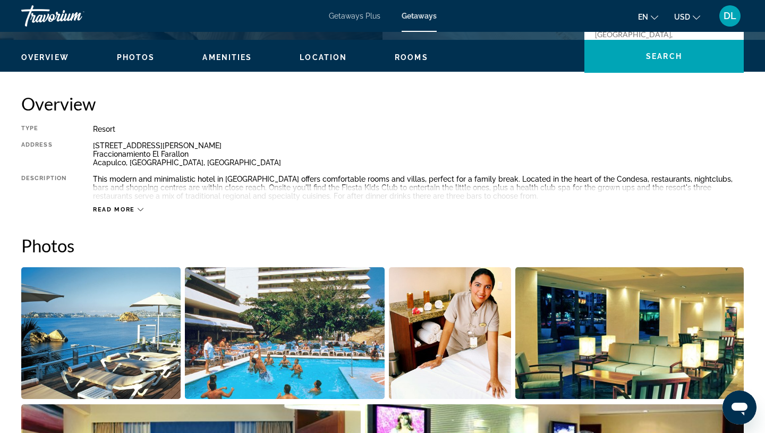
click at [123, 209] on span "Read more" at bounding box center [114, 209] width 42 height 7
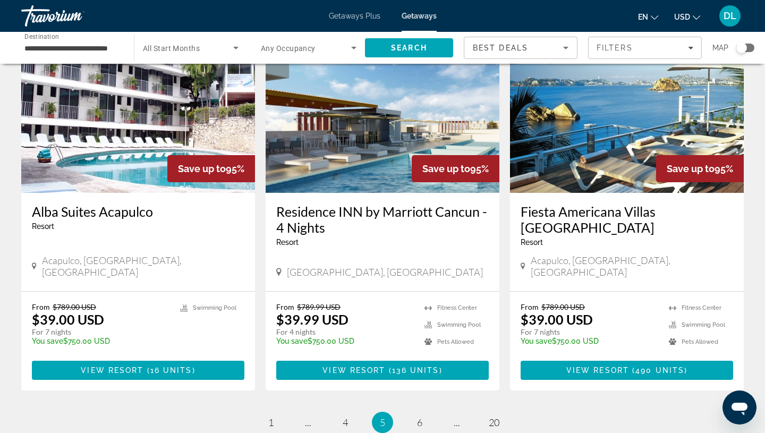
scroll to position [1334, 0]
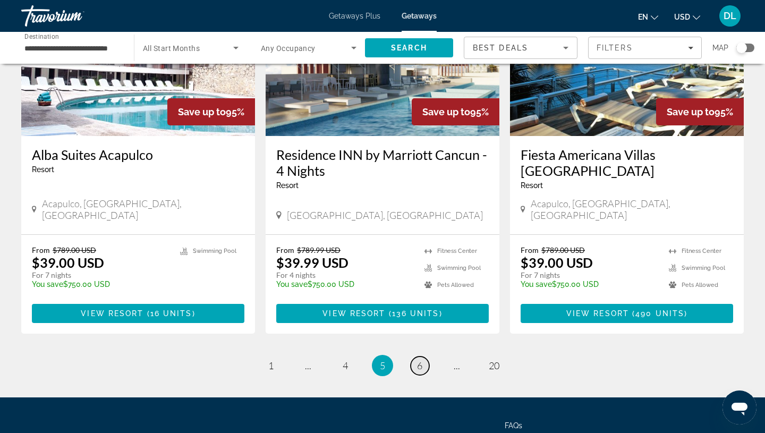
click at [421, 356] on link "page 6" at bounding box center [420, 365] width 19 height 19
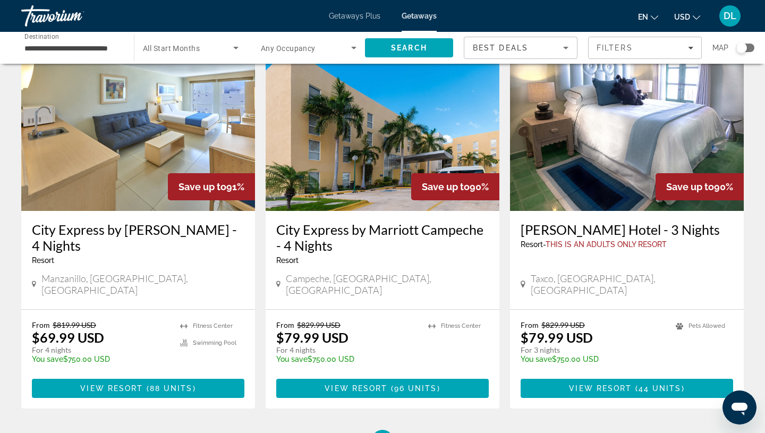
scroll to position [1349, 0]
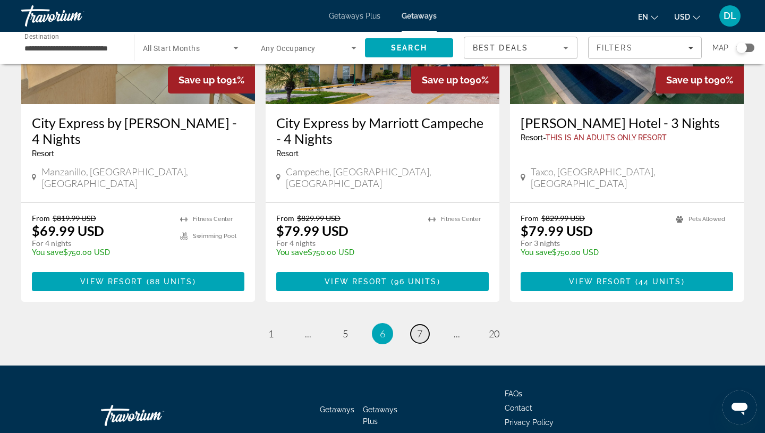
click at [421, 328] on span "7" at bounding box center [419, 334] width 5 height 12
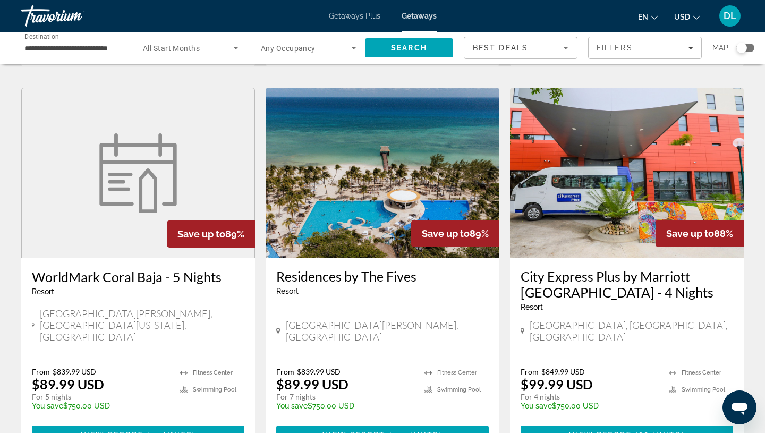
scroll to position [439, 0]
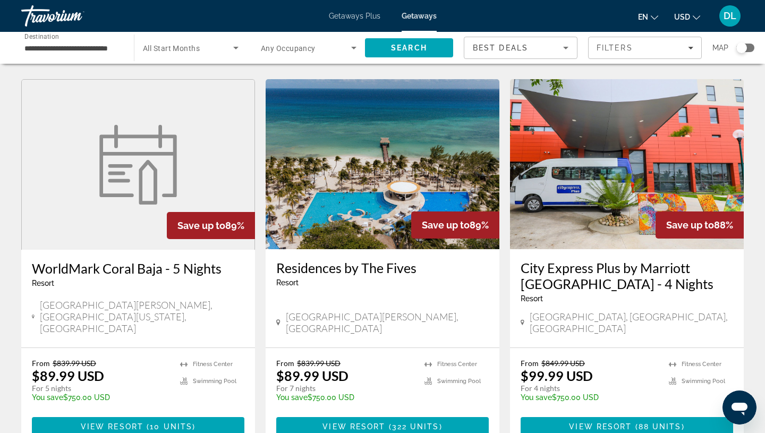
click at [338, 145] on img "Main content" at bounding box center [383, 164] width 234 height 170
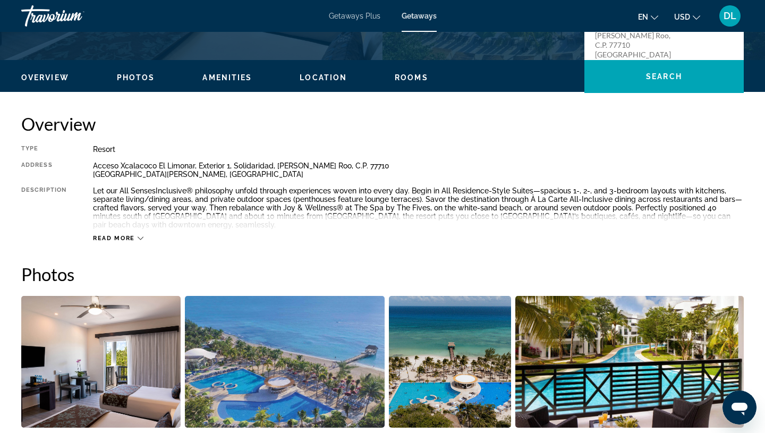
scroll to position [401, 0]
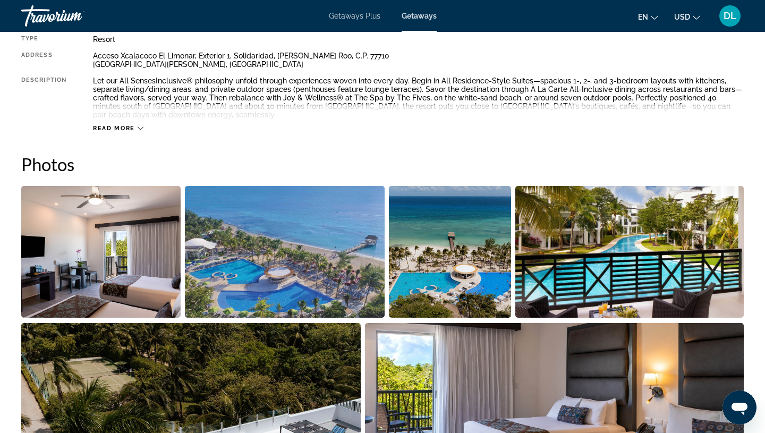
click at [126, 128] on span "Read more" at bounding box center [114, 128] width 42 height 7
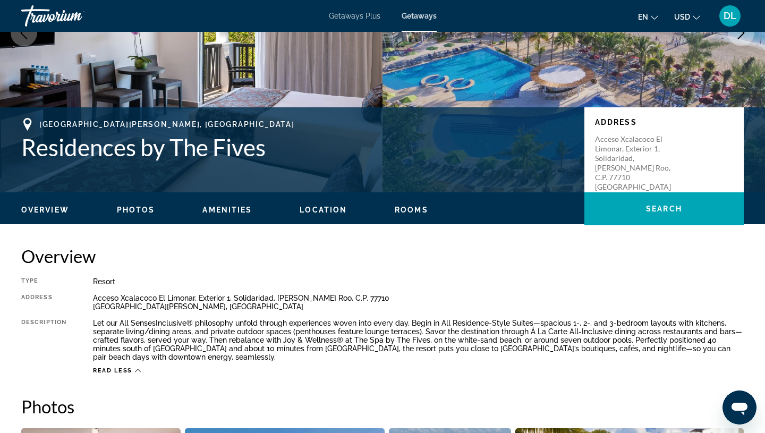
scroll to position [157, 0]
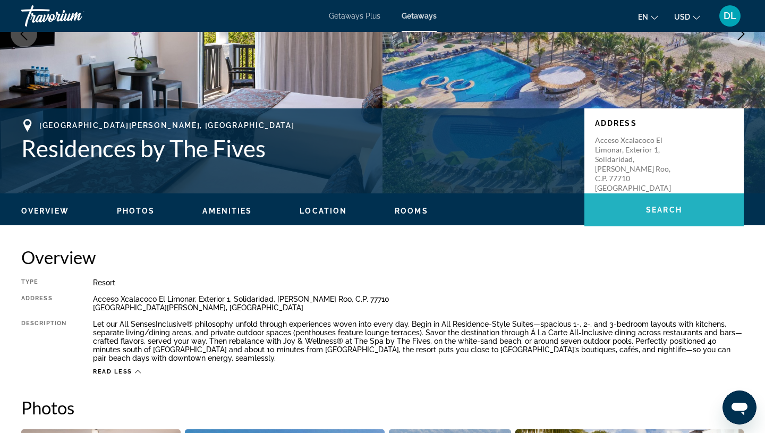
click at [638, 206] on span "Main content" at bounding box center [663, 210] width 159 height 26
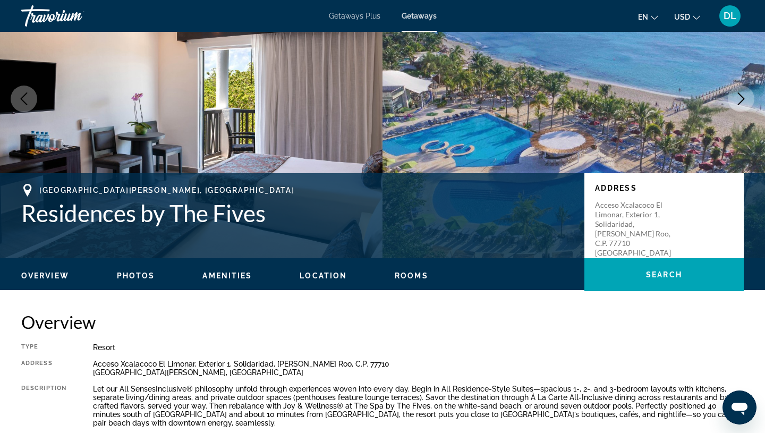
scroll to position [0, 0]
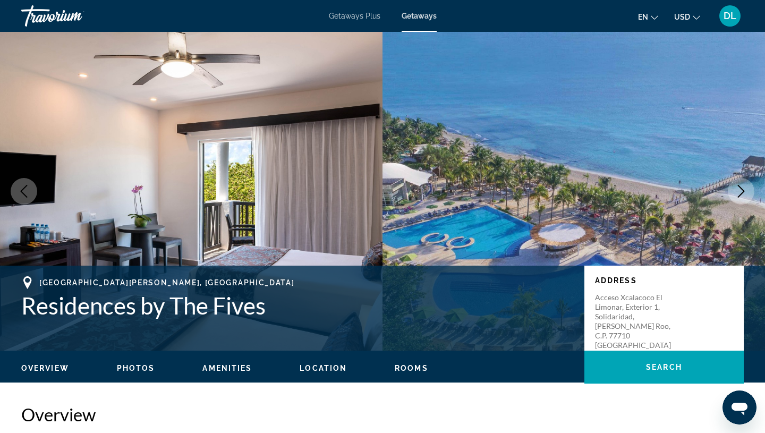
click at [547, 208] on img "Main content" at bounding box center [574, 191] width 383 height 319
click at [737, 192] on icon "Next image" at bounding box center [741, 191] width 13 height 13
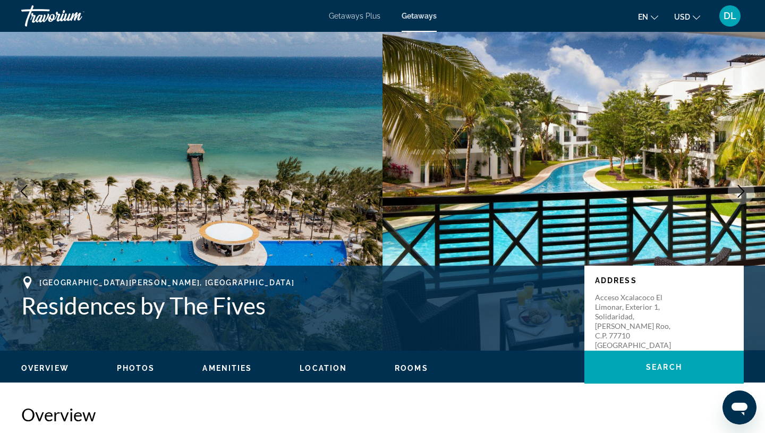
click at [734, 193] on button "Next image" at bounding box center [741, 191] width 27 height 27
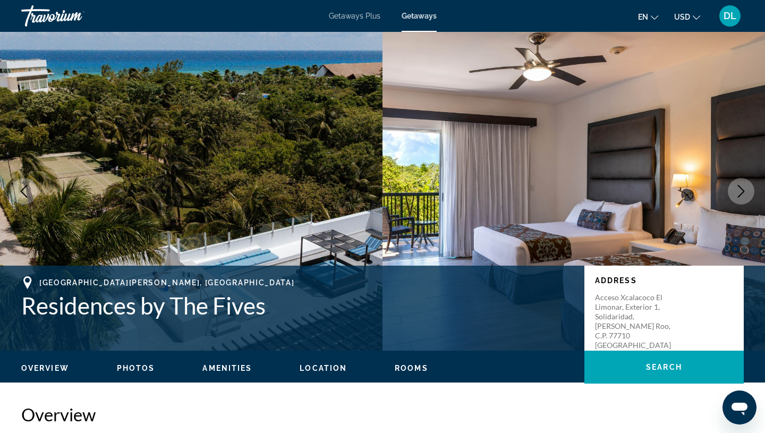
click at [734, 193] on button "Next image" at bounding box center [741, 191] width 27 height 27
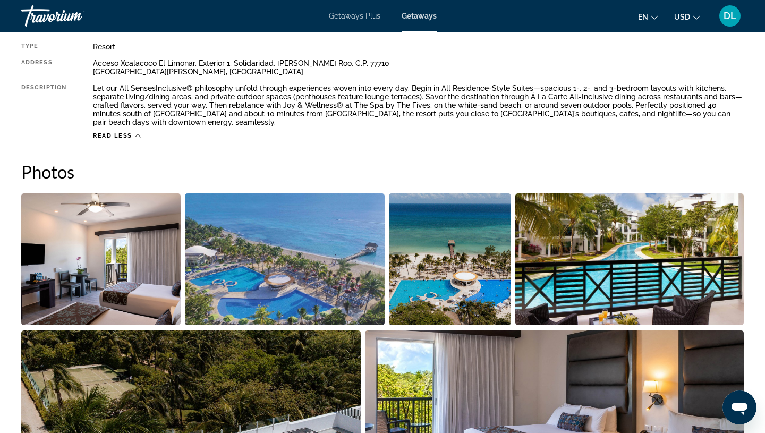
scroll to position [392, 0]
